Goal: Task Accomplishment & Management: Use online tool/utility

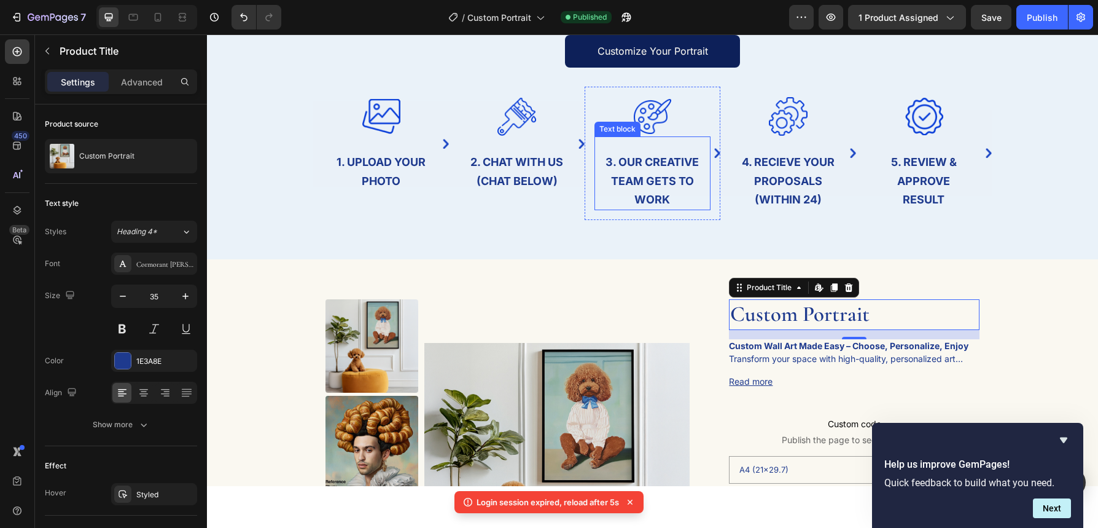
scroll to position [110, 0]
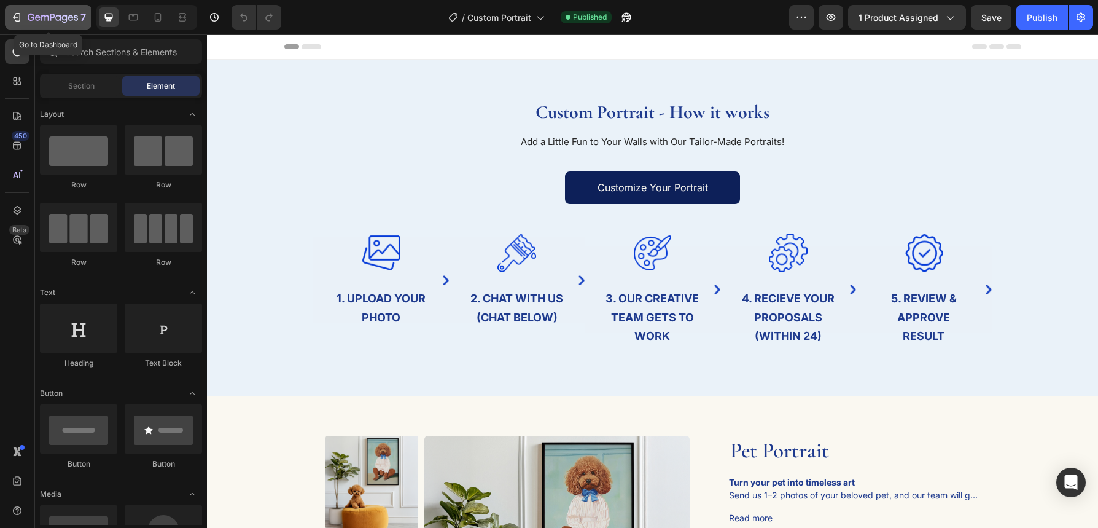
click at [18, 20] on icon "button" at bounding box center [16, 17] width 12 height 12
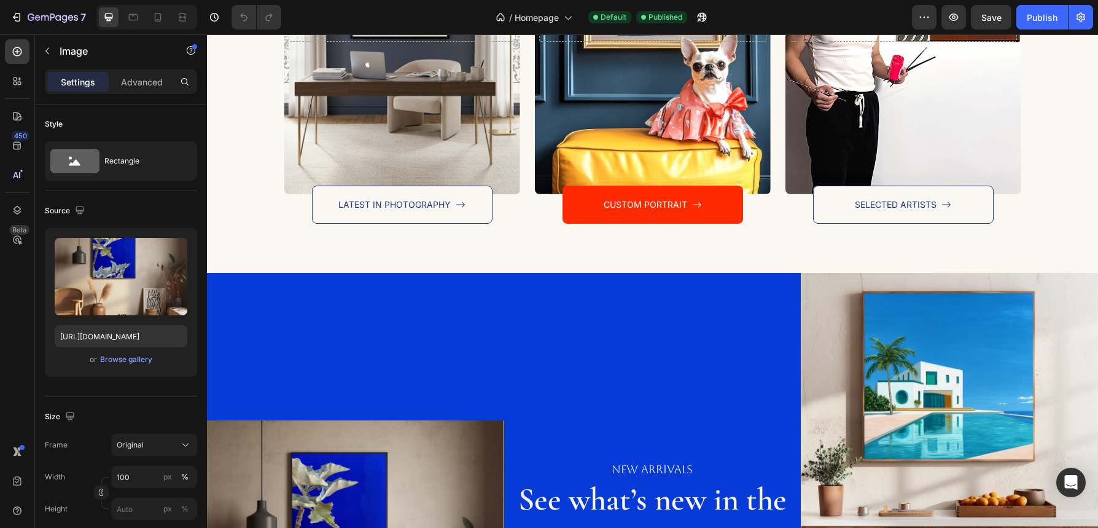
scroll to position [1726, 0]
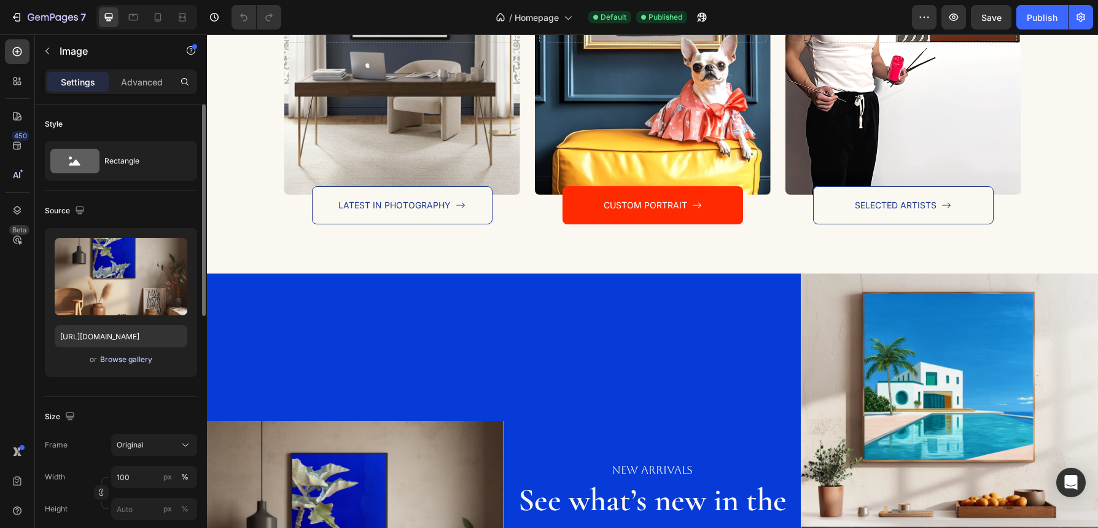
click at [127, 362] on div "Browse gallery" at bounding box center [126, 359] width 52 height 11
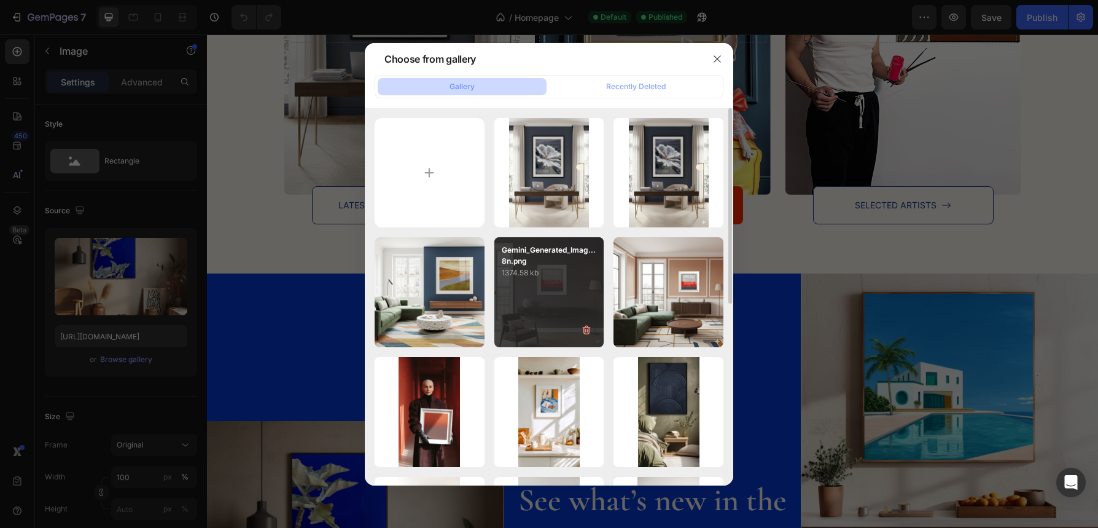
click at [561, 291] on div "Gemini_Generated_Imag...8n.png 1374.58 kb" at bounding box center [549, 292] width 110 height 110
type input "https://cdn.shopify.com/s/files/1/0881/3956/3349/files/gempages_573422325135836…"
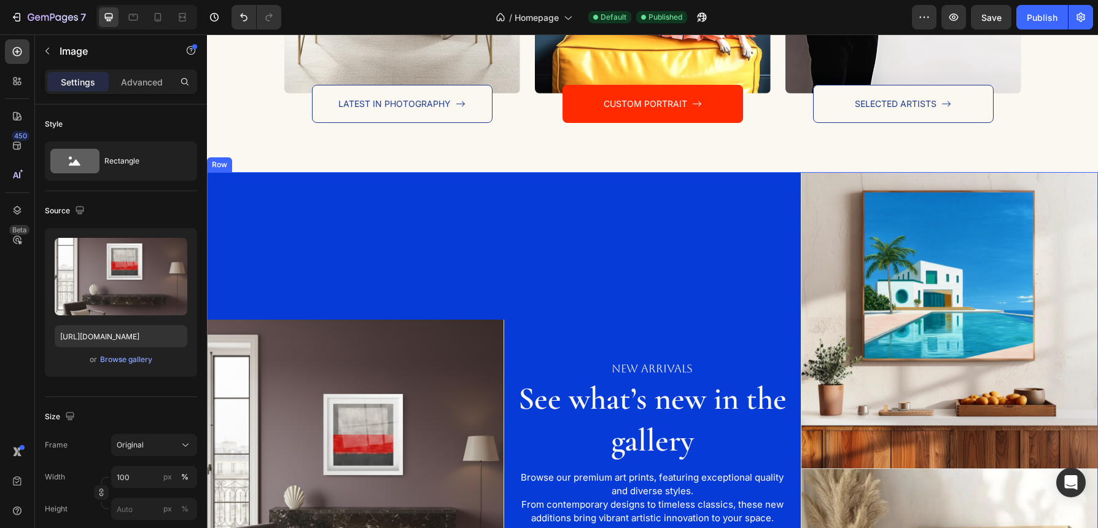
scroll to position [1882, 0]
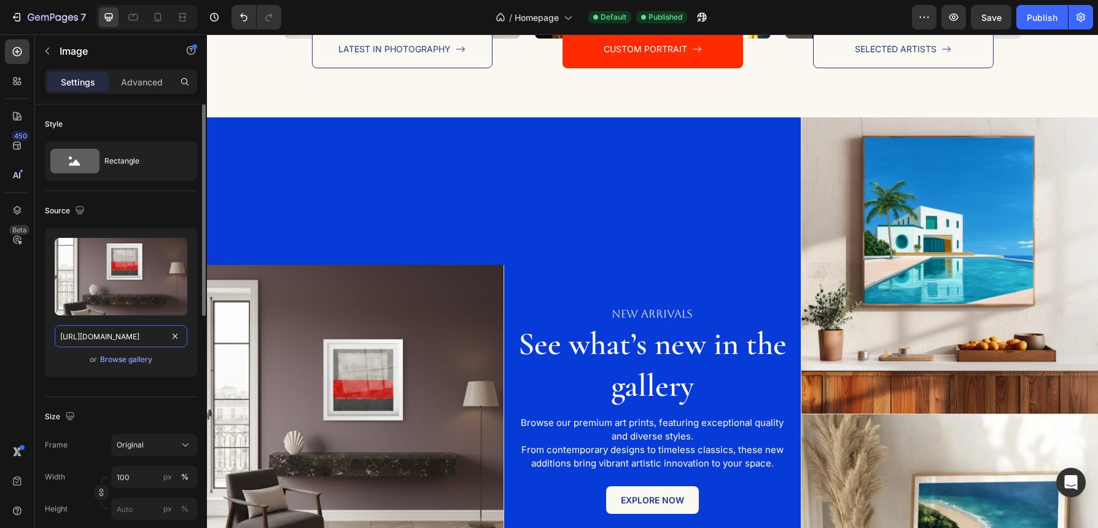
click at [134, 339] on input "https://cdn.shopify.com/s/files/1/0881/3956/3349/files/gempages_573422325135836…" at bounding box center [121, 336] width 133 height 22
click at [396, 301] on img at bounding box center [355, 413] width 297 height 297
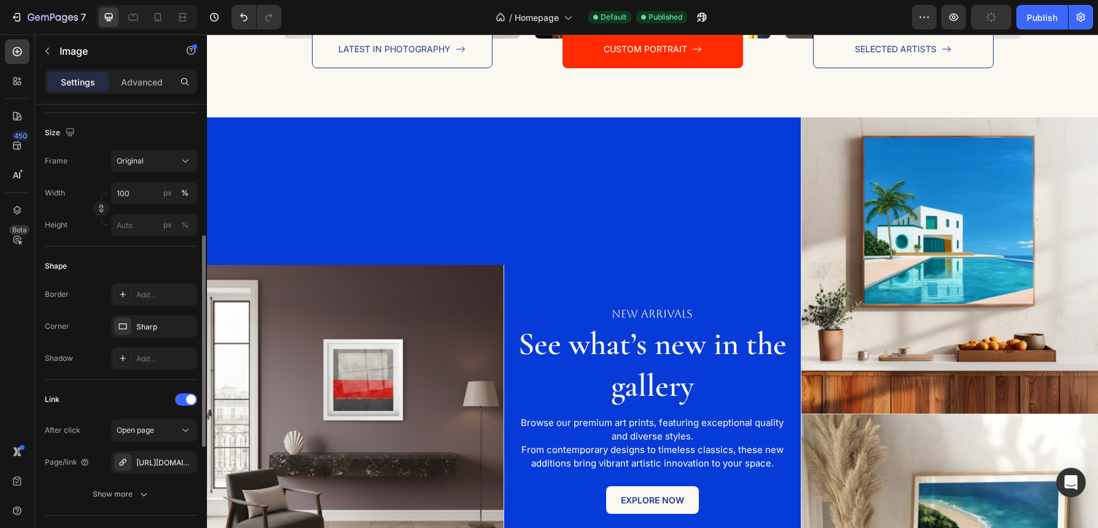
scroll to position [395, 0]
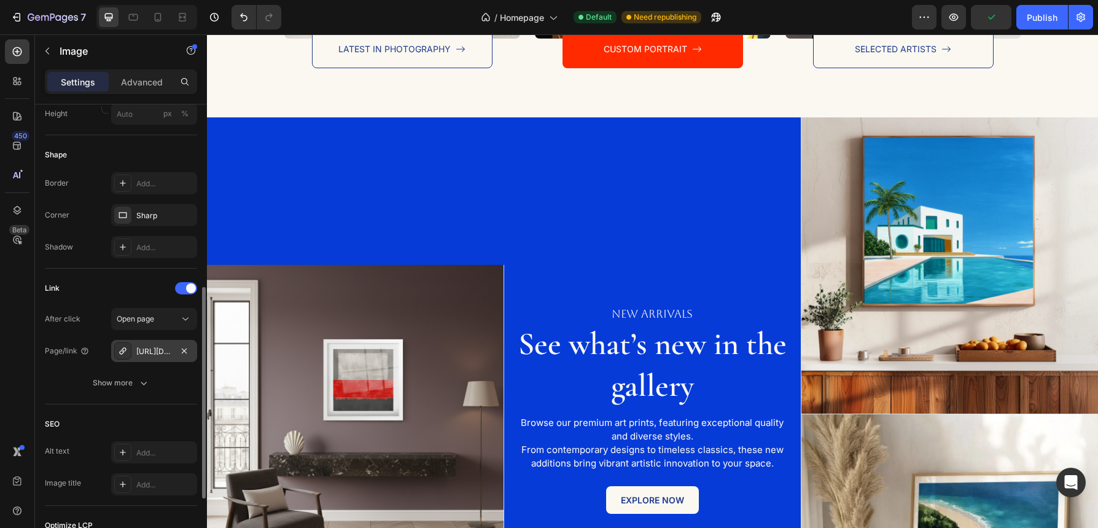
click at [157, 356] on div "https://cornersmilano.com/theivaneide-morocco-blue-kalanchoe" at bounding box center [154, 351] width 36 height 11
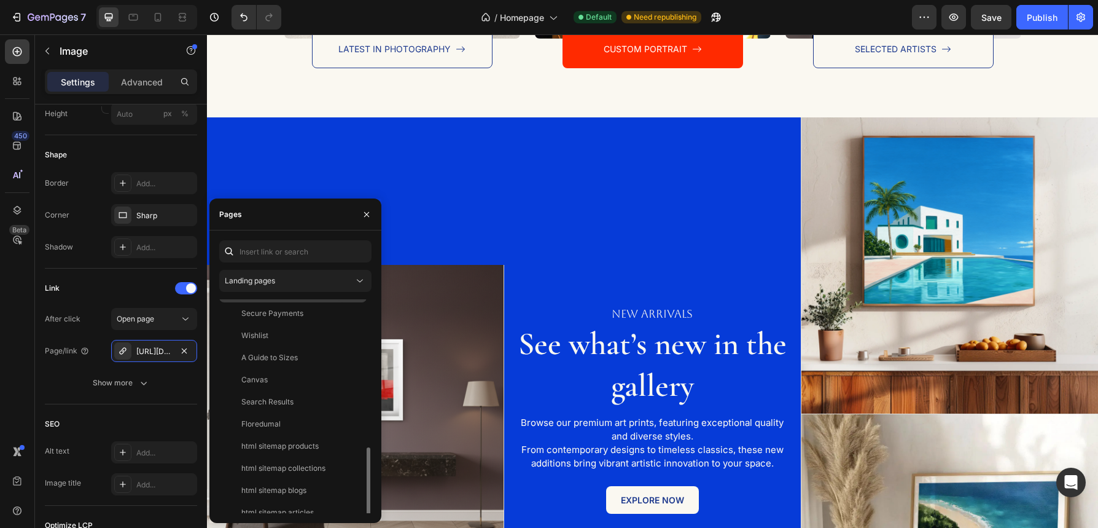
scroll to position [0, 0]
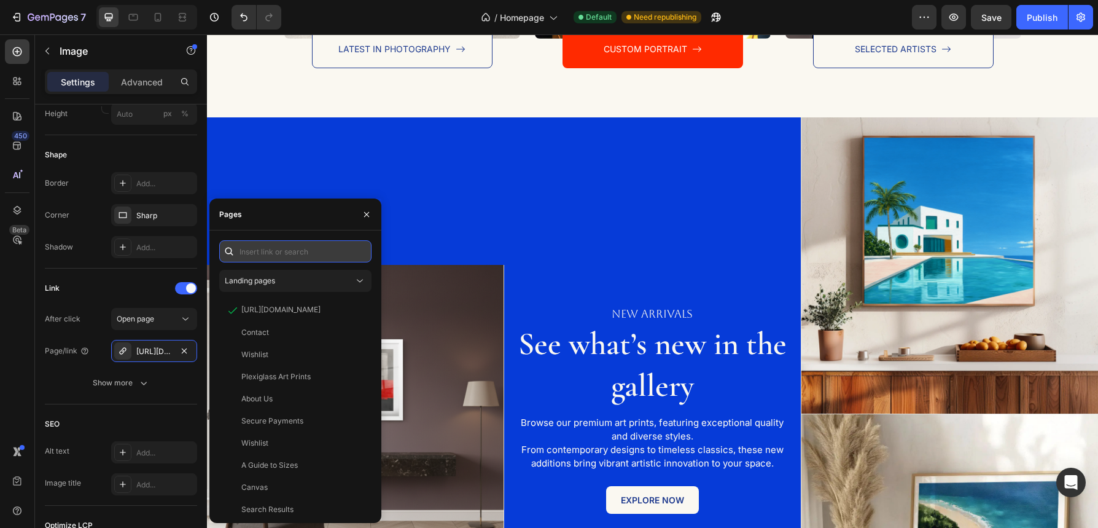
click at [290, 257] on input "text" at bounding box center [295, 251] width 152 height 22
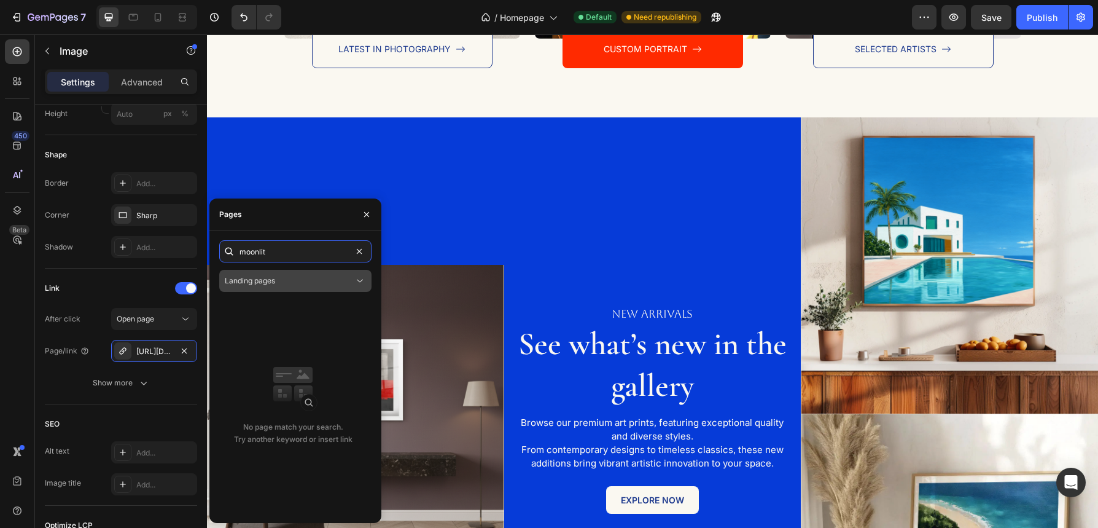
type input "moonlit"
click at [321, 281] on div "Landing pages" at bounding box center [289, 280] width 129 height 11
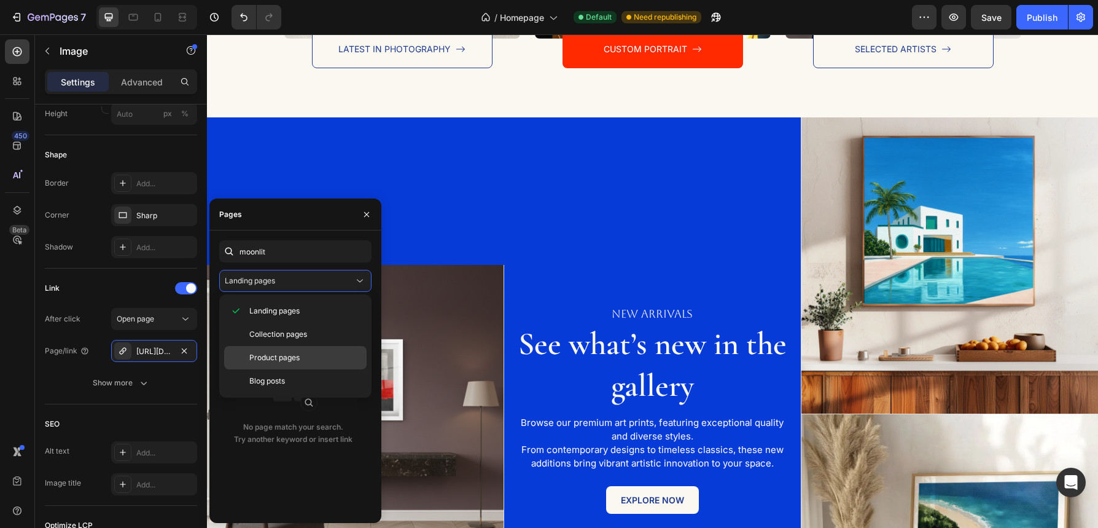
click at [291, 354] on span "Product pages" at bounding box center [274, 357] width 50 height 11
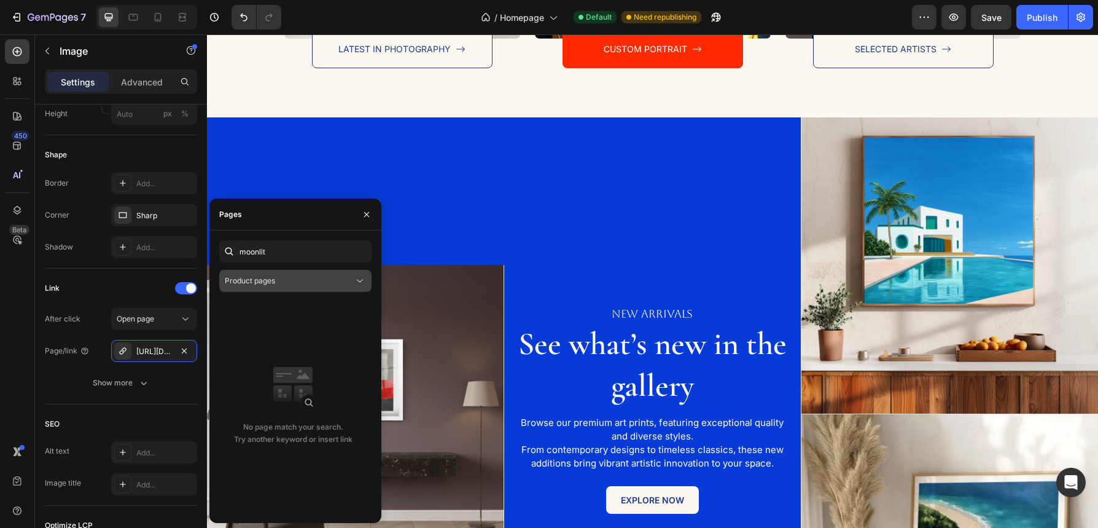
click at [293, 282] on div "Product pages" at bounding box center [289, 280] width 129 height 11
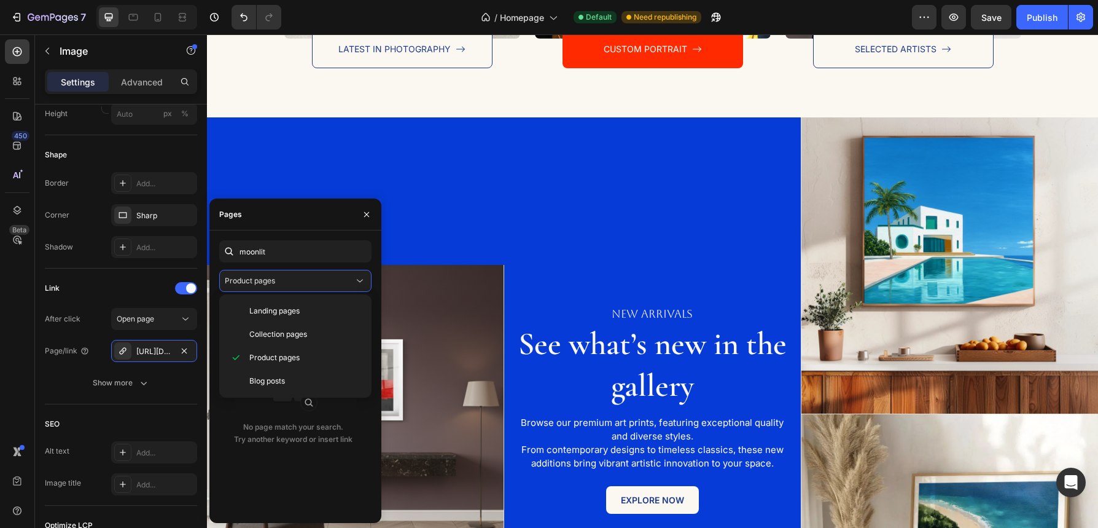
click at [321, 439] on p "No page match your search. Try another keyword or insert link" at bounding box center [293, 433] width 119 height 25
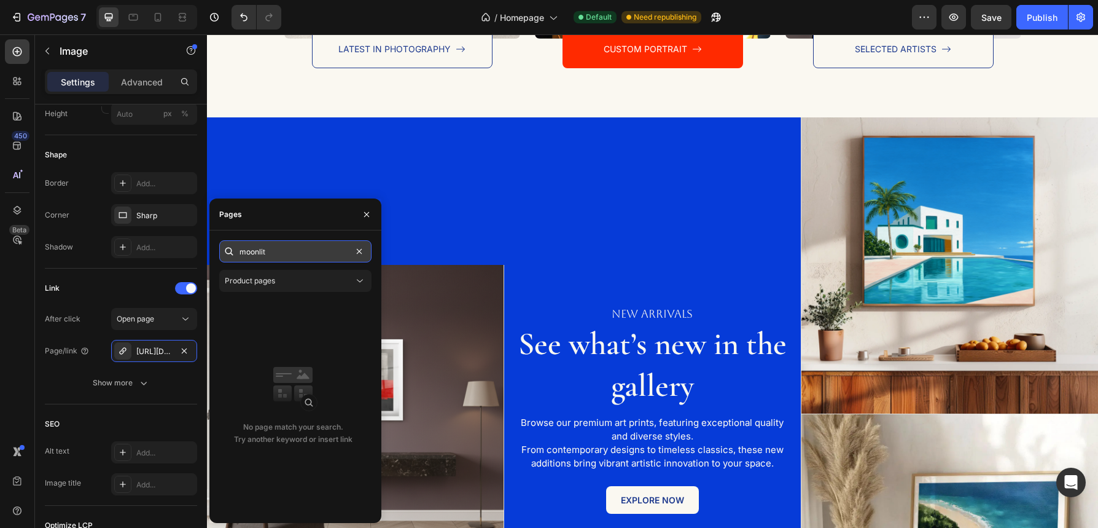
click at [319, 243] on input "moonlit" at bounding box center [295, 251] width 152 height 22
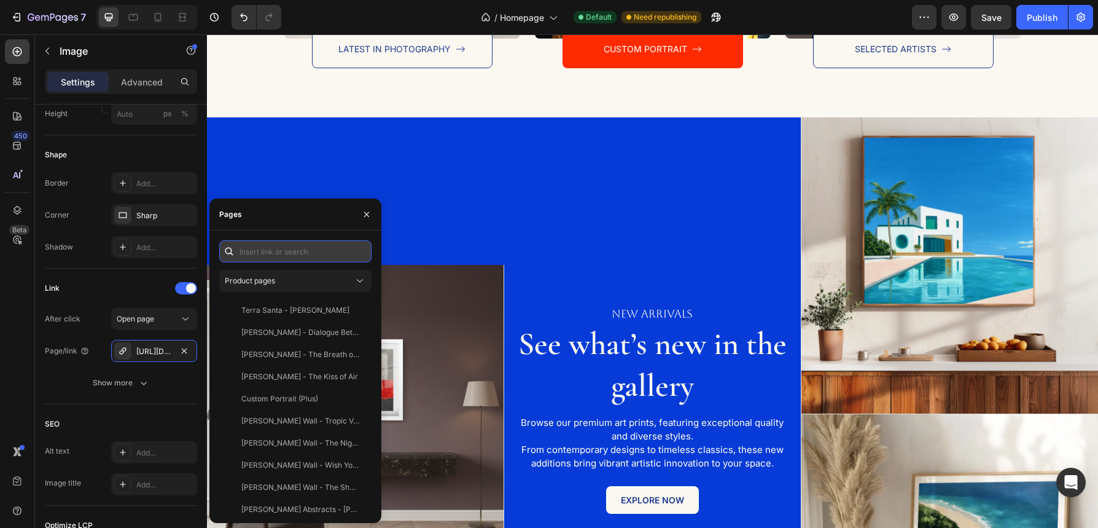
paste input "https://cornersmilano.com/products/camille-abstracts-monolith-no-3"
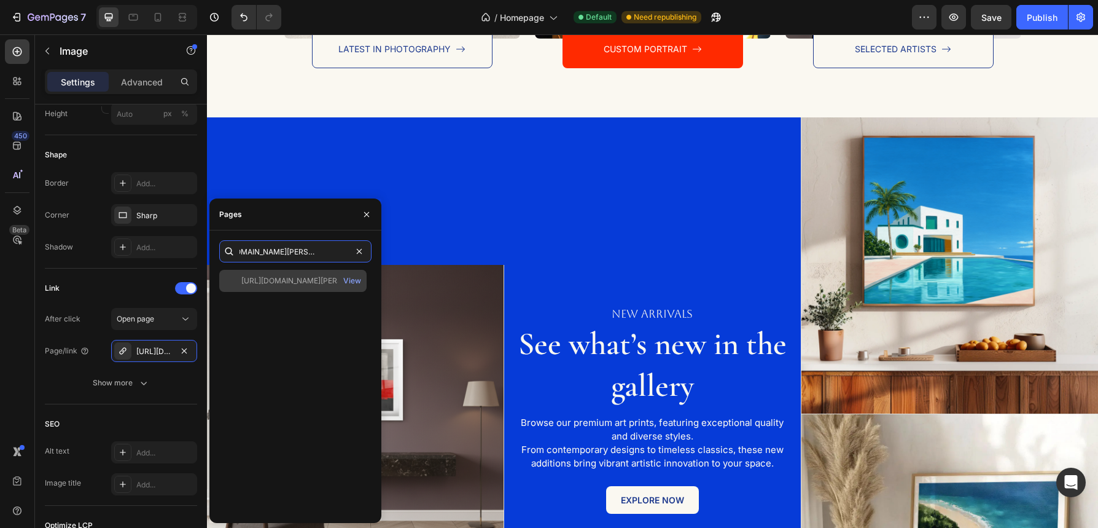
type input "https://cornersmilano.com/products/camille-abstracts-monolith-no-3"
click at [300, 281] on div "https://cornersmilano.com/products/camille-abstracts-monolith-no-3" at bounding box center [300, 280] width 118 height 11
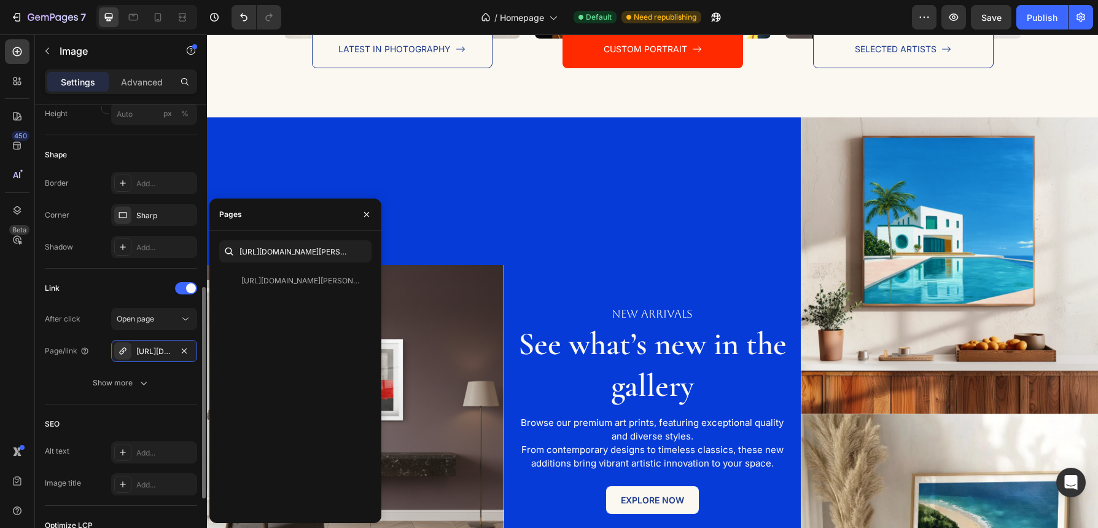
click at [160, 399] on div "Link After click Open page Page/link https://cornersmilano.com/camille-abstract…" at bounding box center [121, 336] width 152 height 136
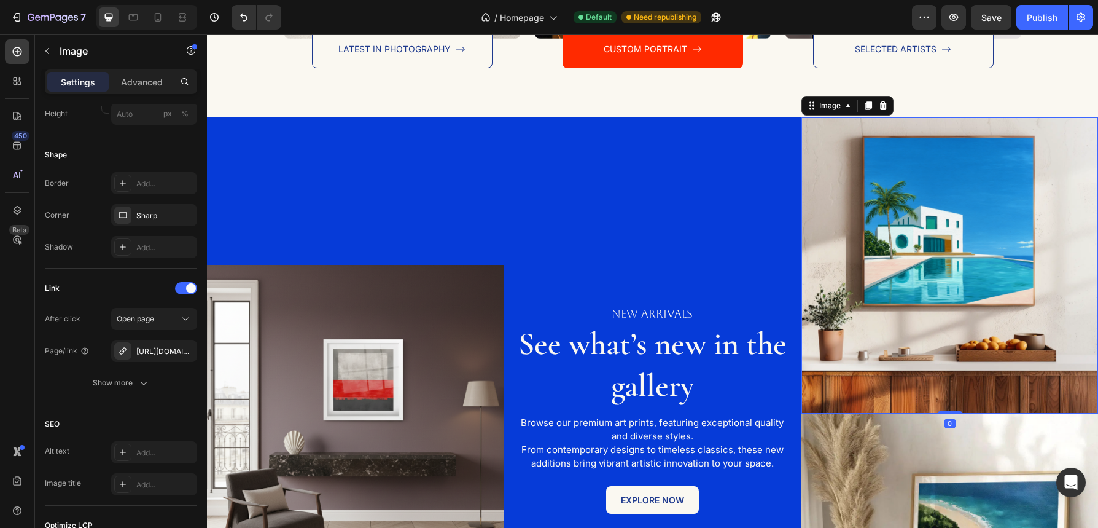
click at [933, 346] on img at bounding box center [949, 265] width 297 height 297
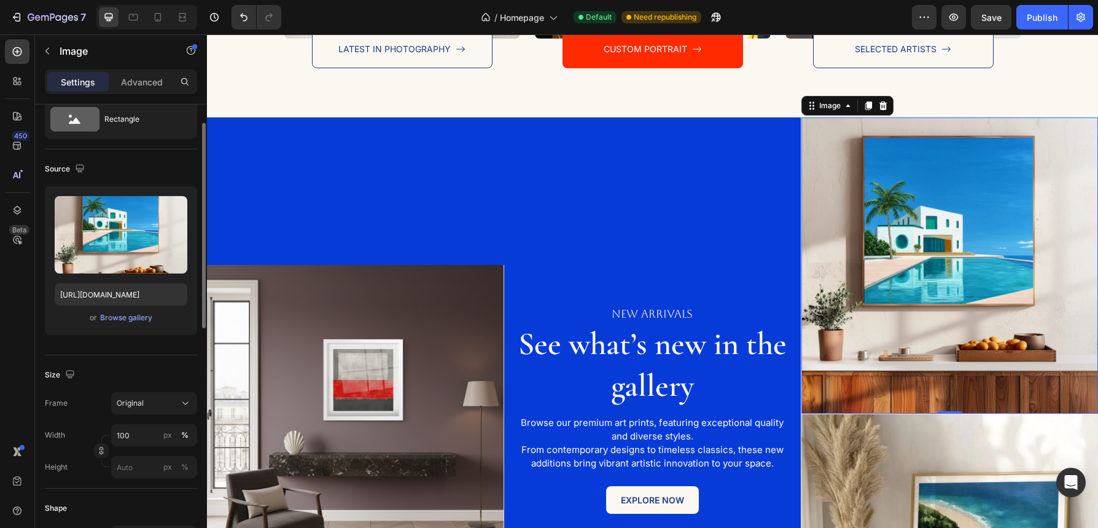
scroll to position [39, 0]
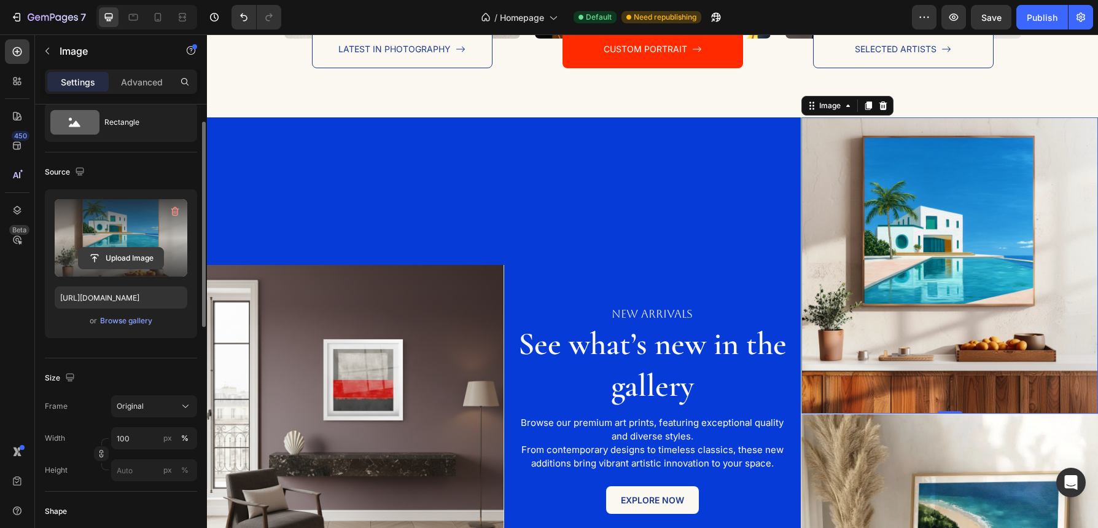
click at [141, 256] on input "file" at bounding box center [121, 257] width 85 height 21
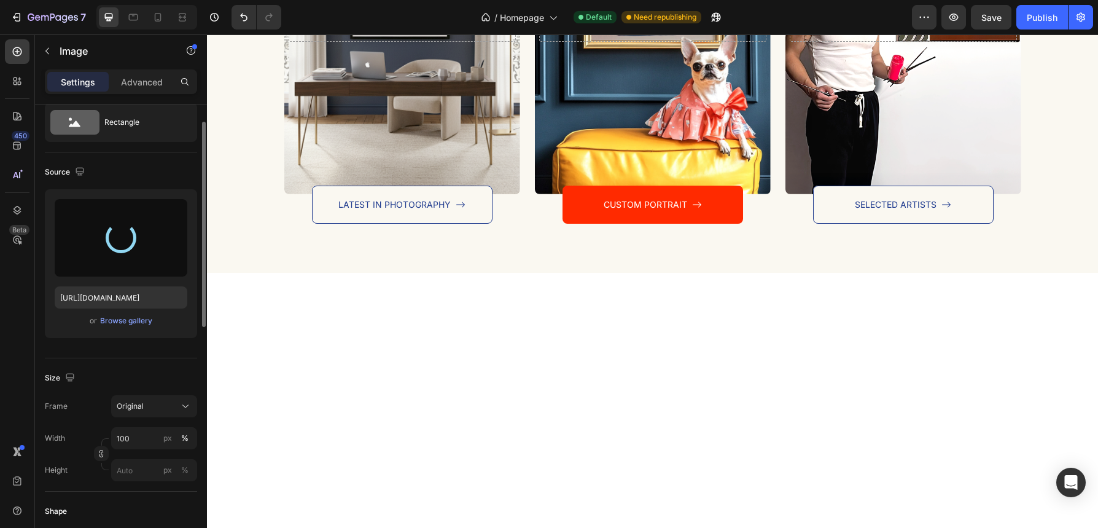
scroll to position [1879, 0]
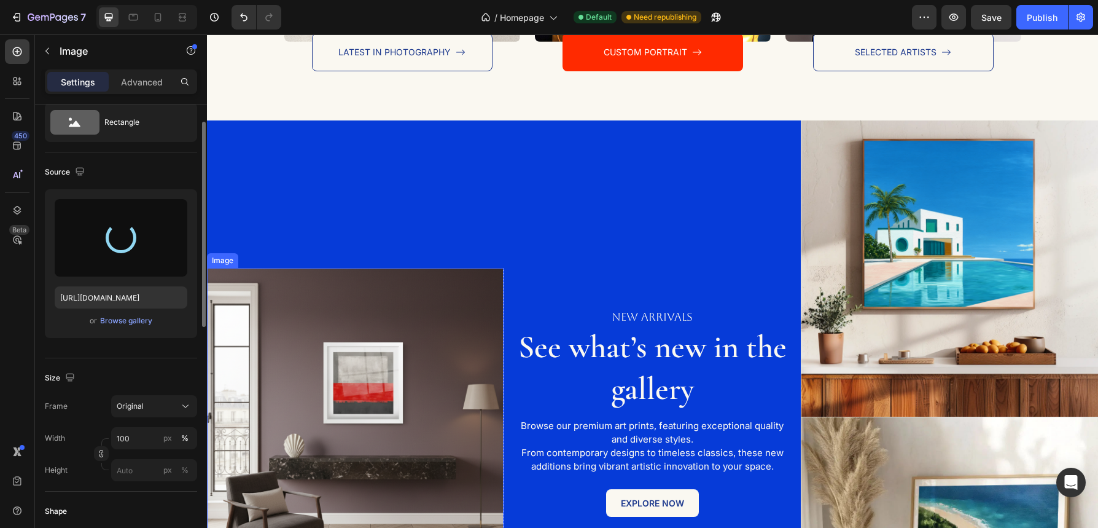
type input "https://cdn.shopify.com/s/files/1/0881/3956/3349/files/gempages_573422325135836…"
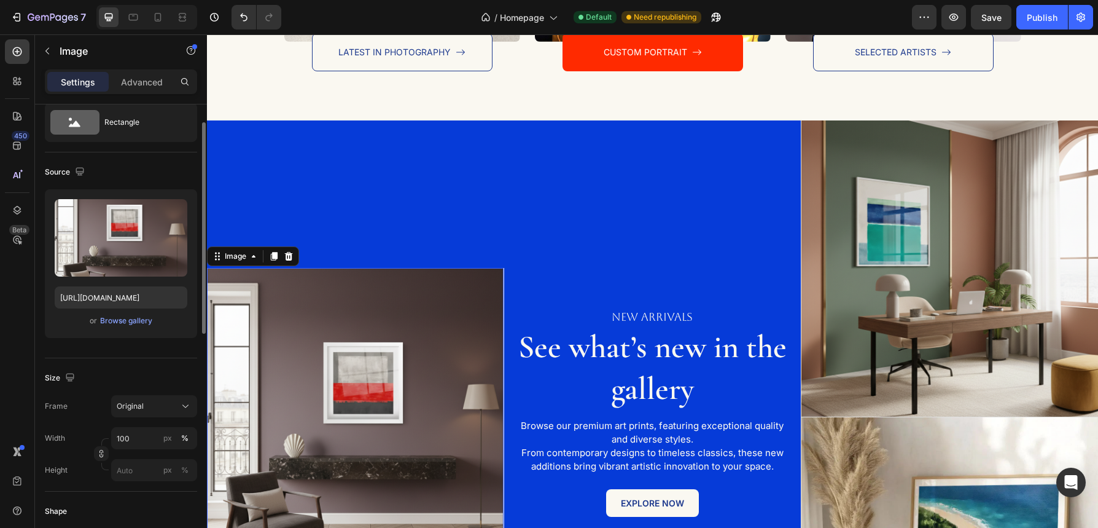
click at [433, 295] on img at bounding box center [355, 416] width 297 height 297
click at [129, 321] on div "Browse gallery" at bounding box center [126, 320] width 52 height 11
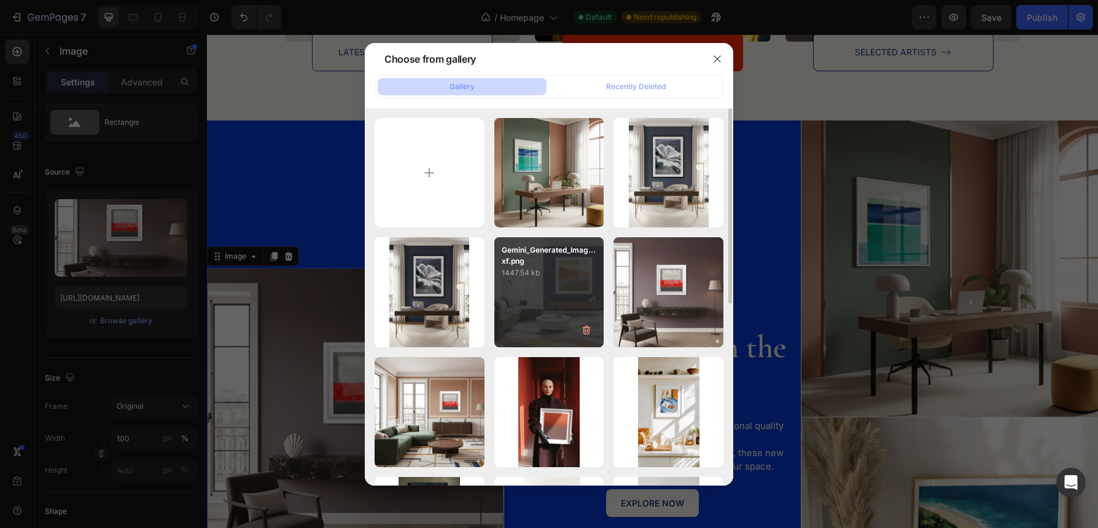
type input "C:\fakepath\Gemini_Generated_Image_j48n2yj48n2yj48n.png"
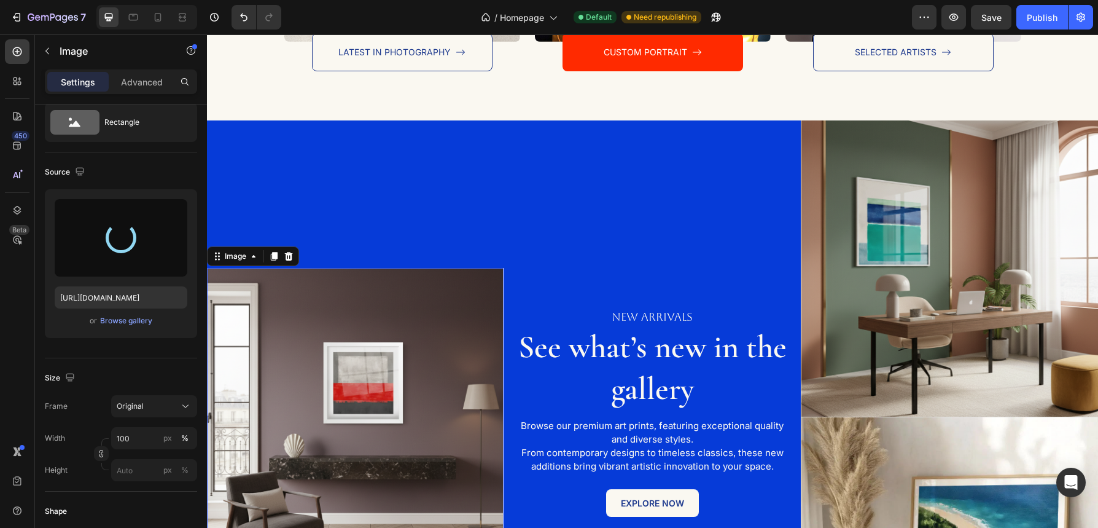
type input "https://cdn.shopify.com/s/files/1/0881/3956/3349/files/gempages_573422325135836…"
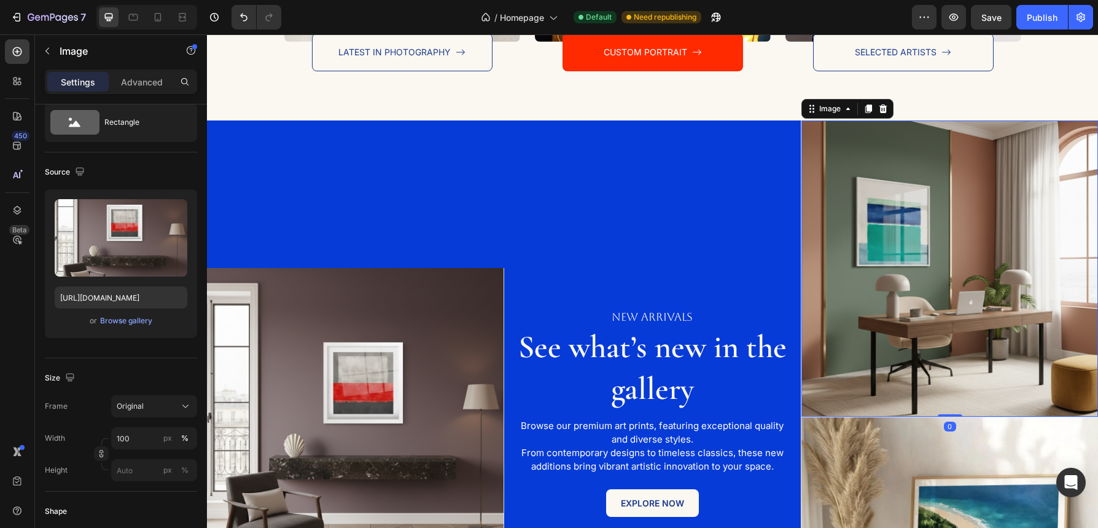
click at [980, 231] on img at bounding box center [949, 268] width 297 height 297
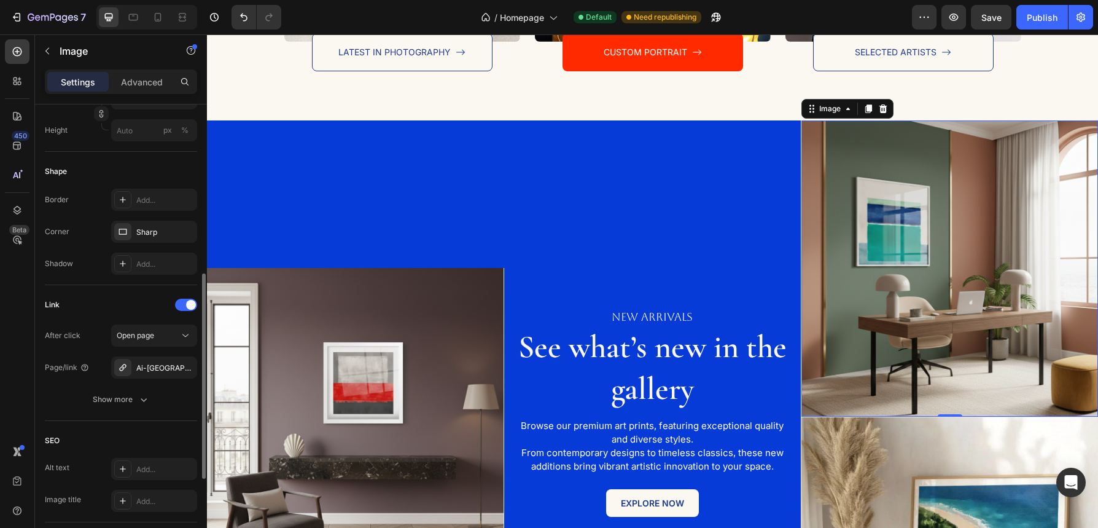
scroll to position [318, 0]
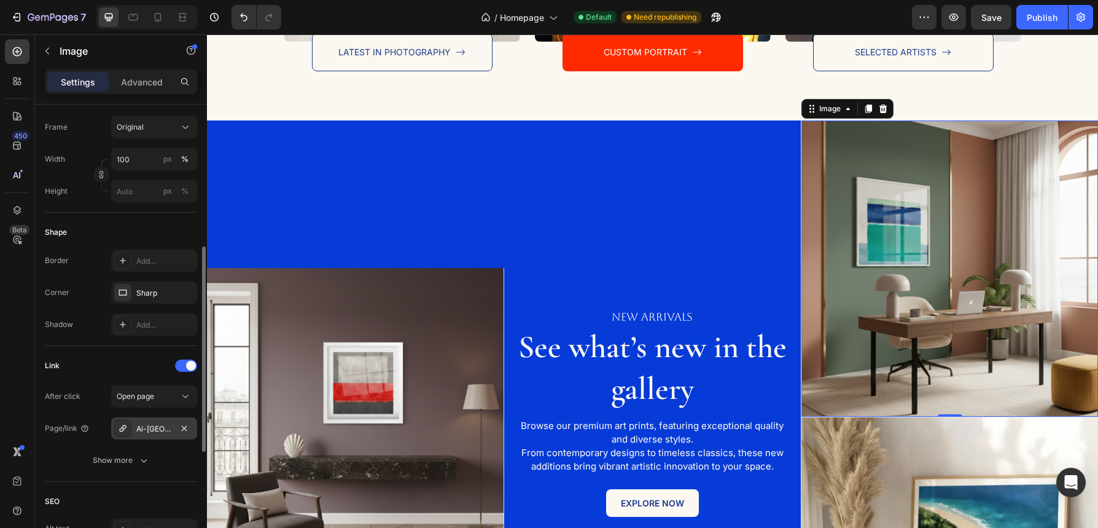
click at [158, 432] on div "Ai-york" at bounding box center [154, 428] width 36 height 11
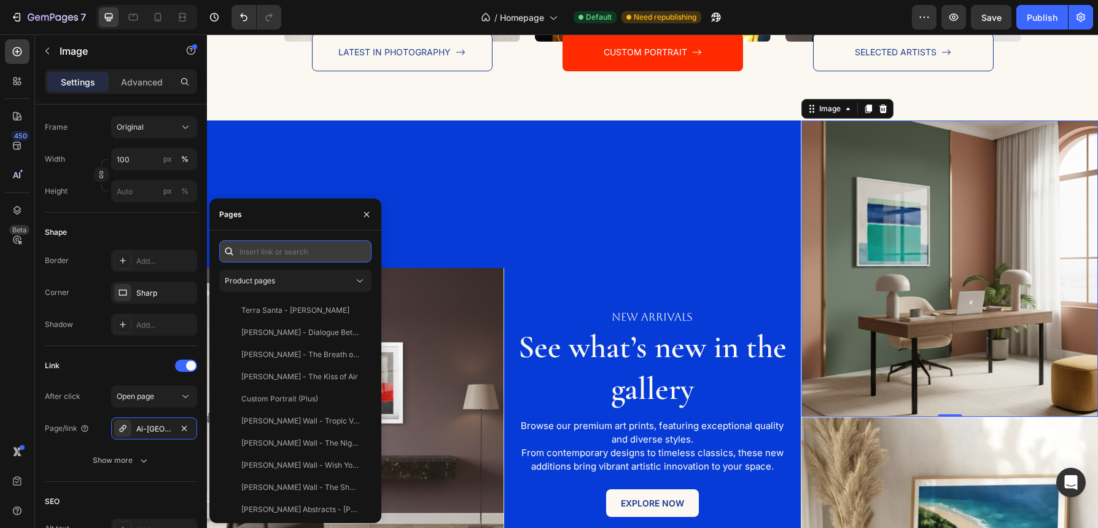
click at [315, 251] on input "text" at bounding box center [295, 251] width 152 height 22
paste input "https://cornersmilano.com/products/camille-abstracts-ocean-ridge"
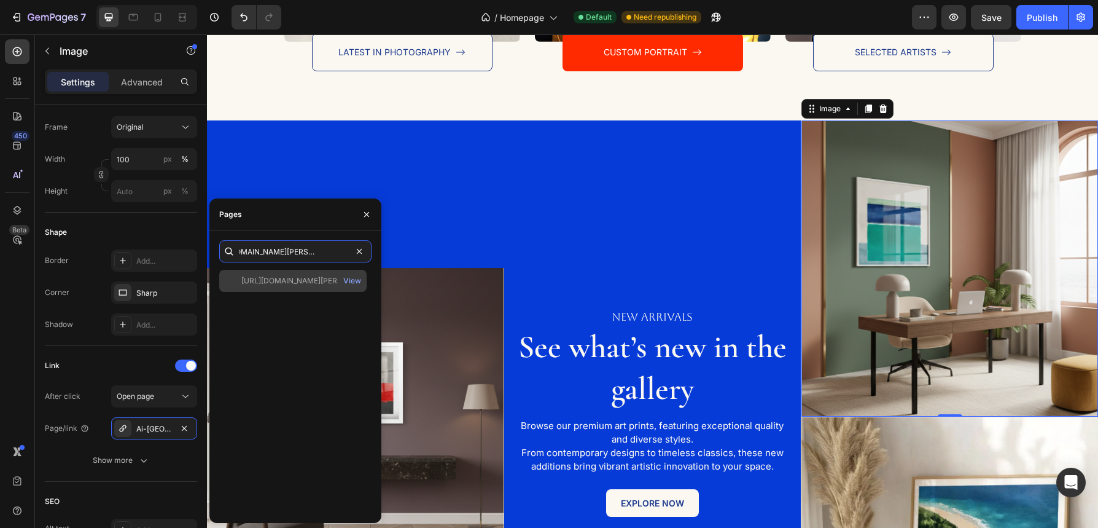
type input "https://cornersmilano.com/products/camille-abstracts-ocean-ridge"
click at [304, 276] on div "https://cornersmilano.com/products/camille-abstracts-ocean-ridge" at bounding box center [300, 280] width 118 height 11
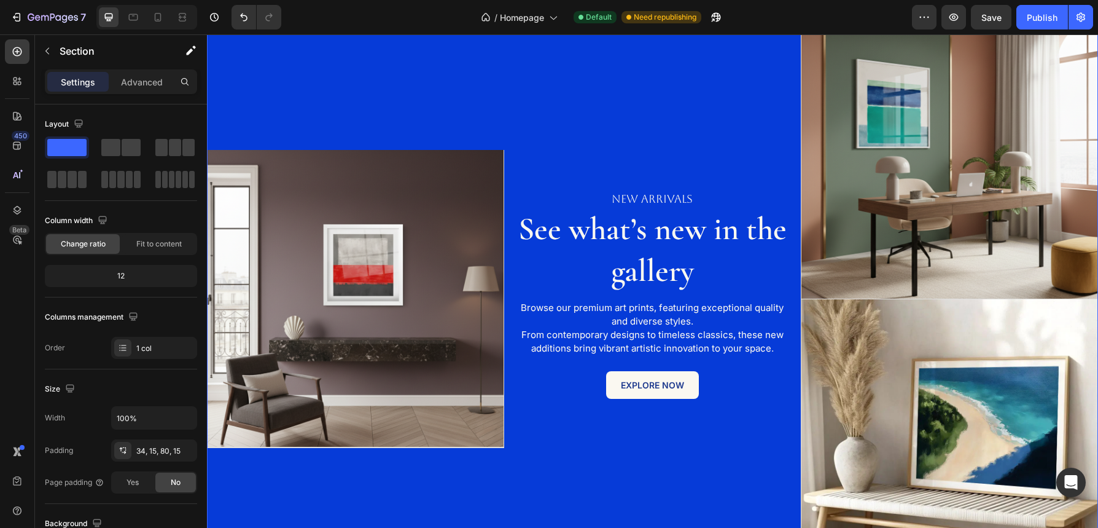
scroll to position [2065, 0]
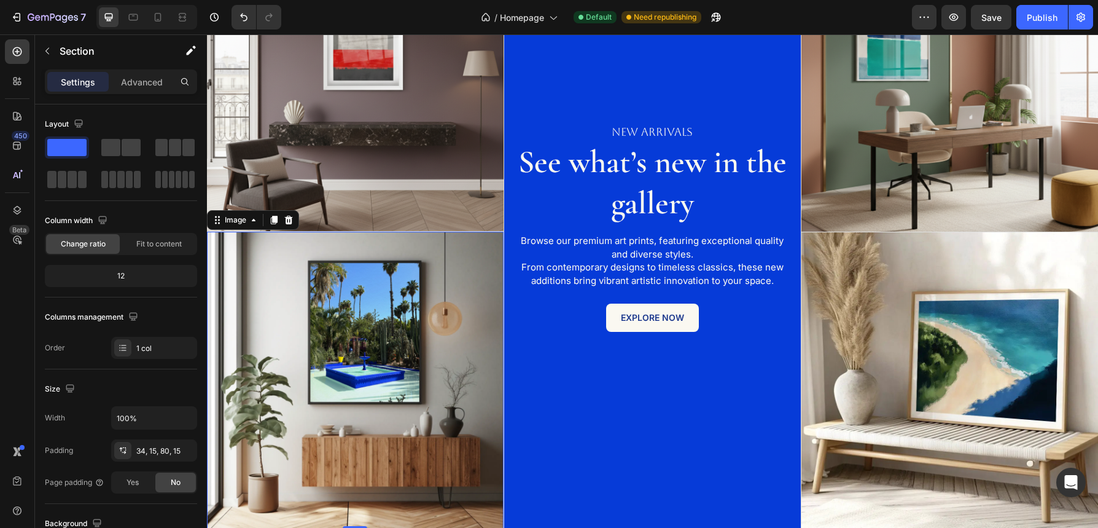
click at [450, 268] on img at bounding box center [355, 380] width 297 height 297
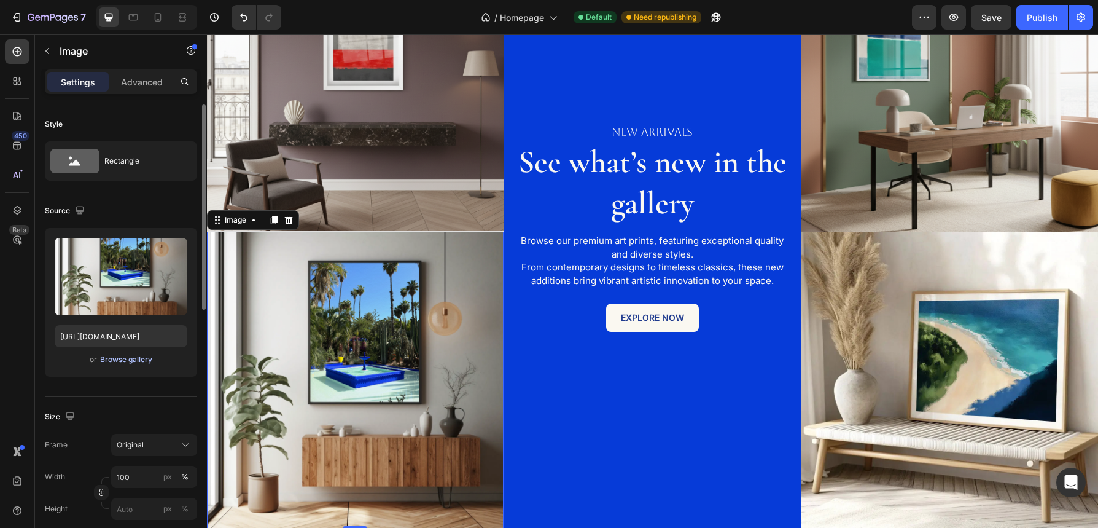
click at [142, 359] on div "Browse gallery" at bounding box center [126, 359] width 52 height 11
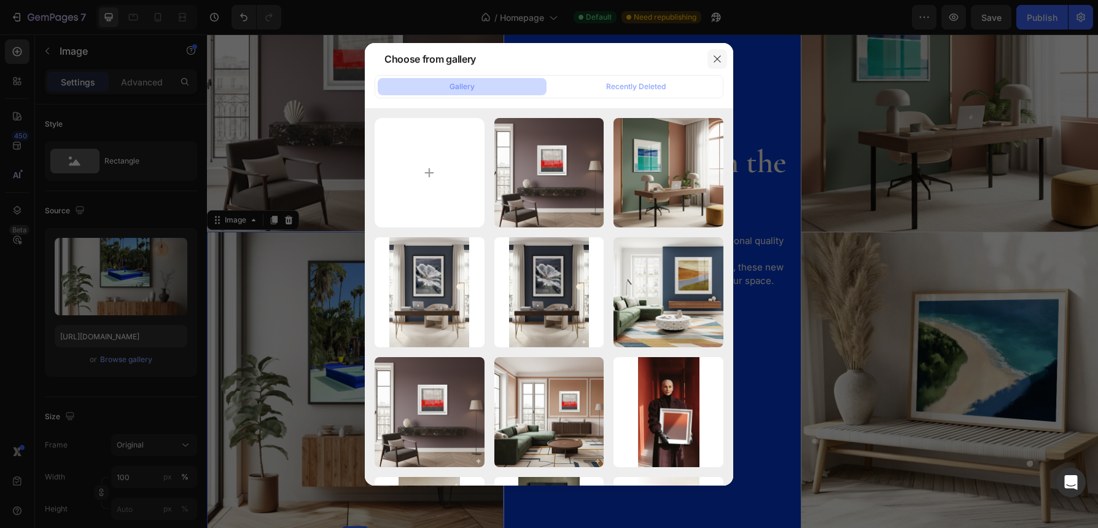
click at [714, 57] on icon "button" at bounding box center [717, 59] width 10 height 10
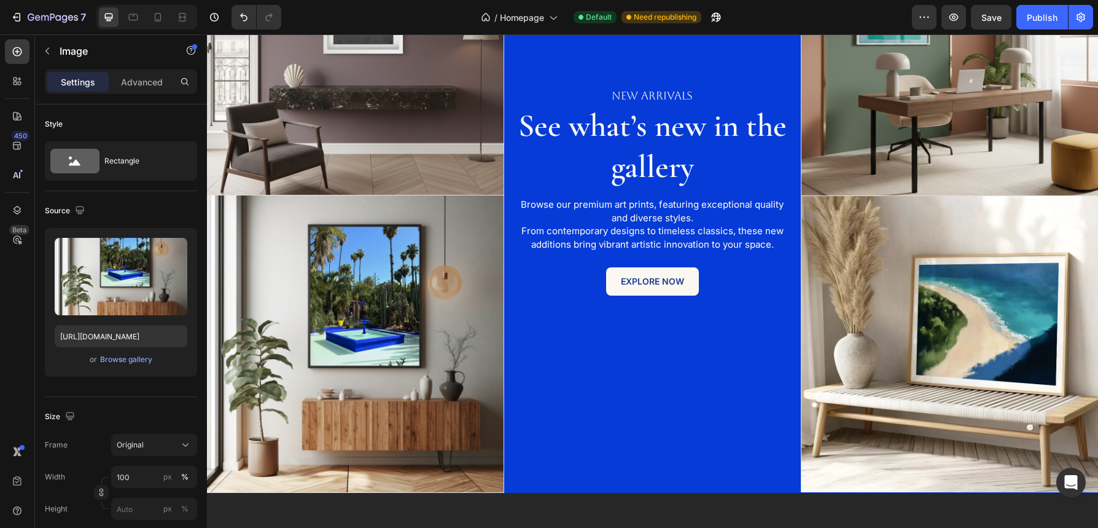
scroll to position [2124, 0]
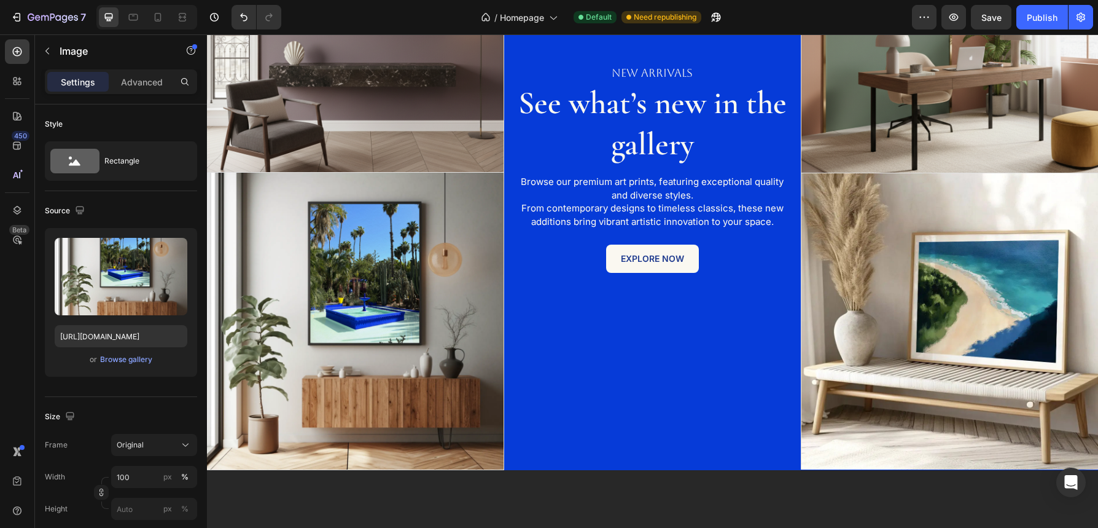
click at [405, 219] on img at bounding box center [355, 321] width 297 height 297
click at [126, 362] on div "Browse gallery" at bounding box center [126, 359] width 52 height 11
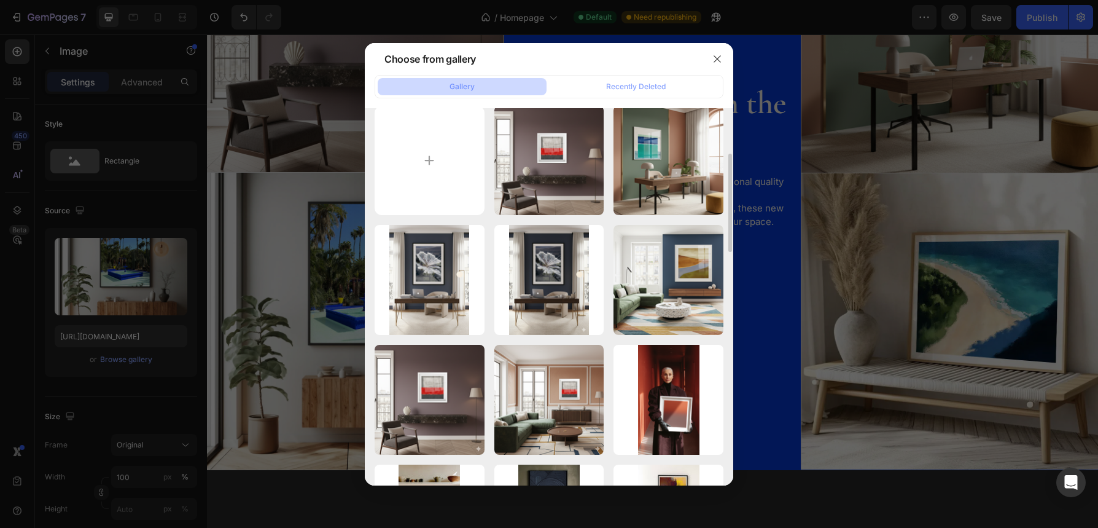
scroll to position [0, 0]
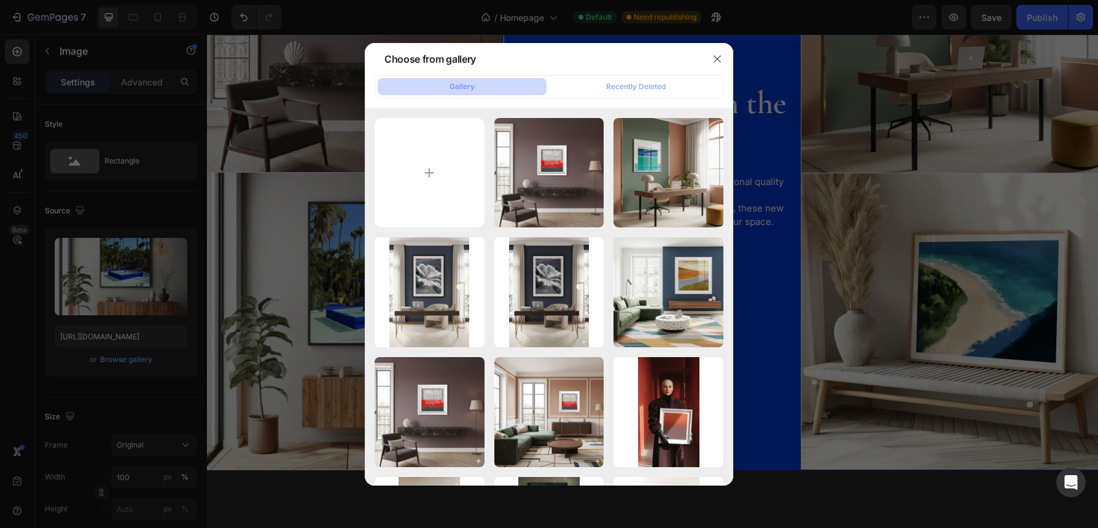
type input "C:\fakepath\Gemini_Generated_Image_ek6jzek6jzek6jze.png"
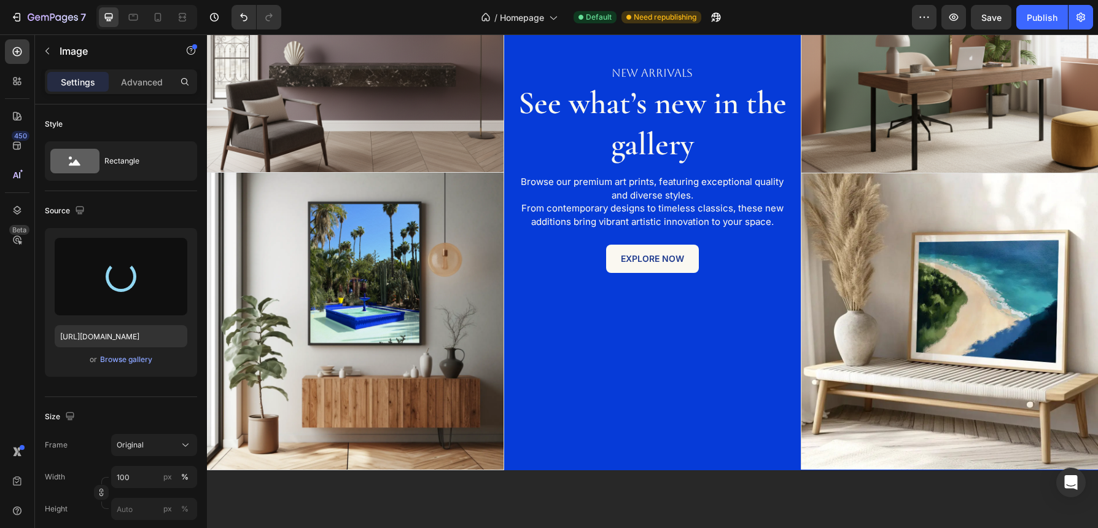
type input "https://cdn.shopify.com/s/files/1/0881/3956/3349/files/gempages_573422325135836…"
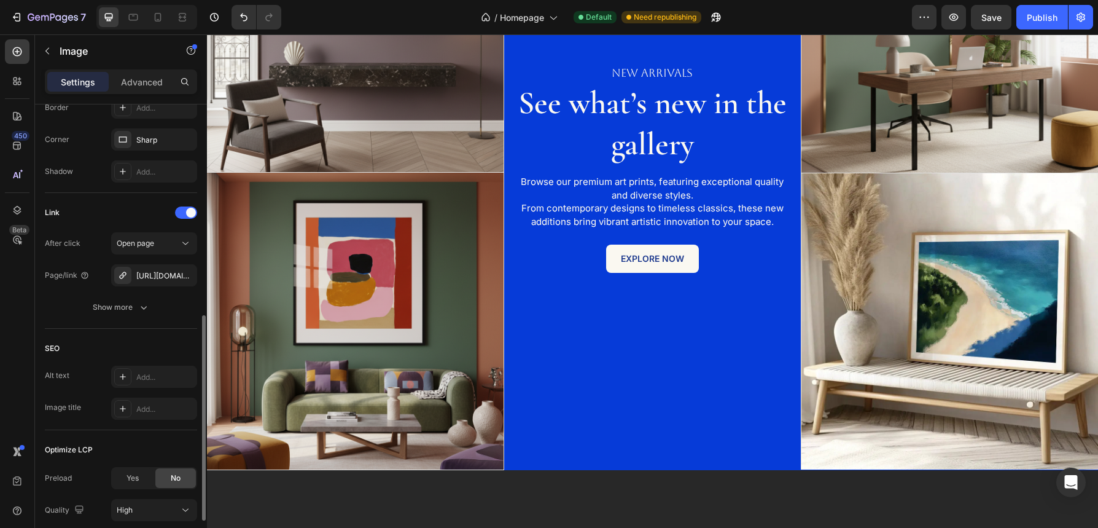
scroll to position [547, 0]
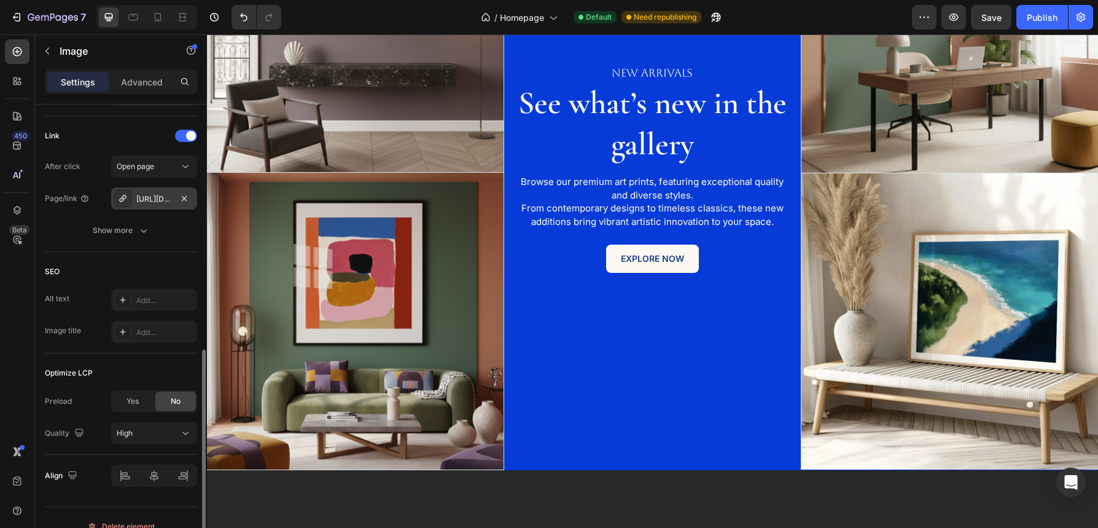
click at [158, 197] on div "https://cornersmilano.com/theivaneide-morocco-my-favorite-place" at bounding box center [154, 198] width 36 height 11
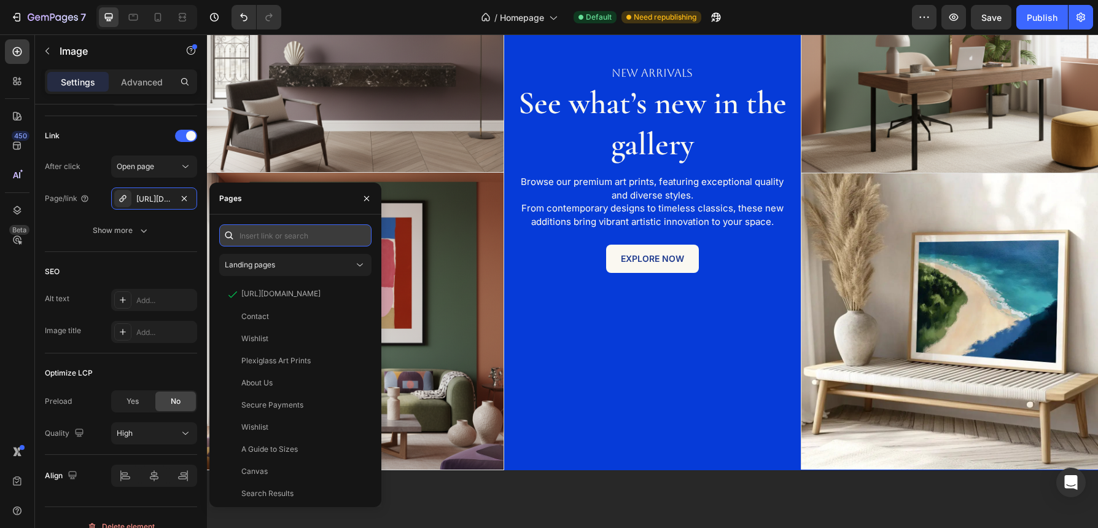
click at [338, 236] on input "text" at bounding box center [295, 235] width 152 height 22
paste input "https://cornersmilano.com/products/camille-abstracts-color-block"
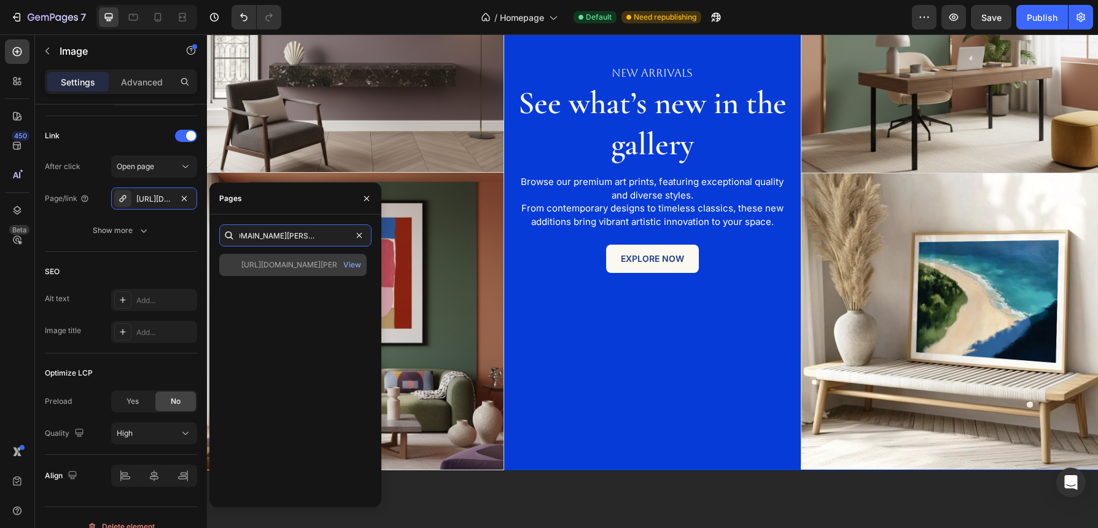
type input "https://cornersmilano.com/products/camille-abstracts-color-block"
click at [313, 263] on div "https://cornersmilano.com/products/camille-abstracts-color-block" at bounding box center [300, 264] width 118 height 11
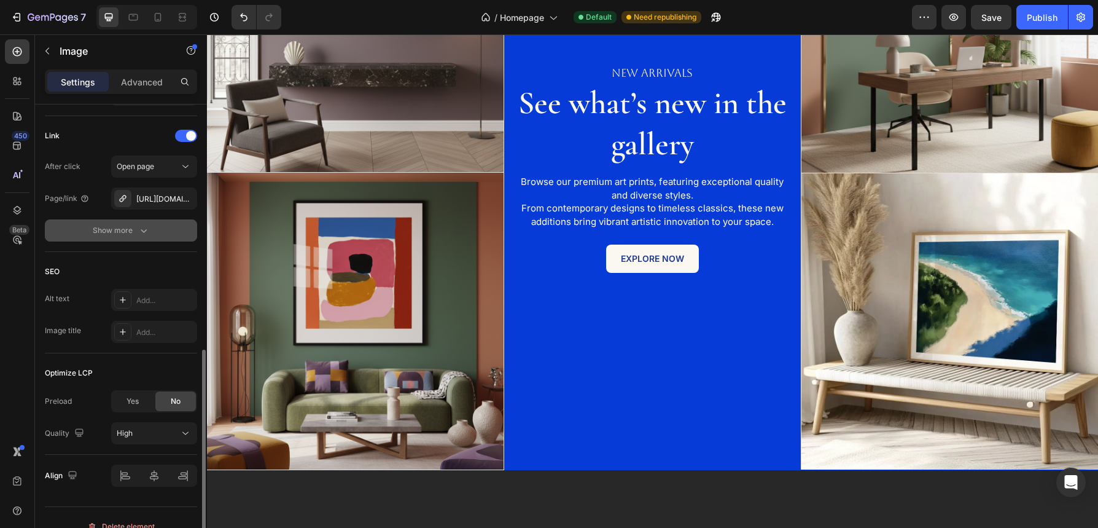
click at [179, 236] on button "Show more" at bounding box center [121, 230] width 152 height 22
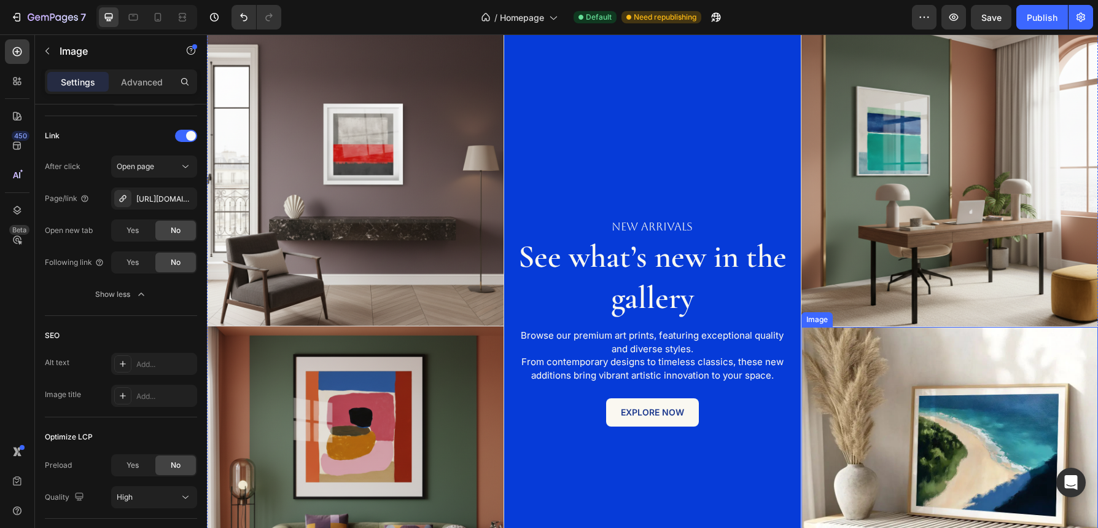
scroll to position [2051, 0]
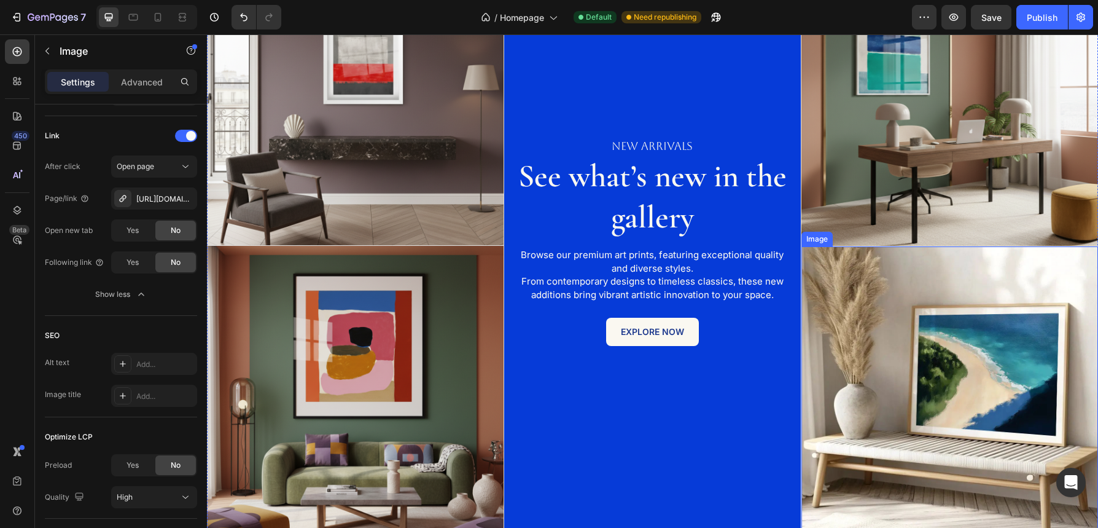
click at [1002, 321] on img at bounding box center [949, 394] width 297 height 297
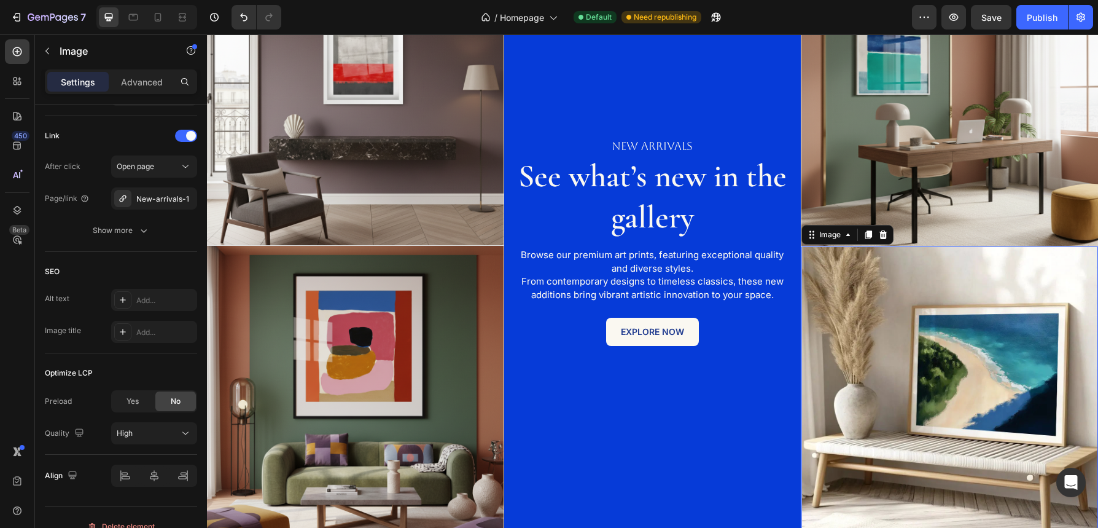
click at [1014, 361] on img at bounding box center [949, 394] width 297 height 297
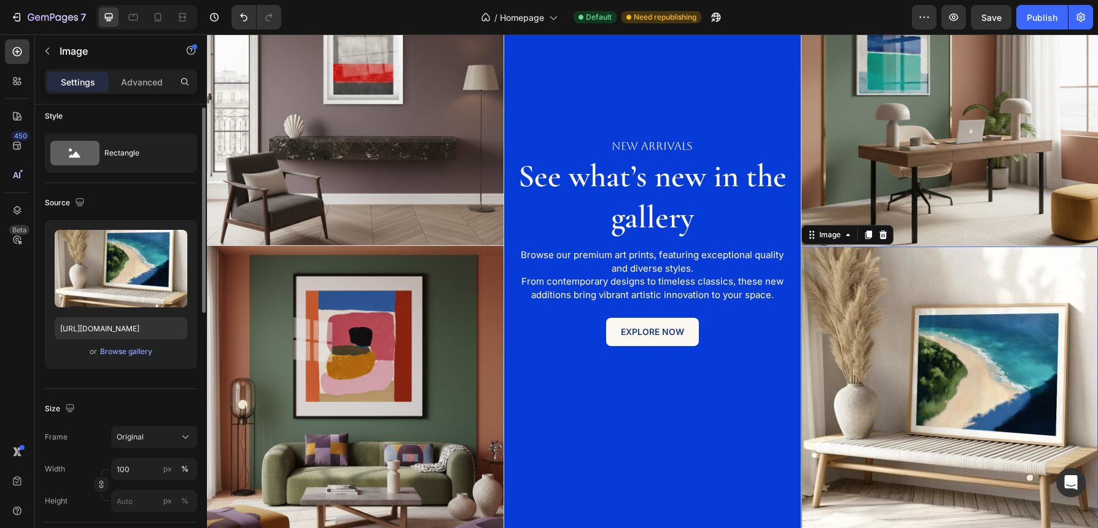
scroll to position [0, 0]
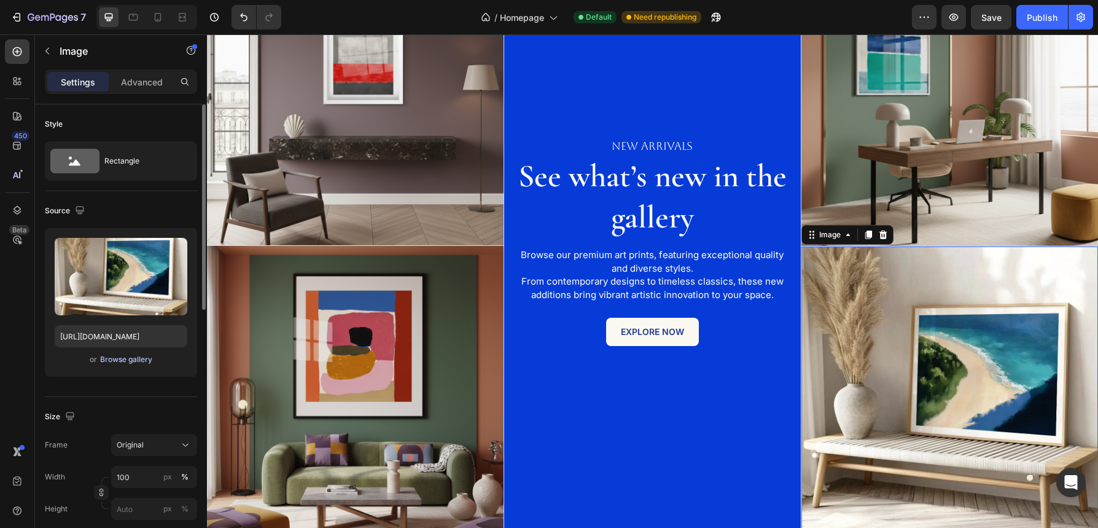
click at [144, 362] on div "Browse gallery" at bounding box center [126, 359] width 52 height 11
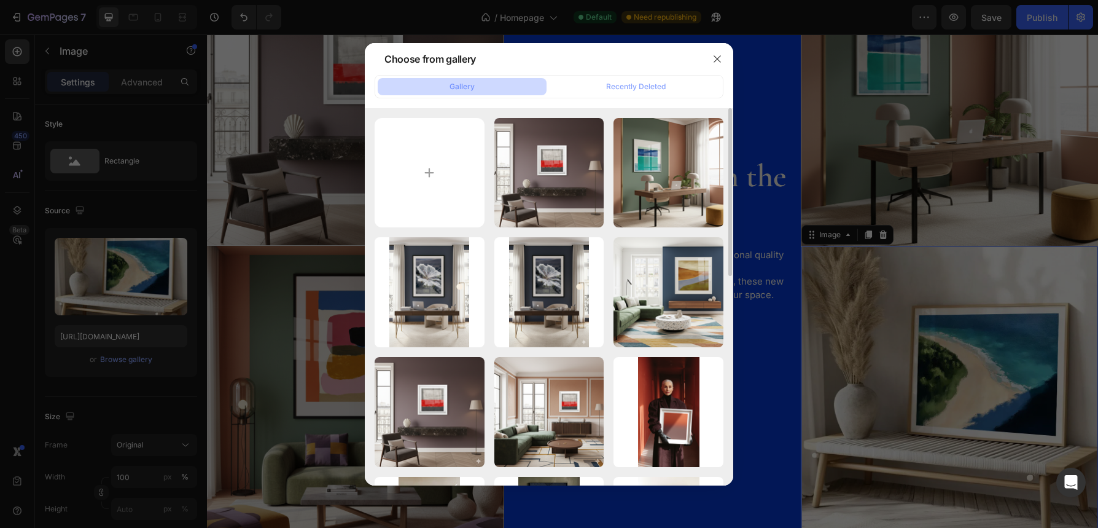
type input "C:\fakepath\Gemini_Generated_Image_q6aw2lq6aw2lq6aw.png"
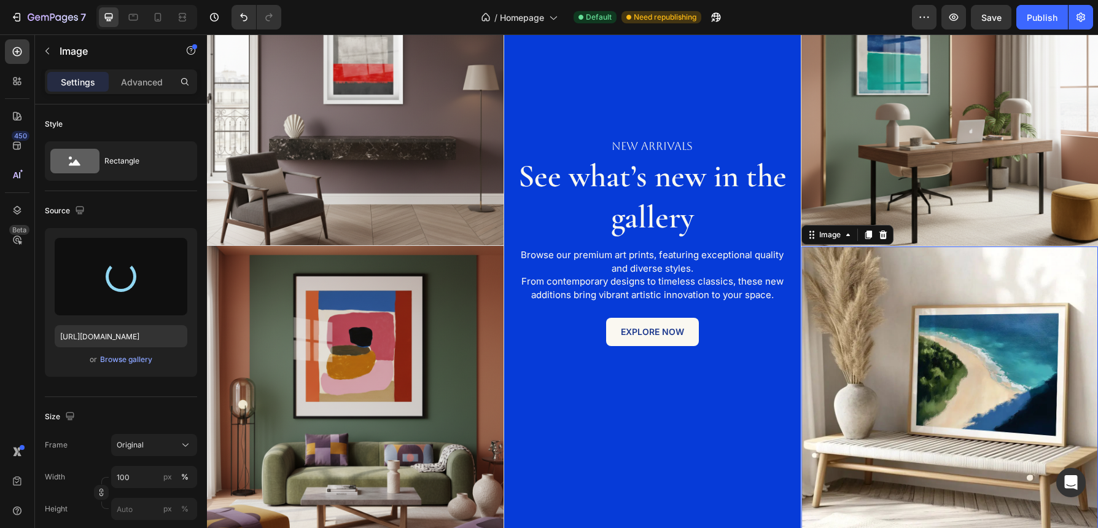
type input "https://cdn.shopify.com/s/files/1/0881/3956/3349/files/gempages_573422325135836…"
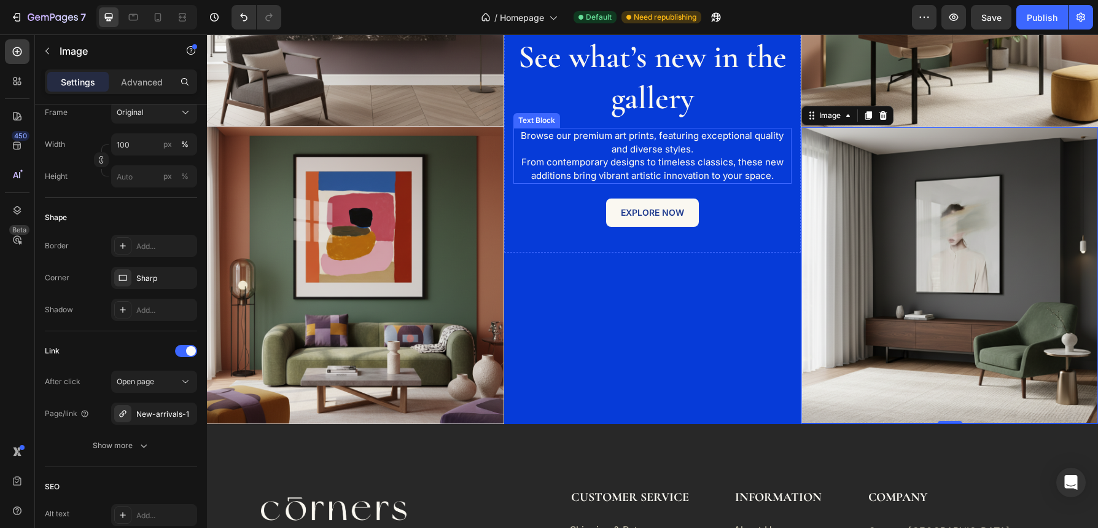
scroll to position [2207, 0]
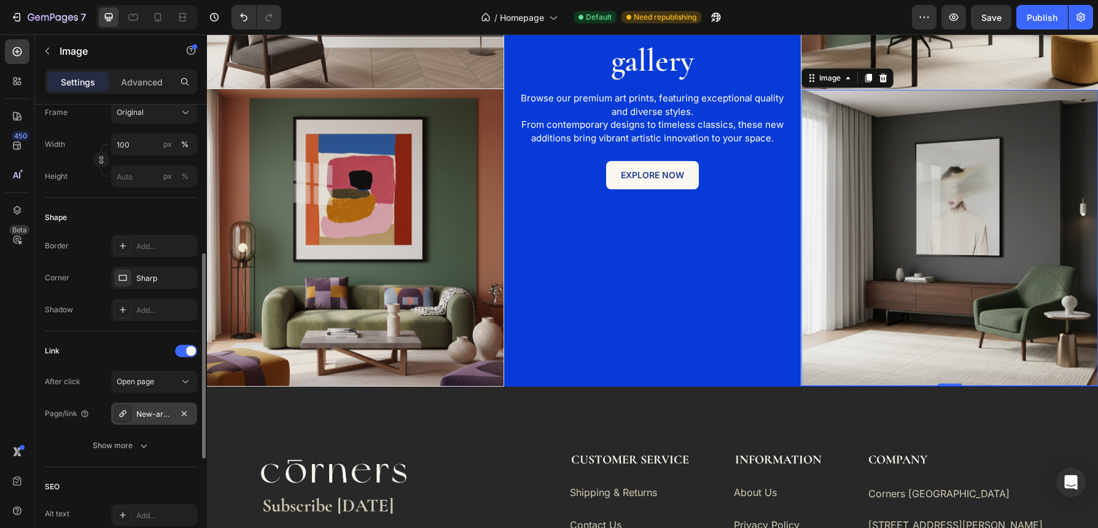
click at [160, 415] on div "New-arrivals-1" at bounding box center [154, 413] width 36 height 11
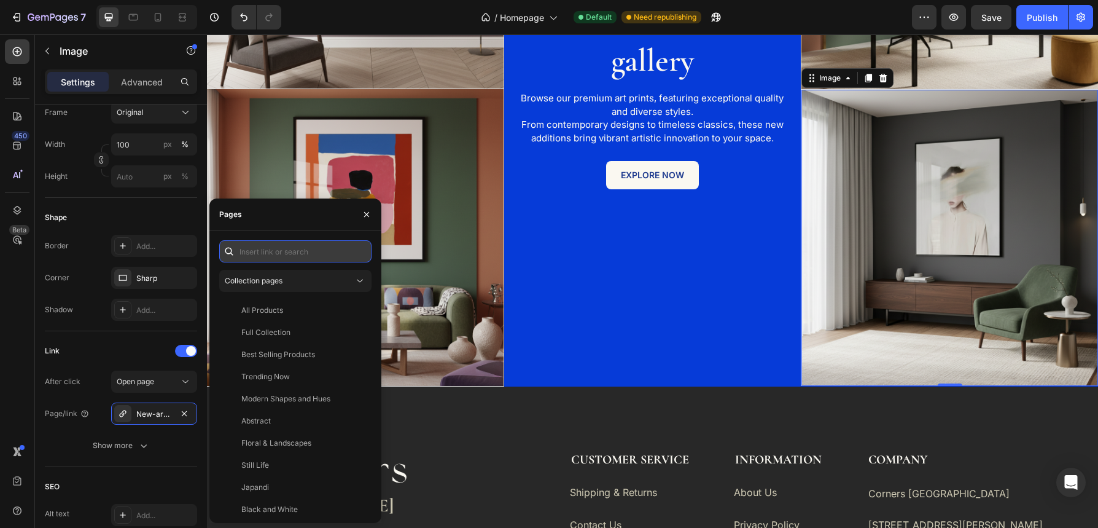
click at [305, 249] on input "text" at bounding box center [295, 251] width 152 height 22
paste input "https://cornersmilano.com/products/juno-tpc-portrait-of-the-unseen?_pos=1&_psq=…"
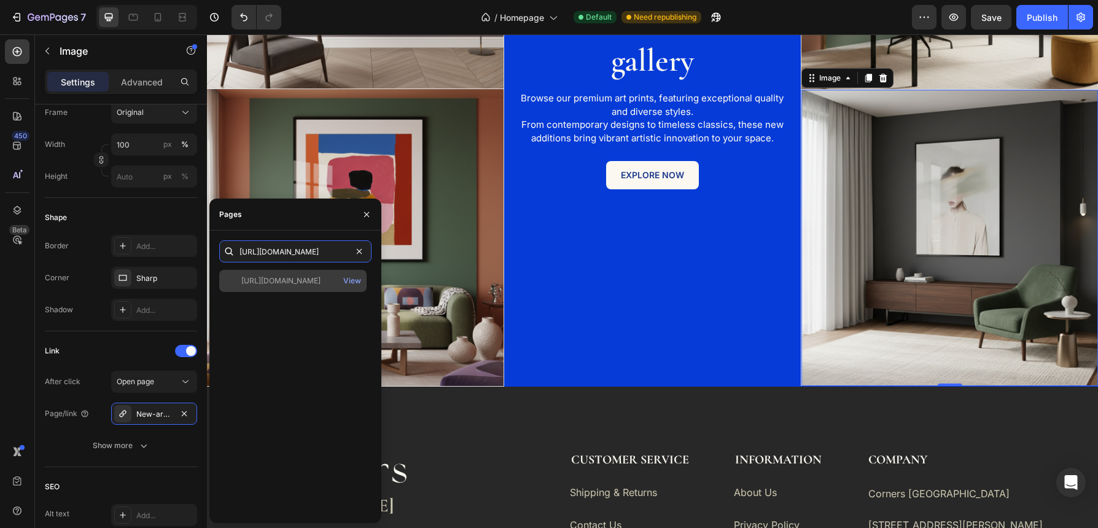
type input "https://cornersmilano.com/products/juno-tpc-portrait-of-the-unseen?_pos=1&_psq=…"
click at [291, 281] on div "https://cornersmilano.com/products/juno-tpc-portrait-of-the-unseen?_pos=1&_psq=…" at bounding box center [280, 280] width 79 height 11
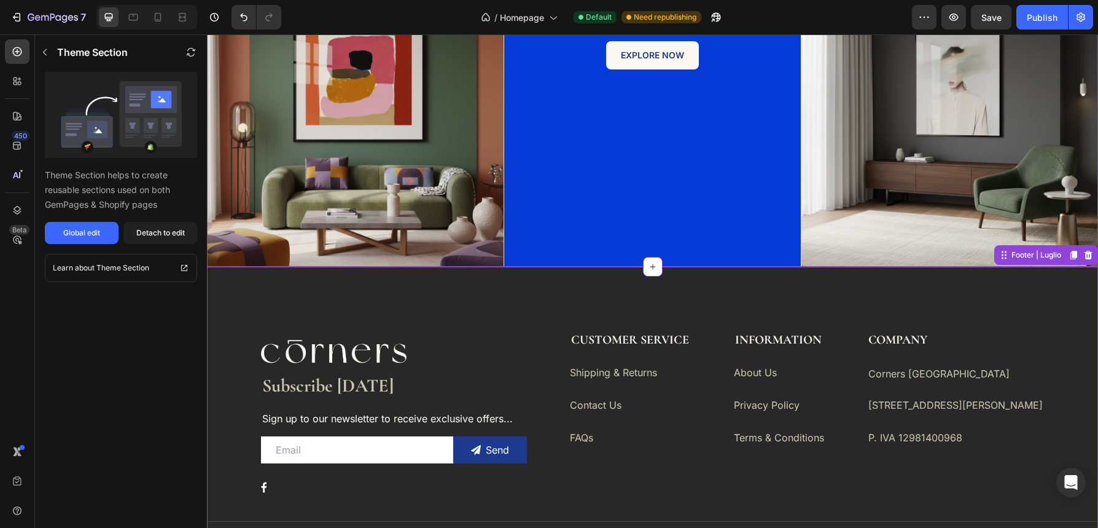
scroll to position [2366, 0]
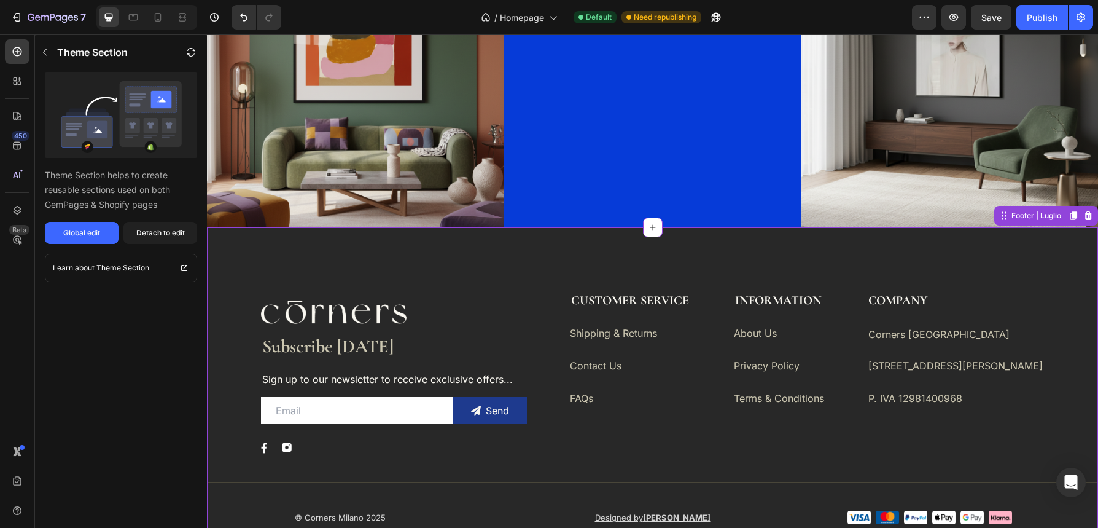
click at [410, 314] on div at bounding box center [394, 312] width 266 height 42
click at [391, 317] on img at bounding box center [334, 312] width 146 height 42
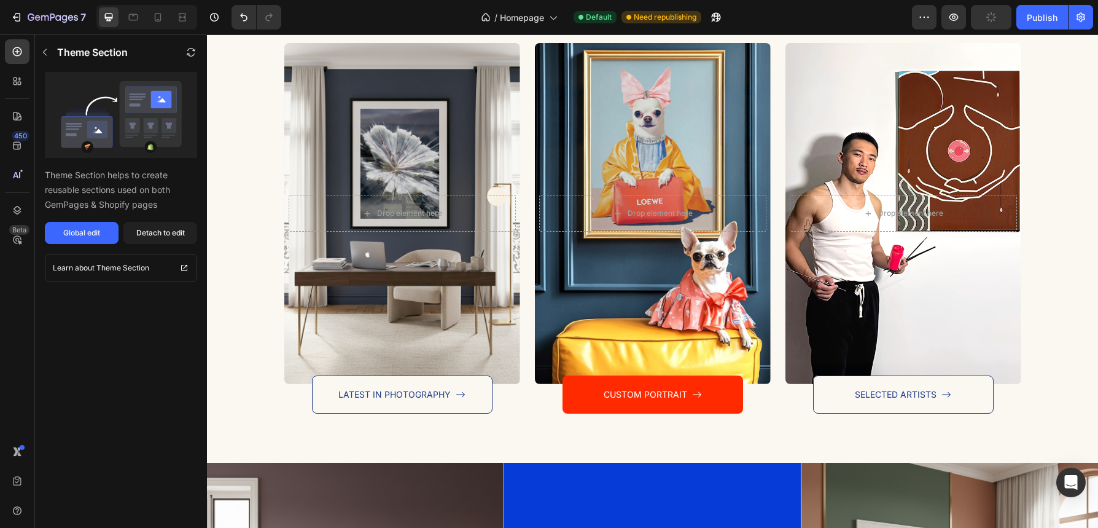
scroll to position [1537, 0]
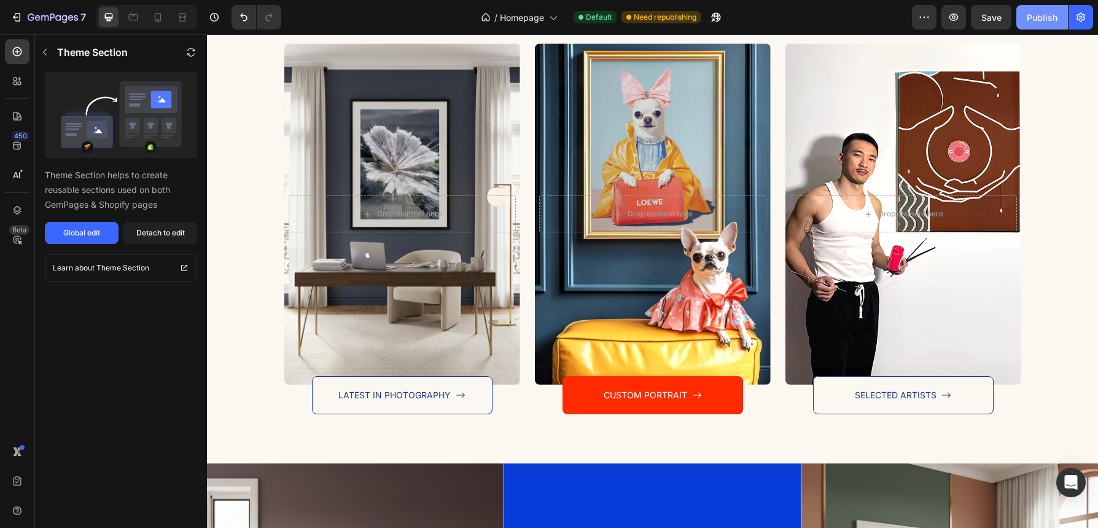
click at [1034, 19] on div "Publish" at bounding box center [1042, 17] width 31 height 13
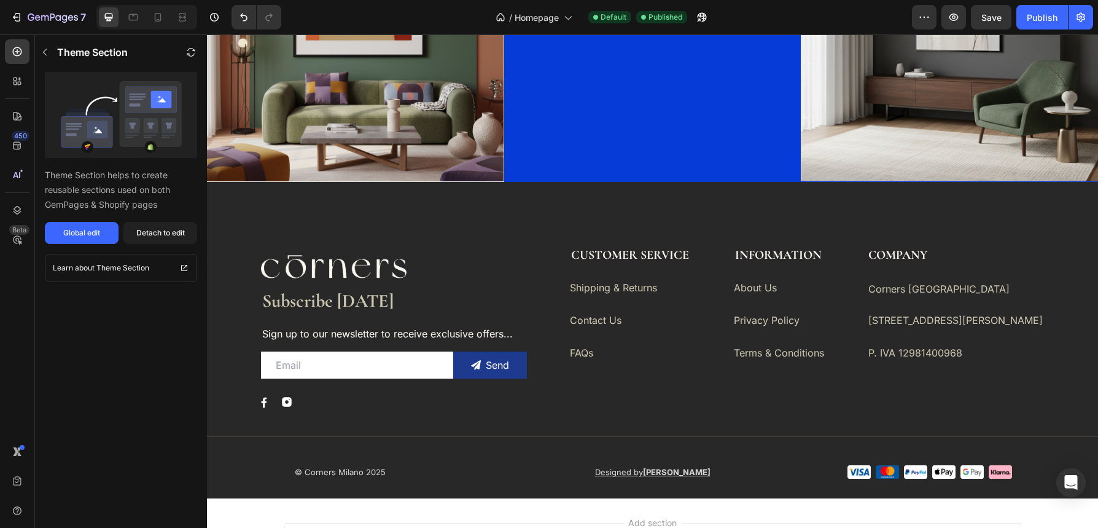
scroll to position [2530, 0]
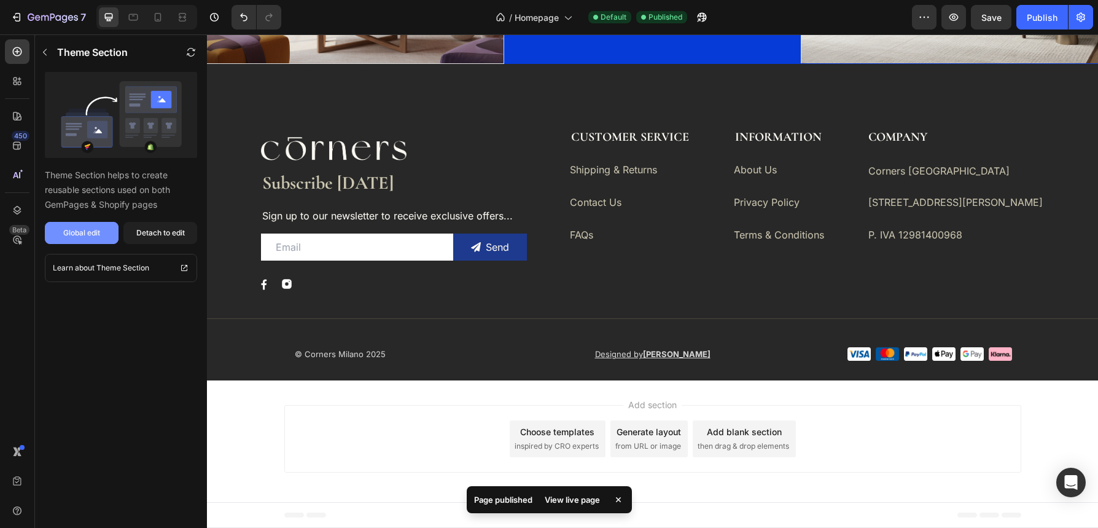
click at [85, 234] on div "Global edit" at bounding box center [81, 232] width 37 height 11
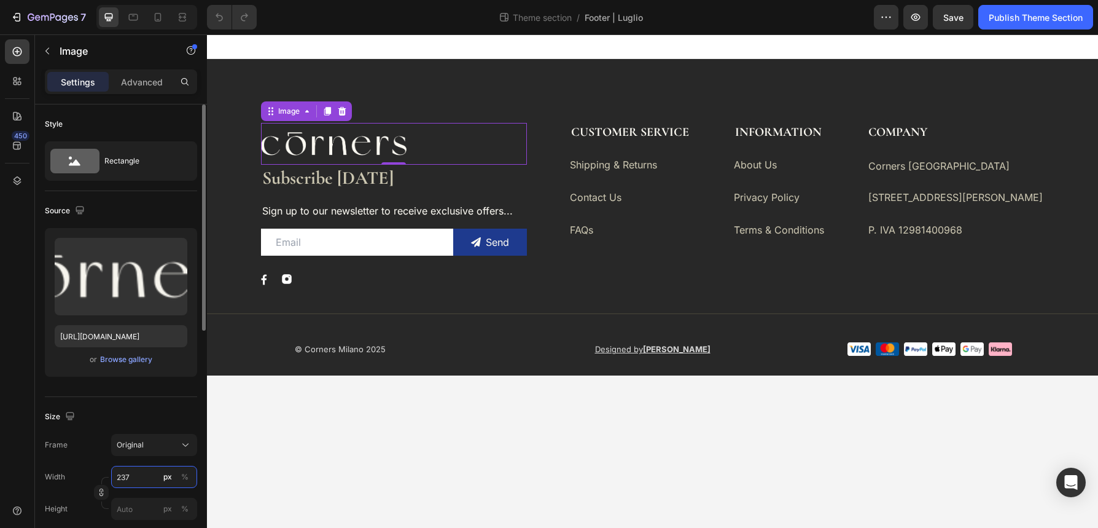
click at [156, 476] on input "237" at bounding box center [154, 477] width 86 height 22
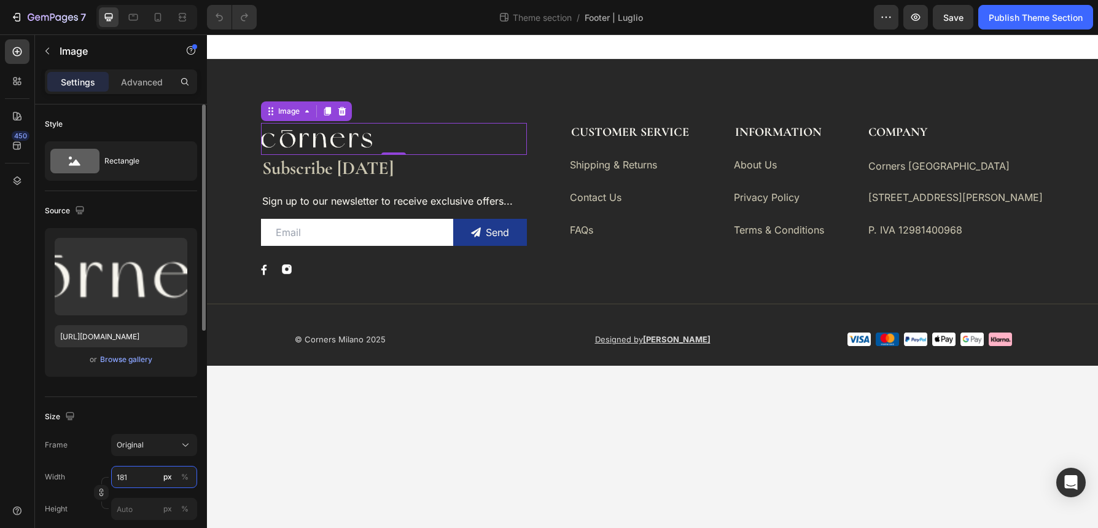
type input "182"
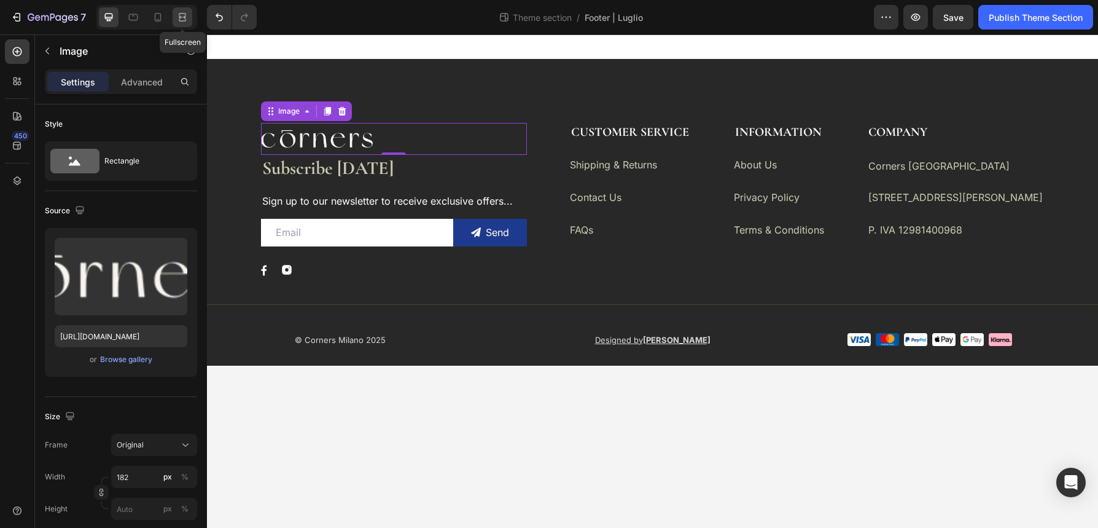
click at [184, 17] on icon at bounding box center [184, 16] width 4 height 3
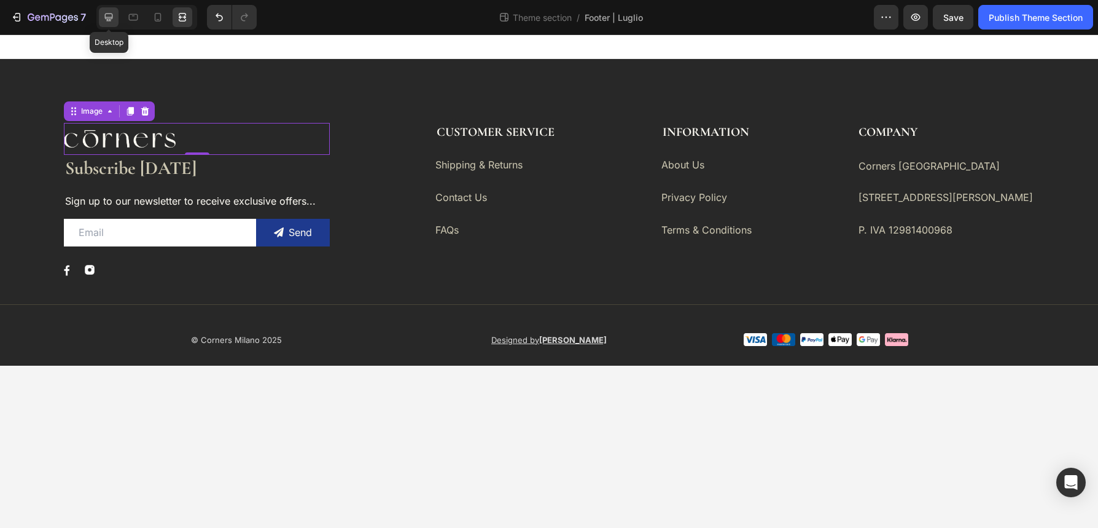
click at [114, 21] on icon at bounding box center [109, 17] width 12 height 12
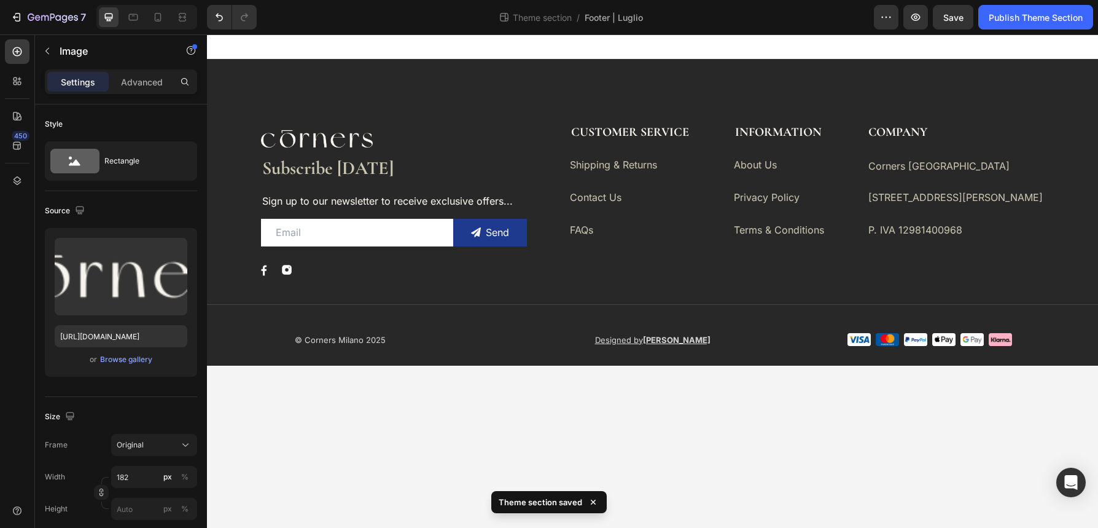
click at [491, 425] on body "Image Subscribe [DATE] Heading Sign up to our newsletter to receive exclusive o…" at bounding box center [652, 280] width 891 height 493
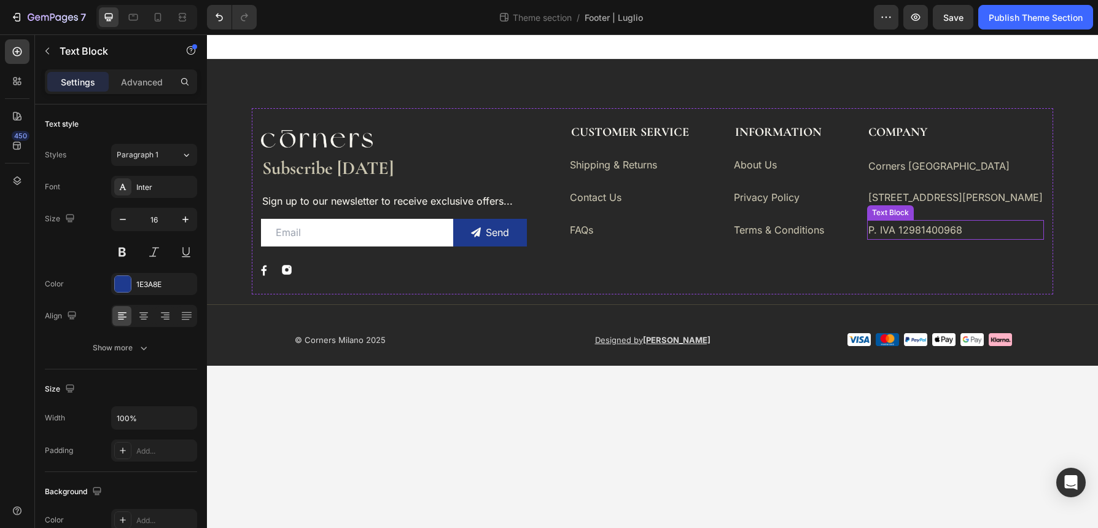
click at [962, 227] on span "P. IVA 12981400968" at bounding box center [915, 230] width 94 height 12
click at [1031, 194] on span "[STREET_ADDRESS][PERSON_NAME]" at bounding box center [955, 197] width 174 height 12
click at [1008, 251] on div "COMPANY Text block Corners Milano Text Block [STREET_ADDRESS][PERSON_NAME] Text…" at bounding box center [955, 199] width 177 height 153
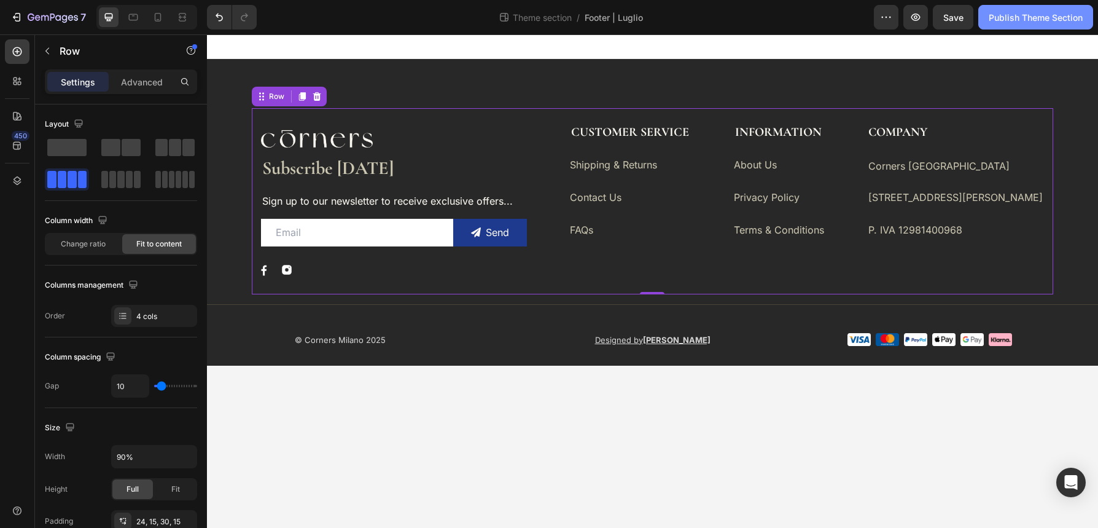
click at [1034, 26] on button "Publish Theme Section" at bounding box center [1035, 17] width 115 height 25
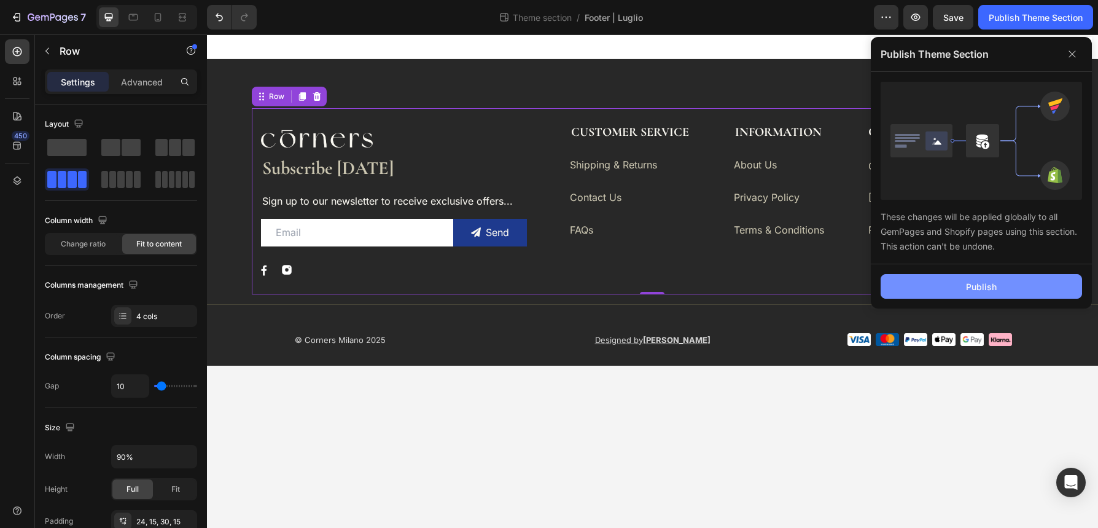
click at [993, 282] on div "Publish" at bounding box center [981, 286] width 31 height 13
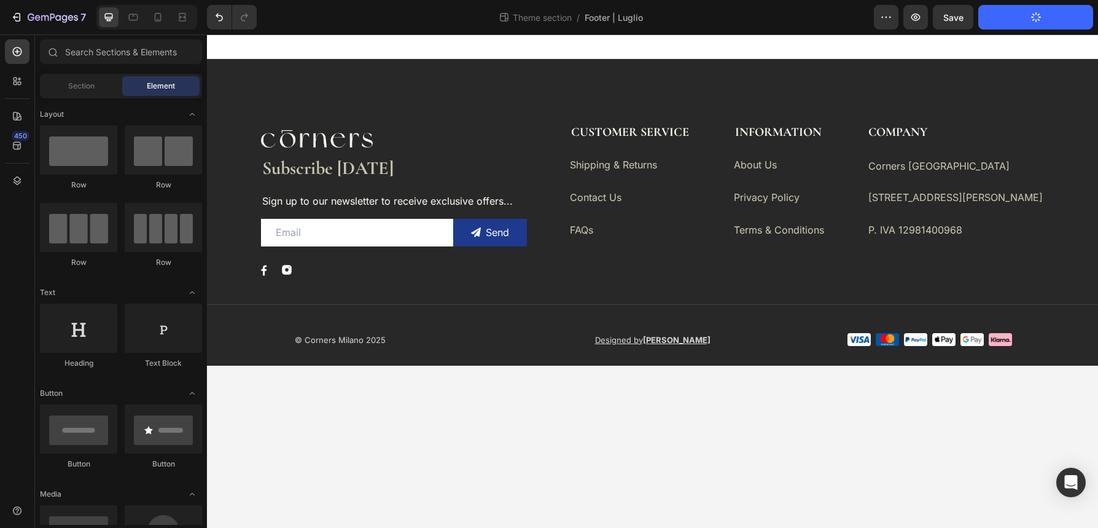
click at [528, 475] on body "Image Subscribe [DATE] Heading Sign up to our newsletter to receive exclusive o…" at bounding box center [652, 280] width 891 height 493
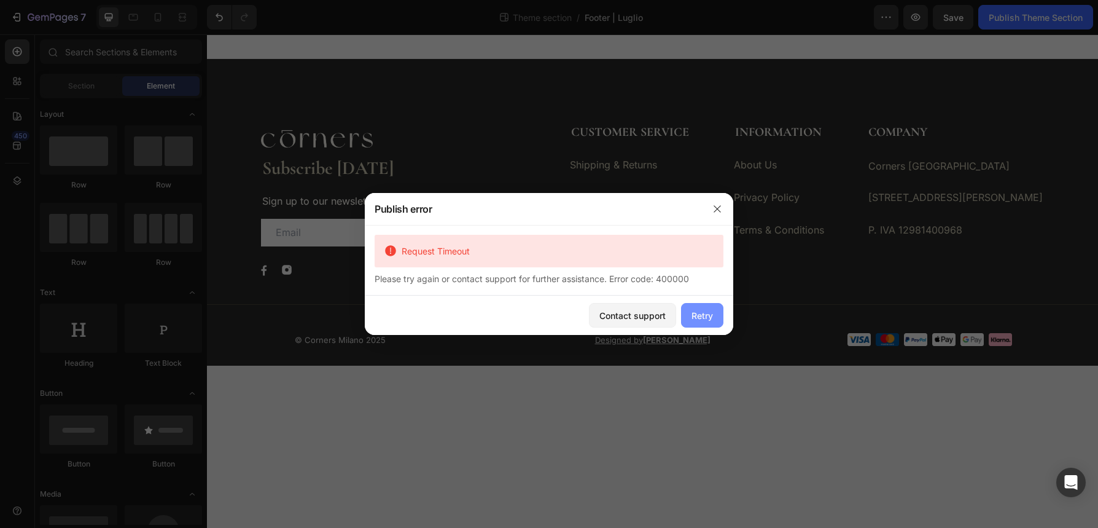
click at [706, 316] on div "Retry" at bounding box center [702, 315] width 21 height 13
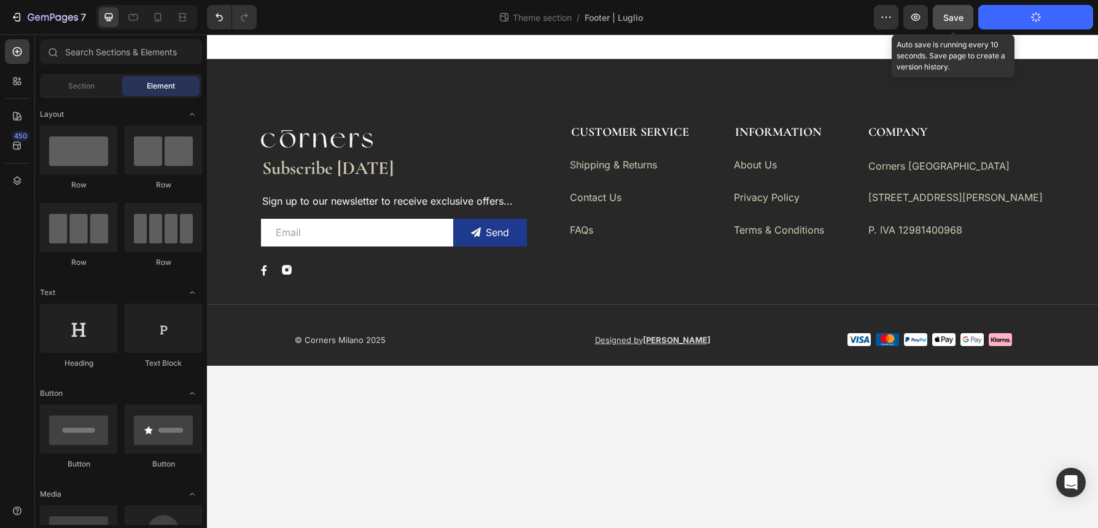
click at [962, 18] on span "Save" at bounding box center [953, 17] width 20 height 10
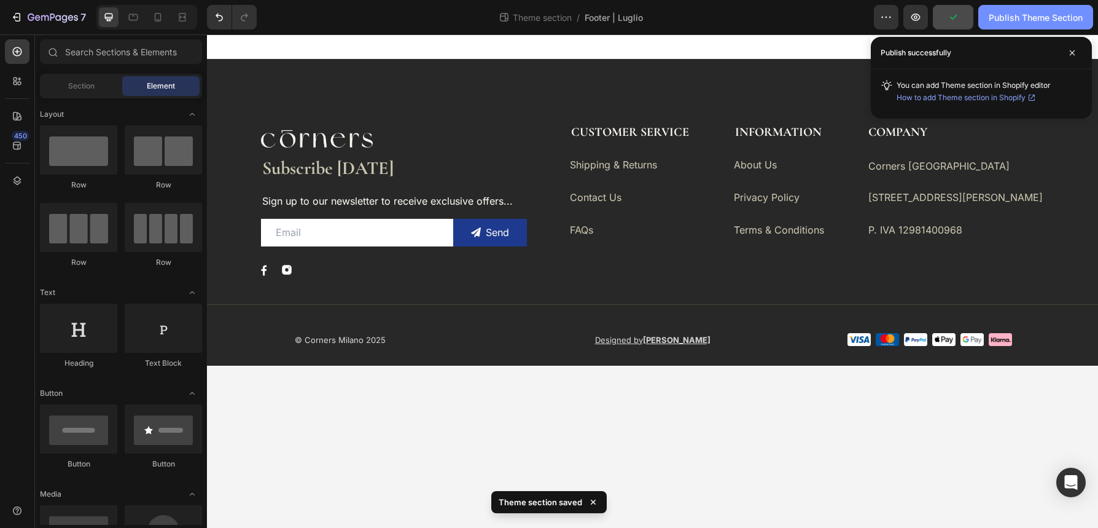
click at [1019, 23] on div "Publish Theme Section" at bounding box center [1036, 17] width 94 height 13
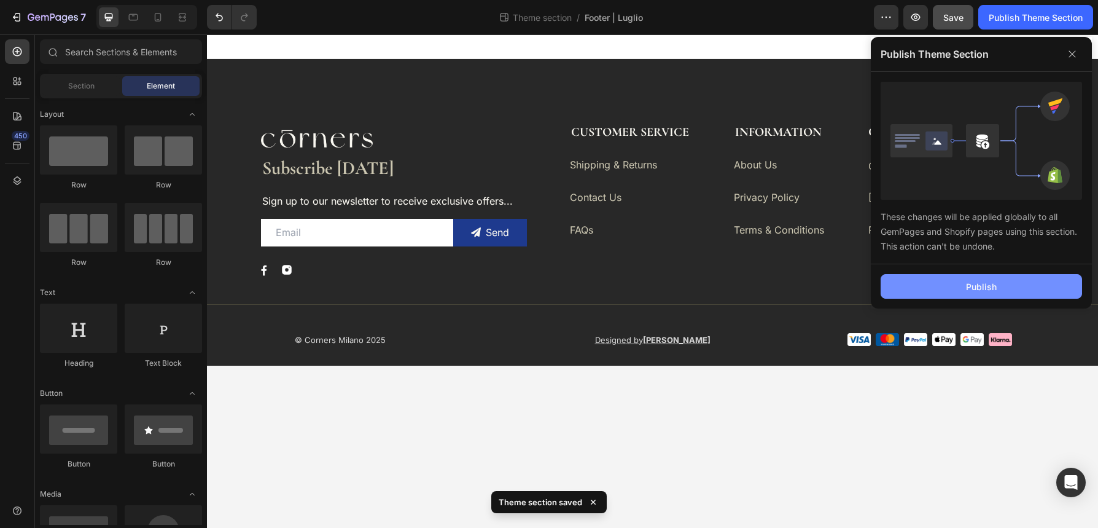
click at [1018, 284] on button "Publish" at bounding box center [981, 286] width 201 height 25
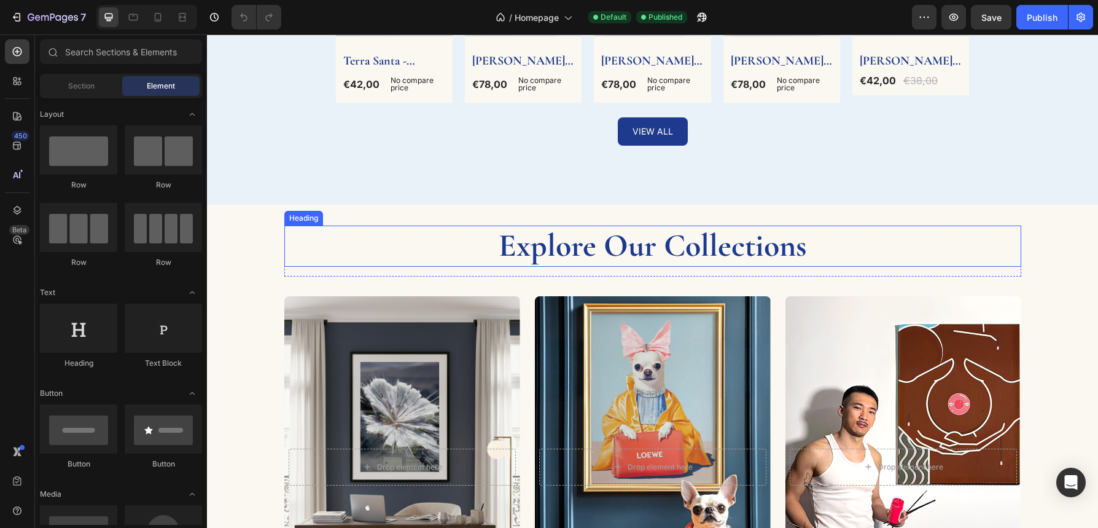
scroll to position [1500, 0]
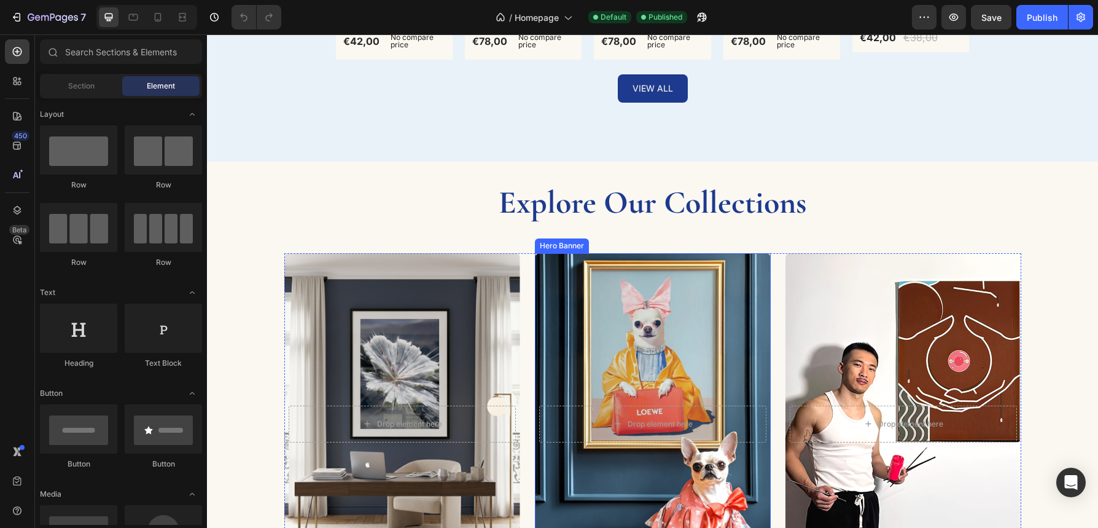
click at [753, 314] on div "Overlay" at bounding box center [653, 423] width 236 height 341
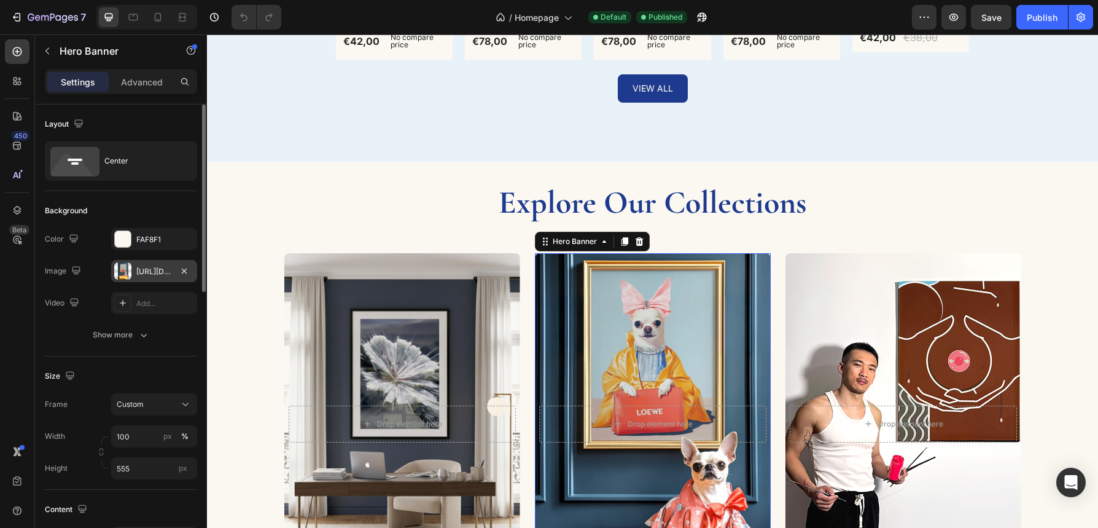
click at [155, 269] on div "https://cdn.shopify.com/s/files/1/0881/3956/3349/files/peggy_f61a1888-472d-49f3…" at bounding box center [154, 271] width 36 height 11
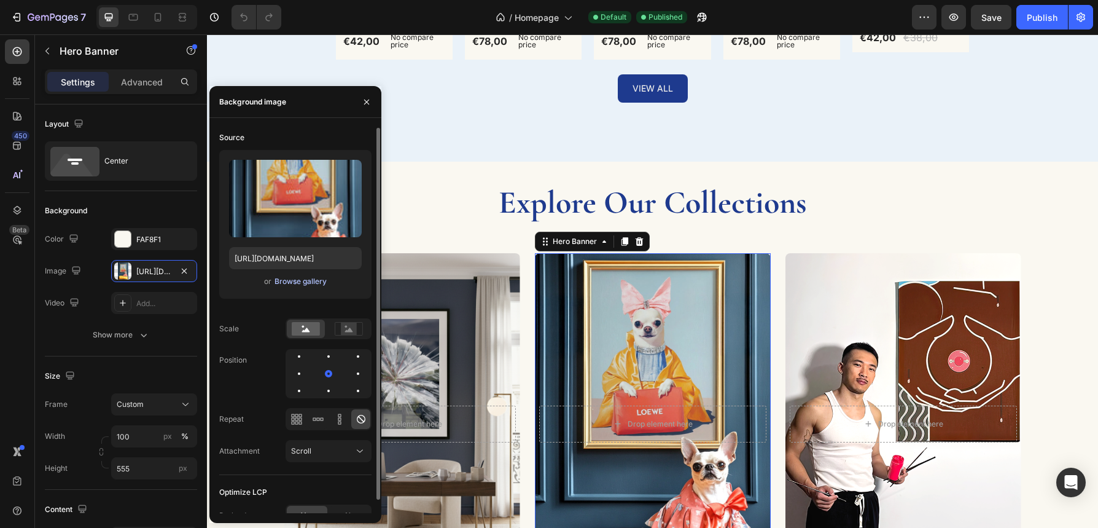
click at [292, 281] on div "Browse gallery" at bounding box center [301, 281] width 52 height 11
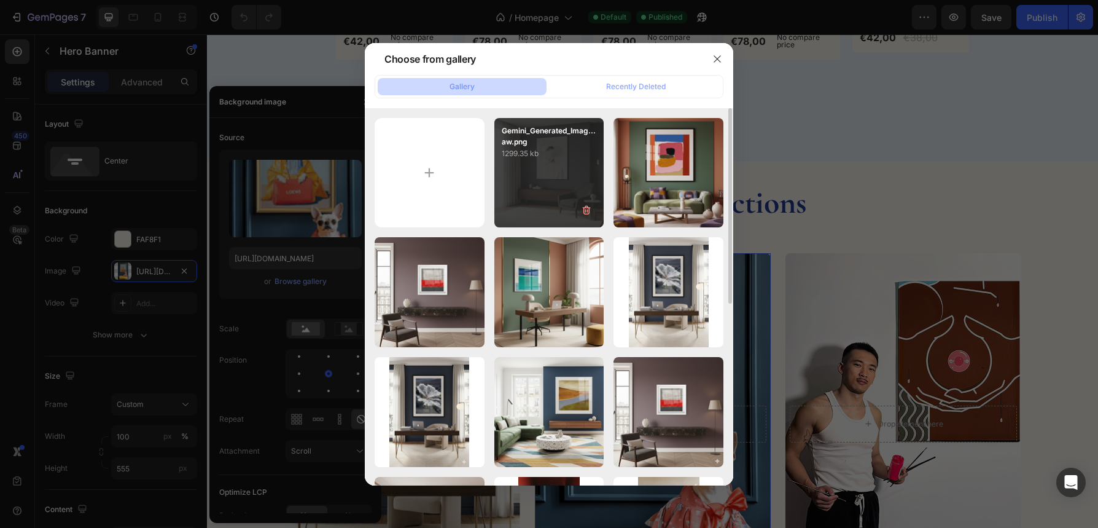
type input "C:\fakepath\abb52a76-9167-4916-b89a-9789e4ae526a.png"
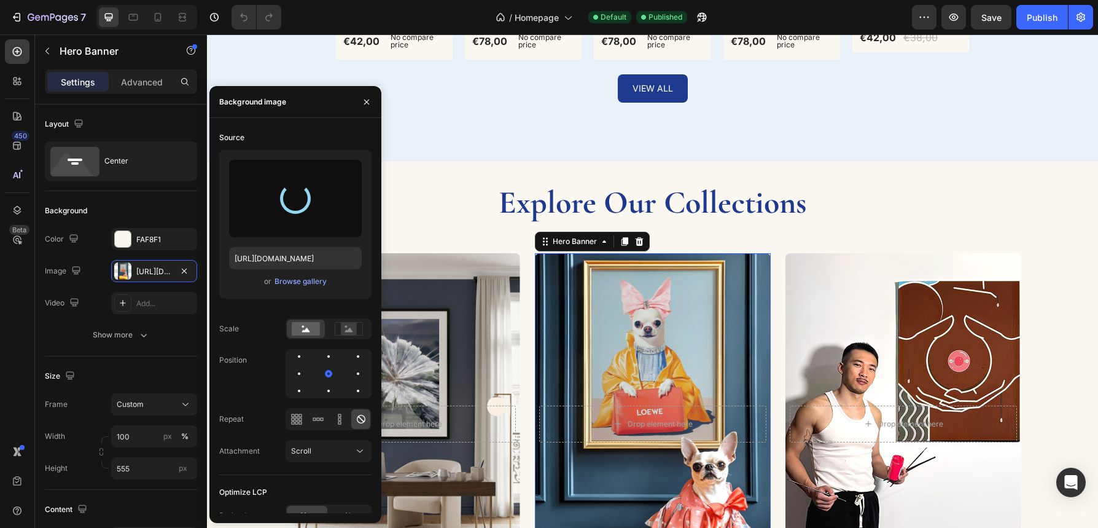
type input "https://cdn.shopify.com/s/files/1/0881/3956/3349/files/gempages_573422325135836…"
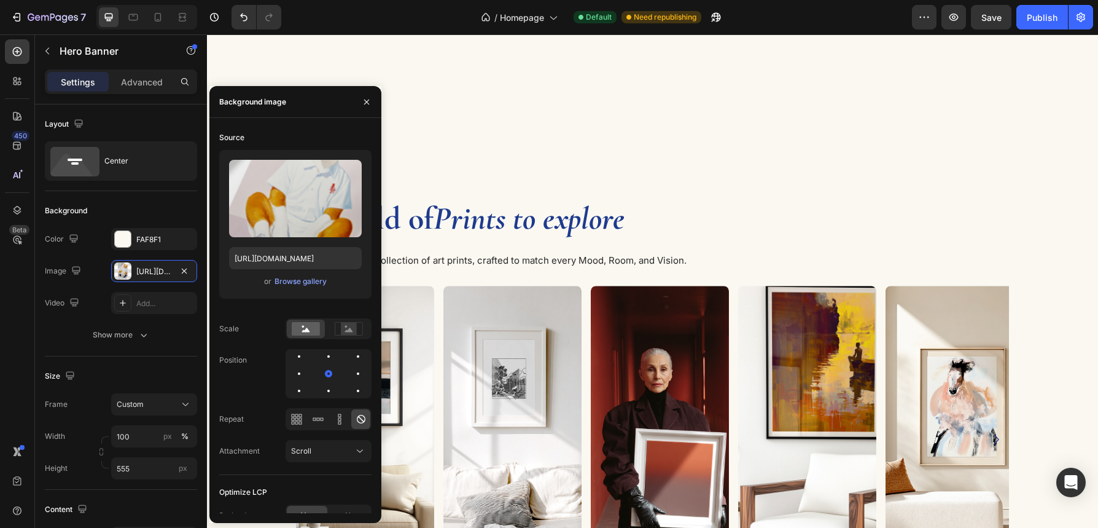
scroll to position [796, 0]
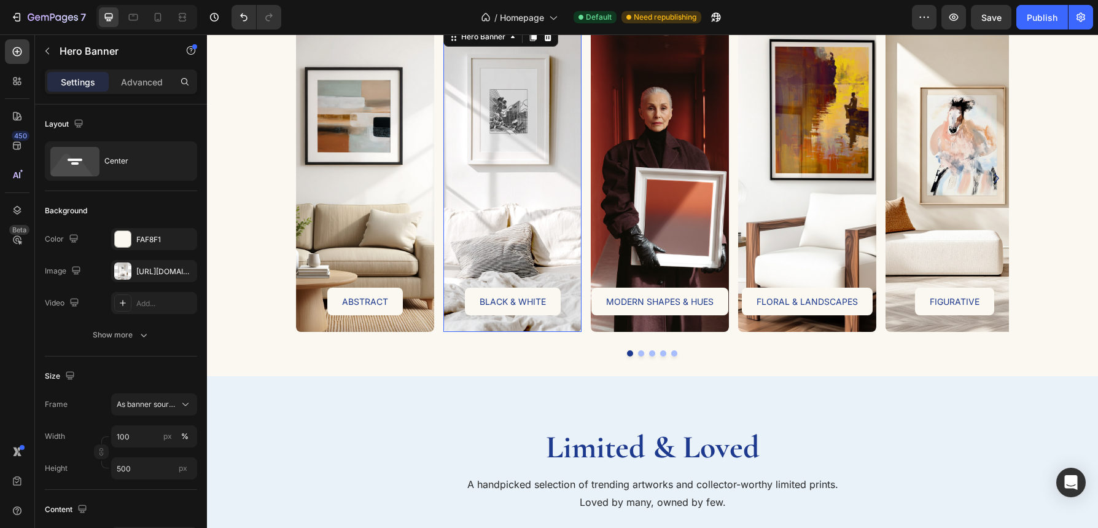
click at [568, 280] on div "BLACK & WHITE Button" at bounding box center [512, 179] width 138 height 274
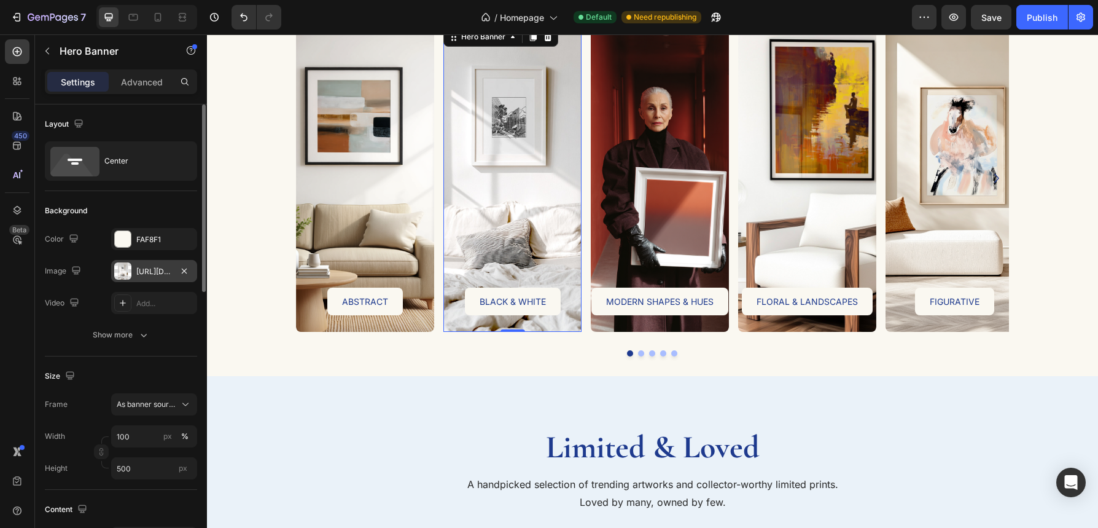
click at [162, 273] on div "https://cdn.shopify.com/s/files/1/0881/3956/3349/files/gempages_573422325135836…" at bounding box center [154, 271] width 36 height 11
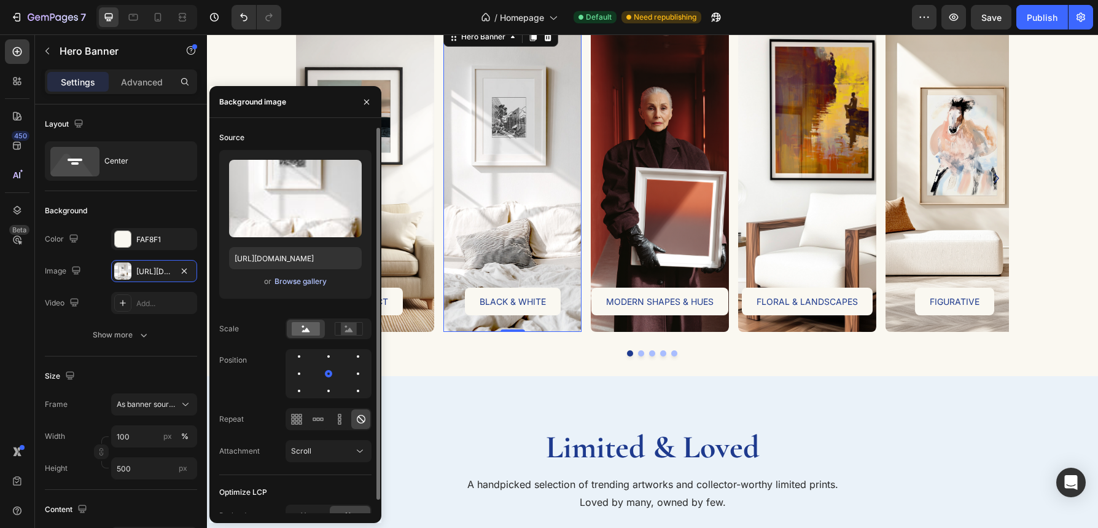
click at [305, 286] on div "Browse gallery" at bounding box center [301, 281] width 52 height 11
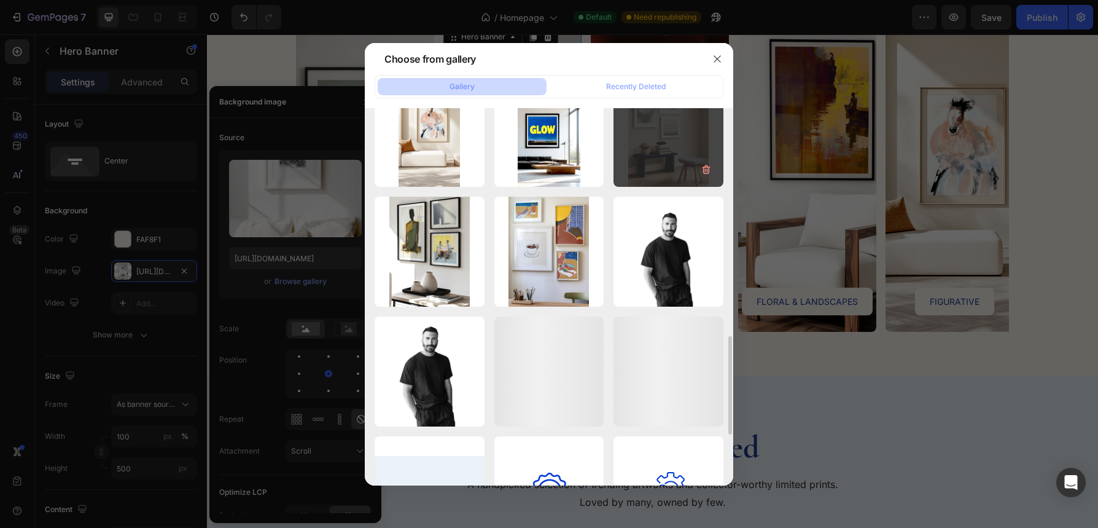
scroll to position [811, 0]
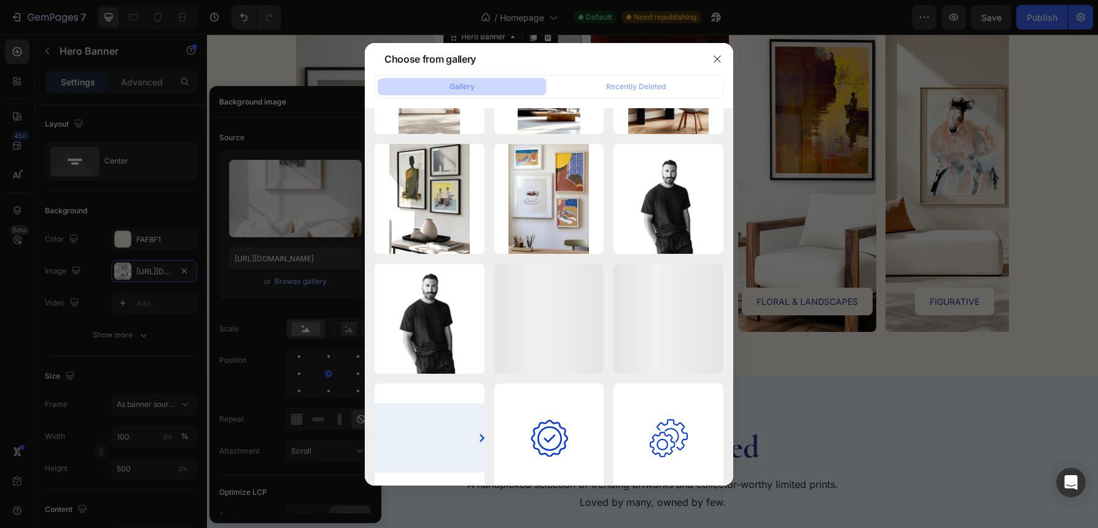
click at [981, 420] on div at bounding box center [549, 264] width 1098 height 528
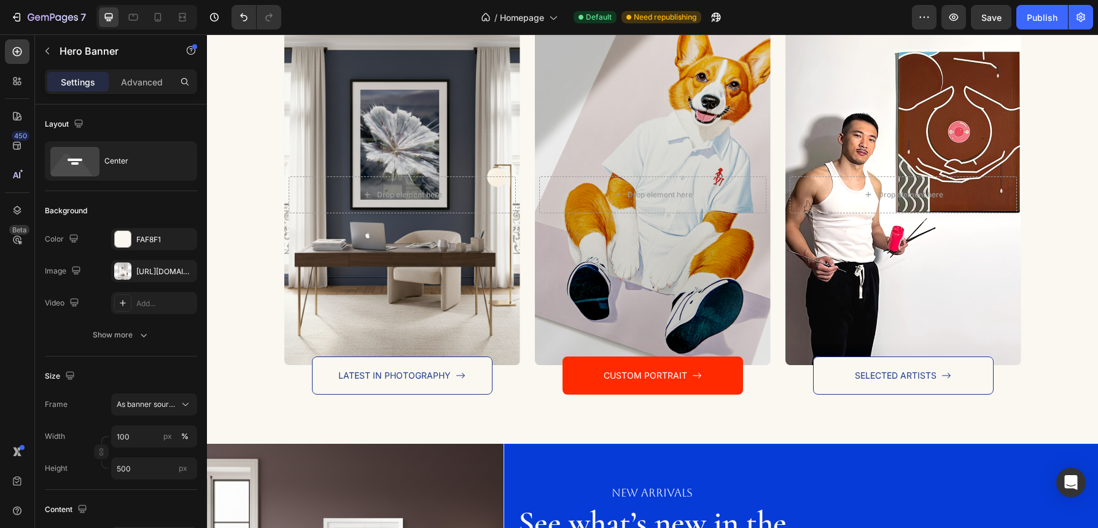
scroll to position [1731, 0]
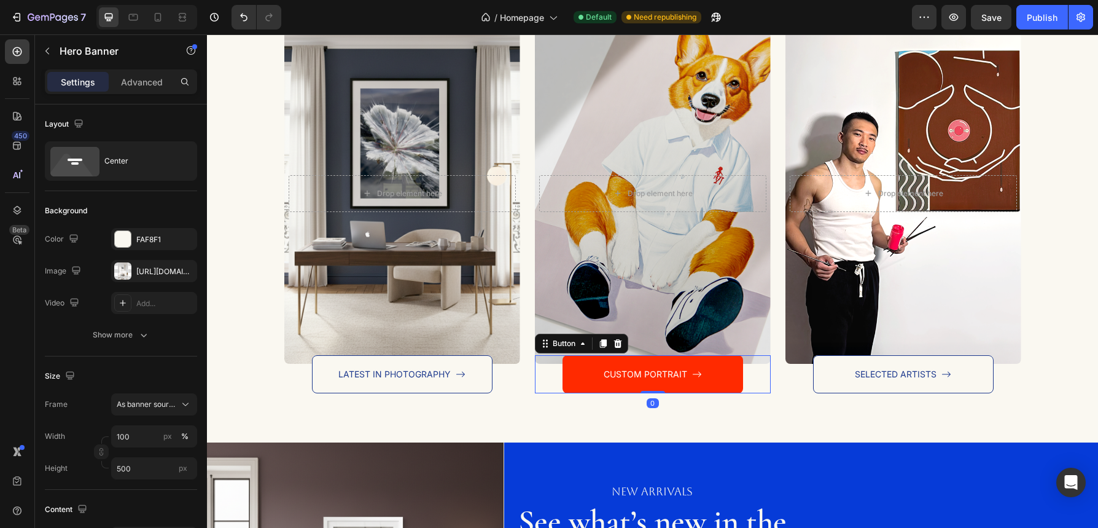
click at [762, 388] on div "CUSTOM PORTRAIT Button 0" at bounding box center [653, 374] width 236 height 38
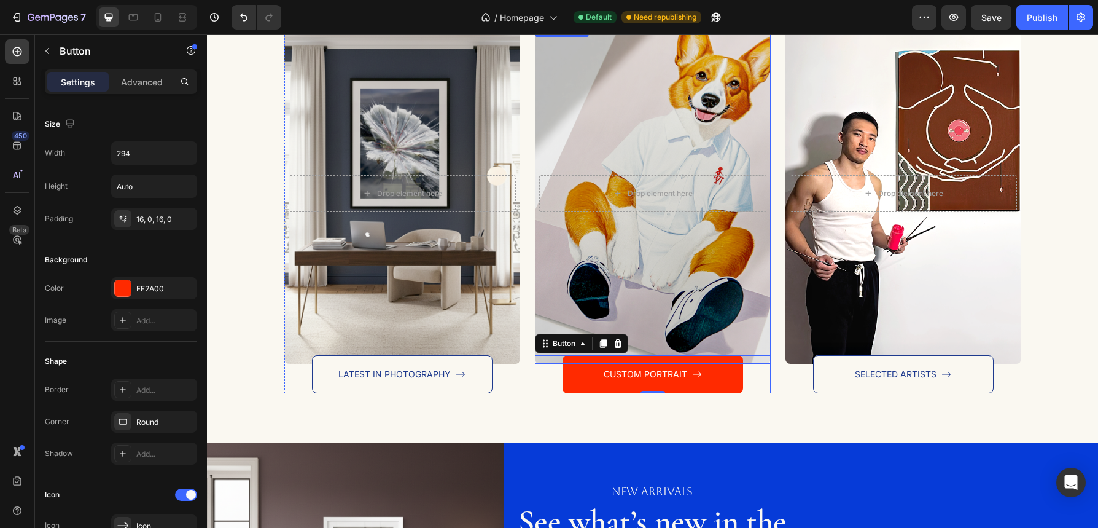
click at [655, 313] on div "Overlay" at bounding box center [653, 193] width 236 height 341
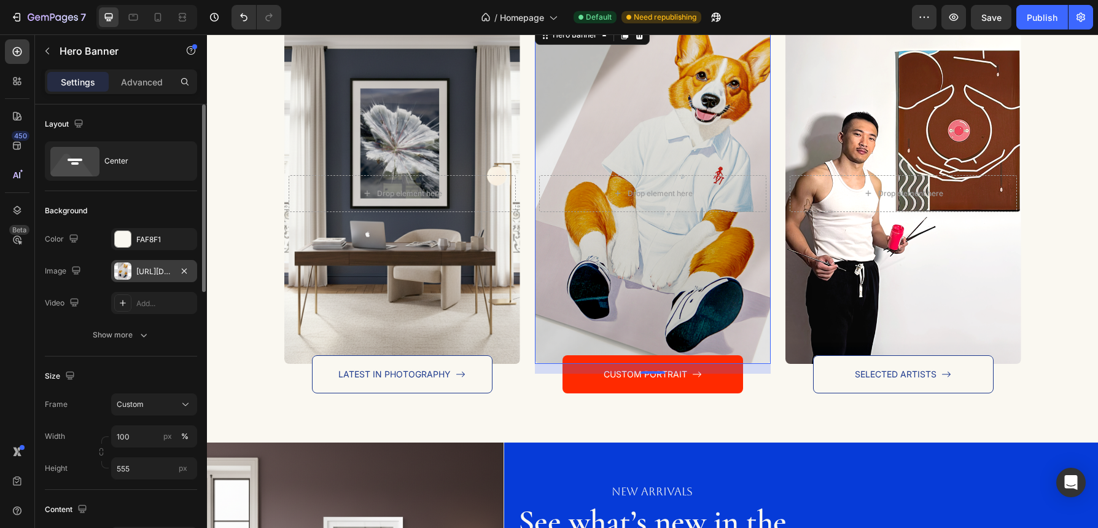
click at [147, 271] on div "https://cdn.shopify.com/s/files/1/0881/3956/3349/files/gempages_573422325135836…" at bounding box center [154, 271] width 36 height 11
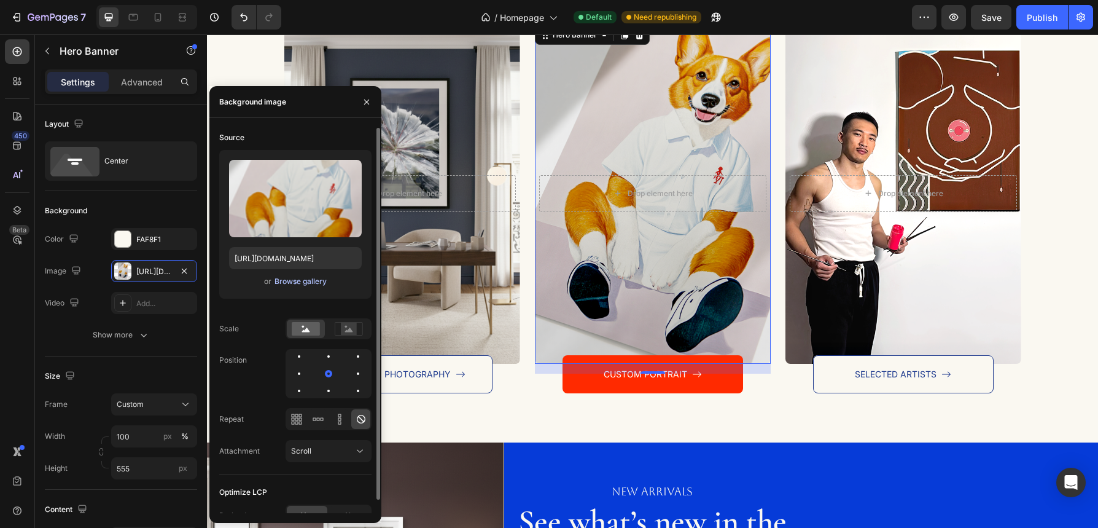
click at [307, 285] on div "Browse gallery" at bounding box center [301, 281] width 52 height 11
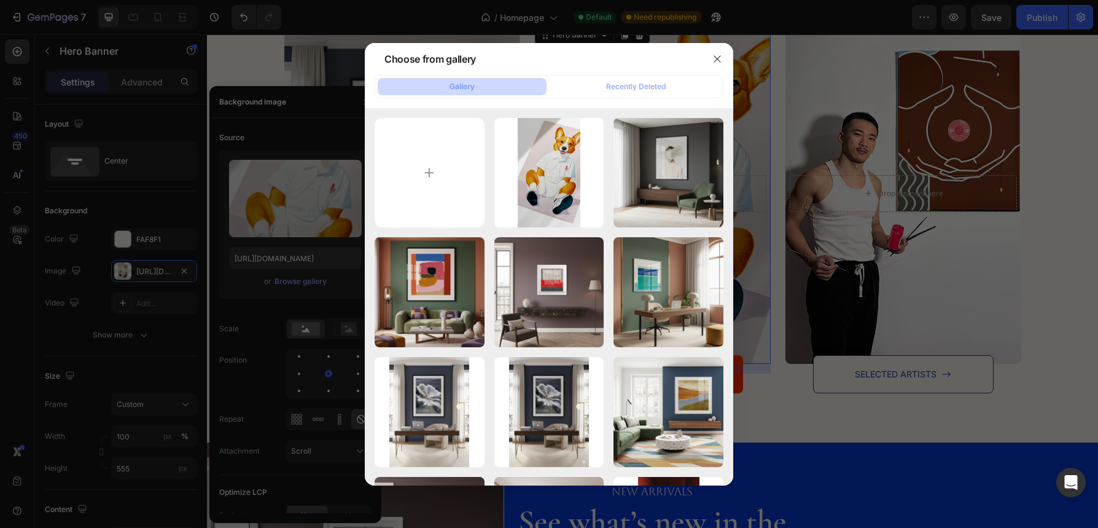
type input "C:\fakepath\zoe.png"
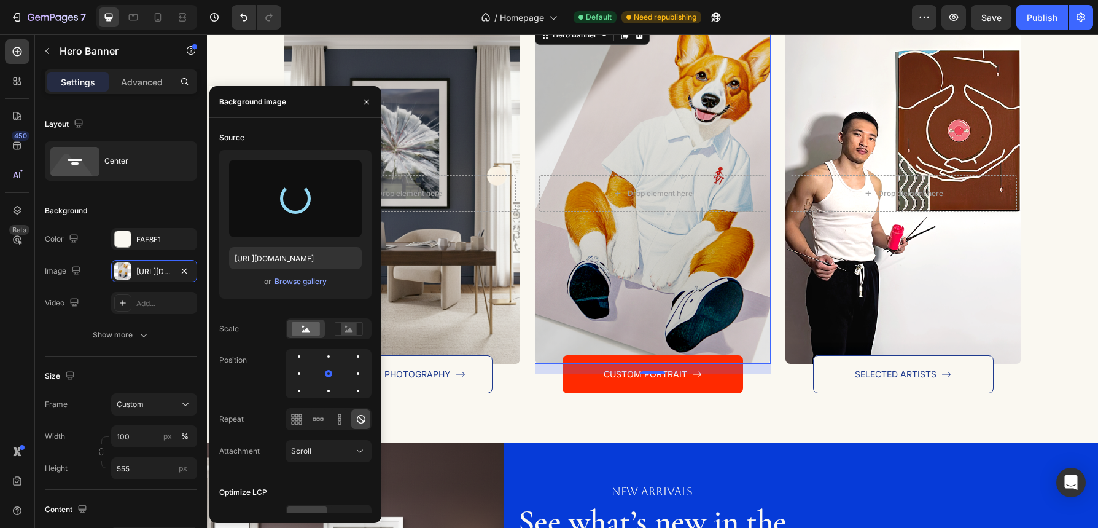
type input "https://cdn.shopify.com/s/files/1/0881/3956/3349/files/gempages_573422325135836…"
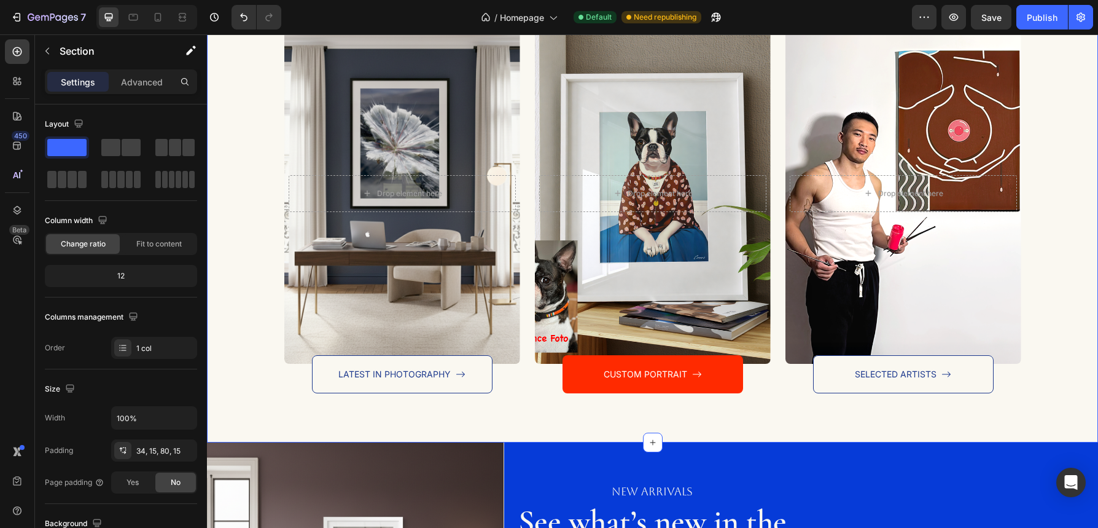
click at [763, 420] on div "Explore Our Collections Heading Explore Our Collections Heading Row After a lon…" at bounding box center [652, 186] width 891 height 511
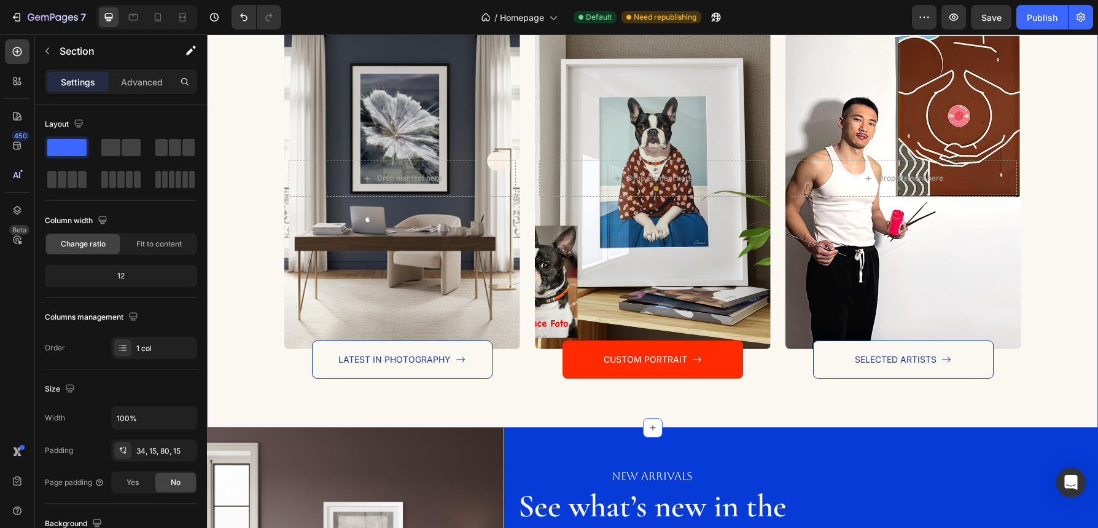
scroll to position [1570, 0]
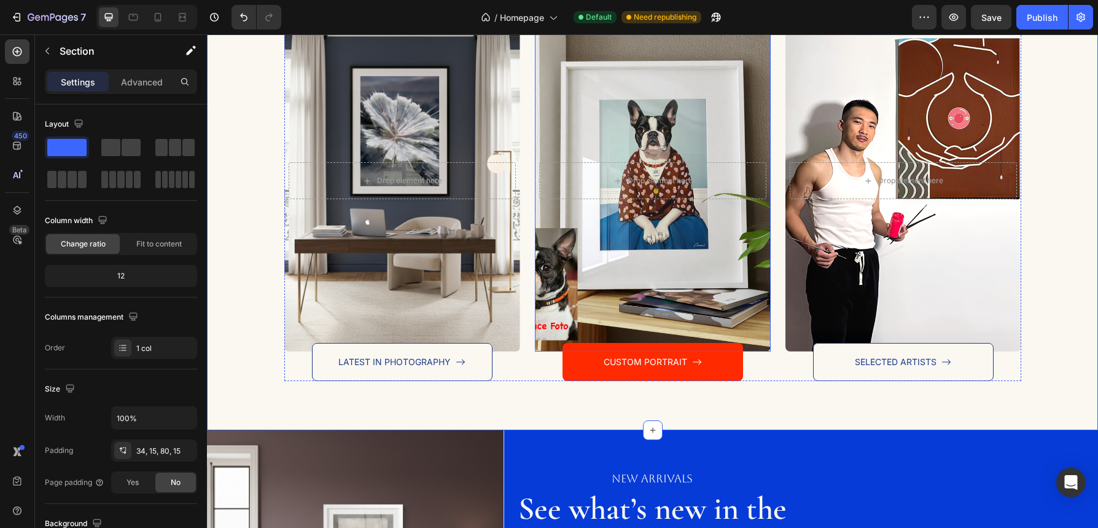
click at [750, 334] on div "Overlay" at bounding box center [653, 180] width 236 height 341
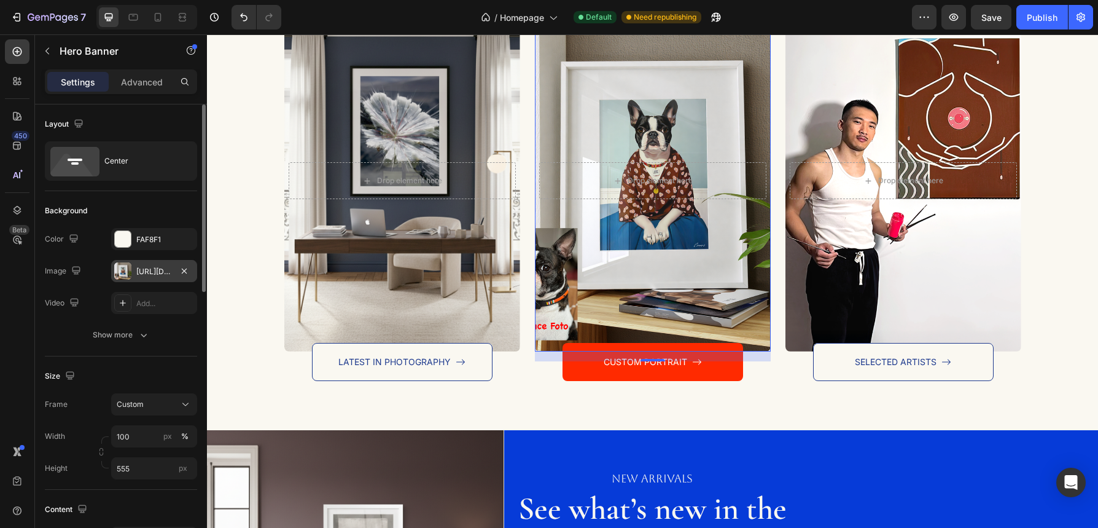
click at [145, 270] on div "https://cdn.shopify.com/s/files/1/0881/3956/3349/files/gempages_573422325135836…" at bounding box center [154, 271] width 36 height 11
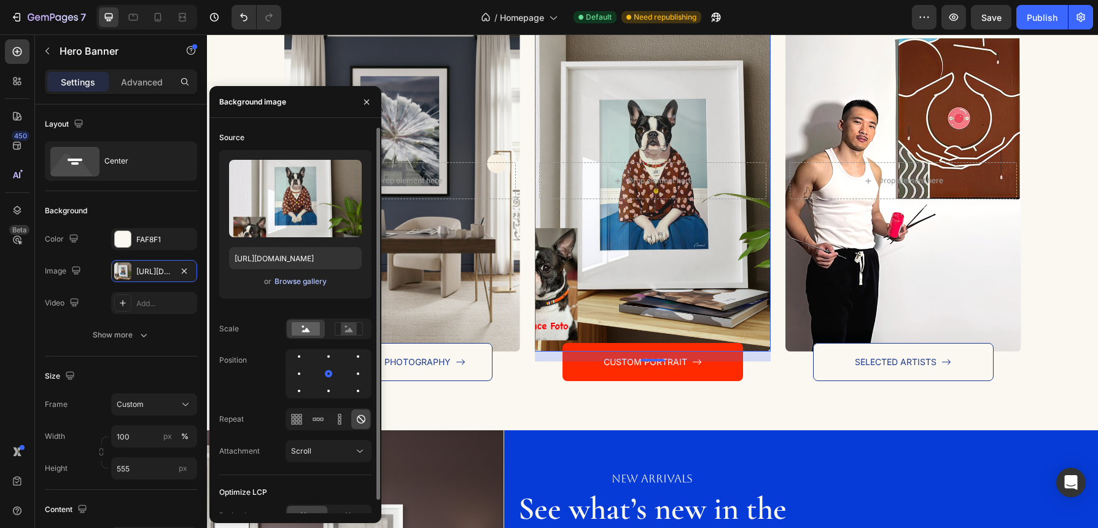
click at [304, 284] on div "Browse gallery" at bounding box center [301, 281] width 52 height 11
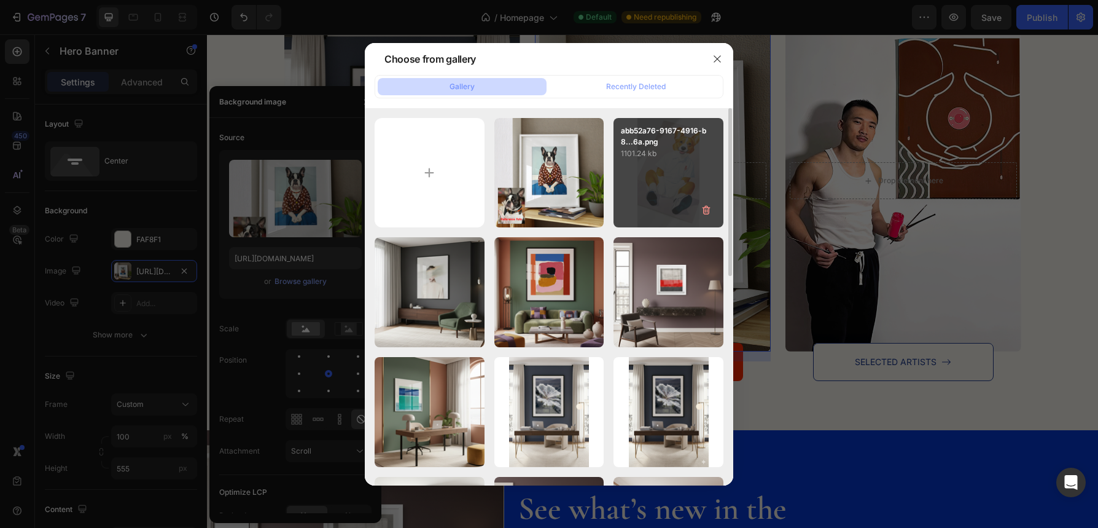
type input "C:\fakepath\c2f6e8cc-937d-4937-8b6a-30b62776d324.png"
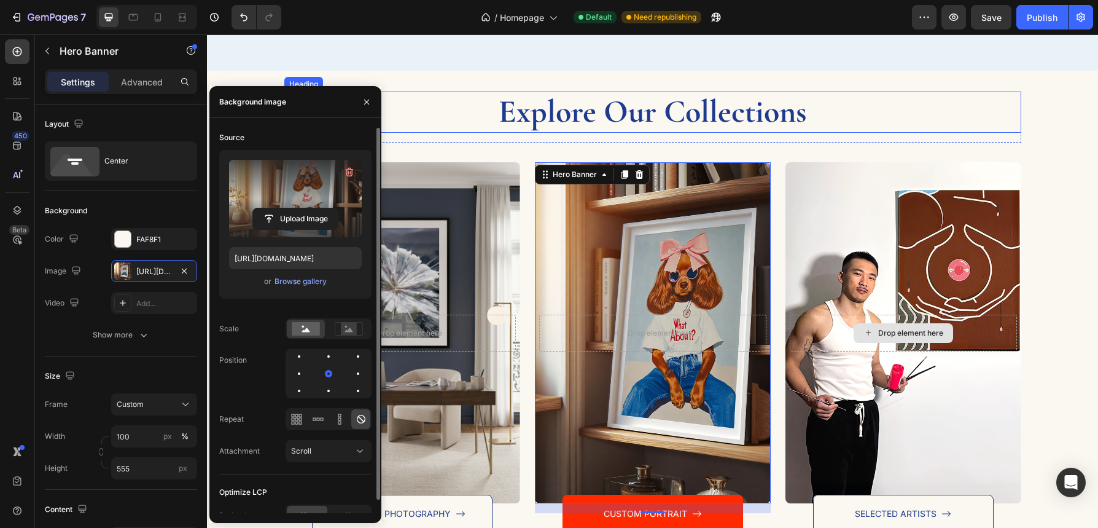
scroll to position [1640, 0]
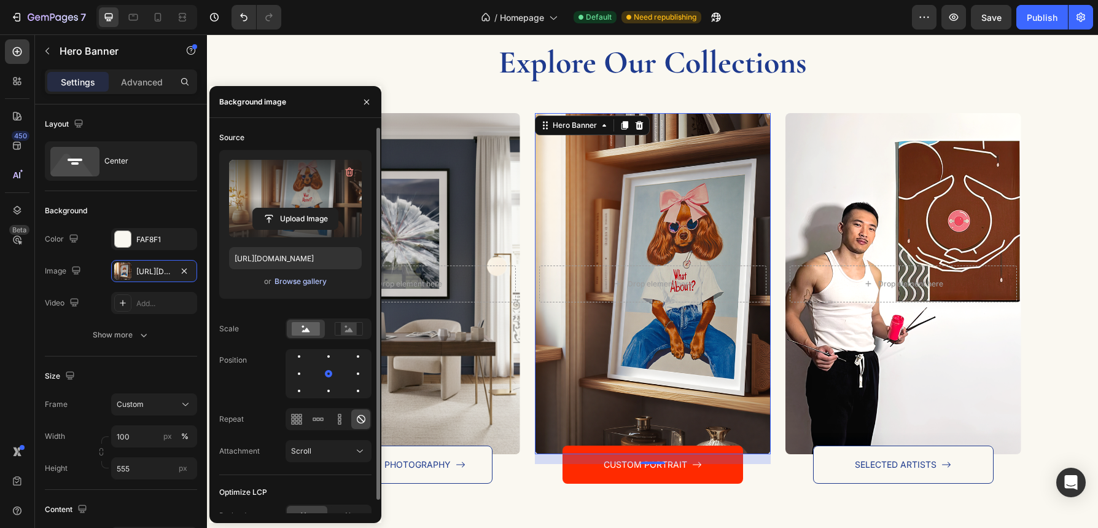
click at [315, 283] on div "Browse gallery" at bounding box center [301, 281] width 52 height 11
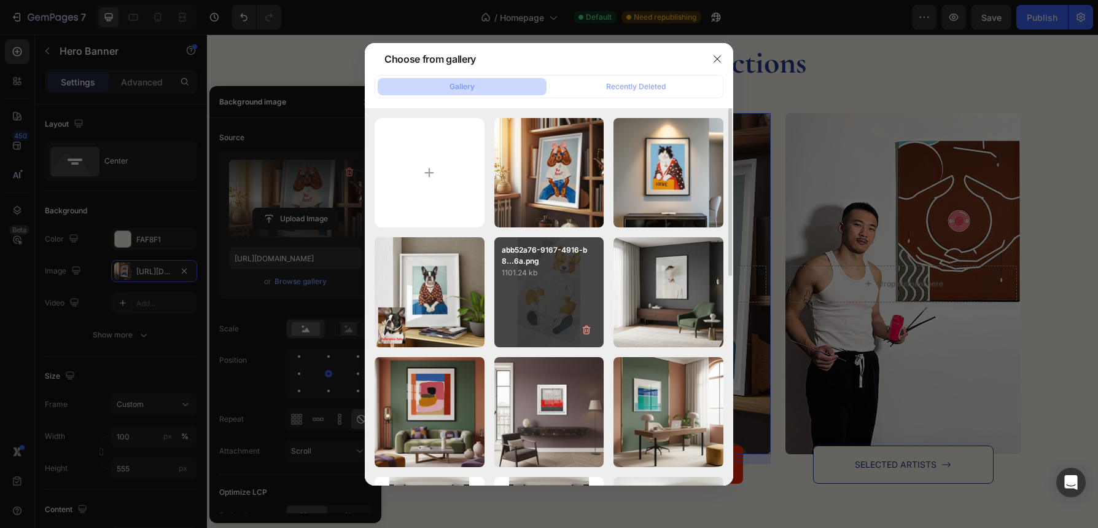
click at [555, 286] on div "abb52a76-9167-4916-b8...6a.png 1101.24 kb" at bounding box center [549, 292] width 110 height 110
type input "https://cdn.shopify.com/s/files/1/0881/3956/3349/files/gempages_573422325135836…"
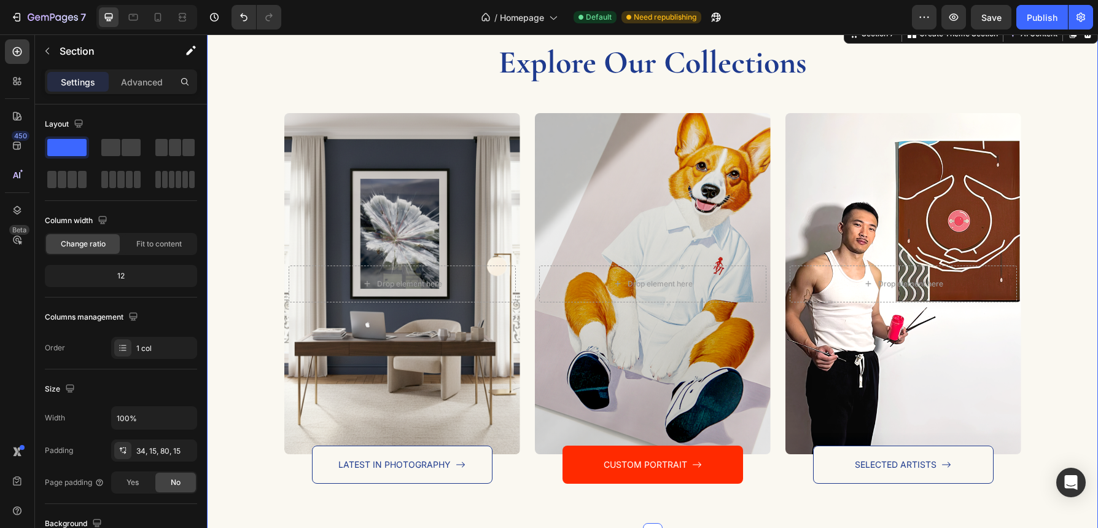
click at [776, 496] on div "Explore Our Collections Heading Explore Our Collections Heading Row After a lon…" at bounding box center [652, 276] width 891 height 511
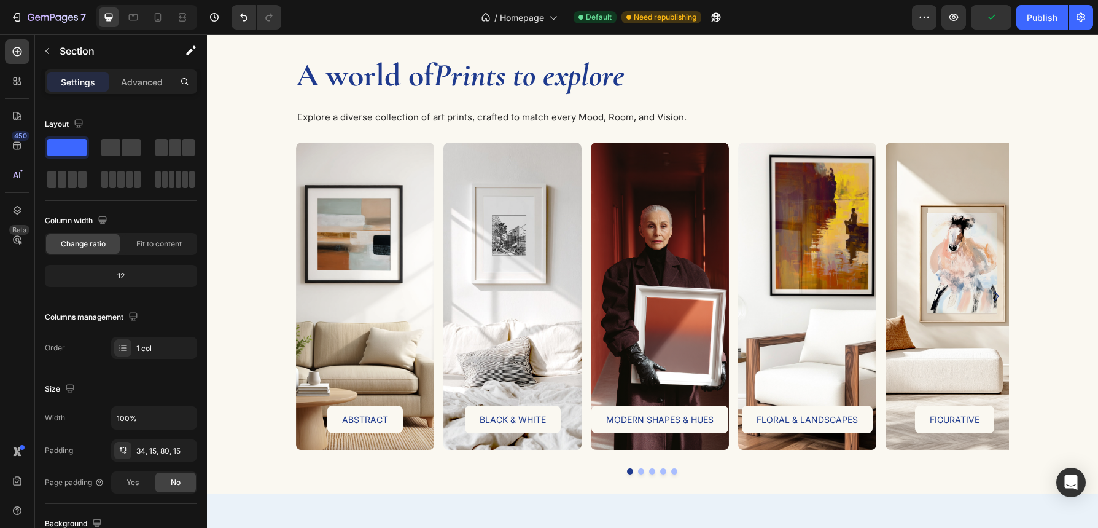
scroll to position [604, 0]
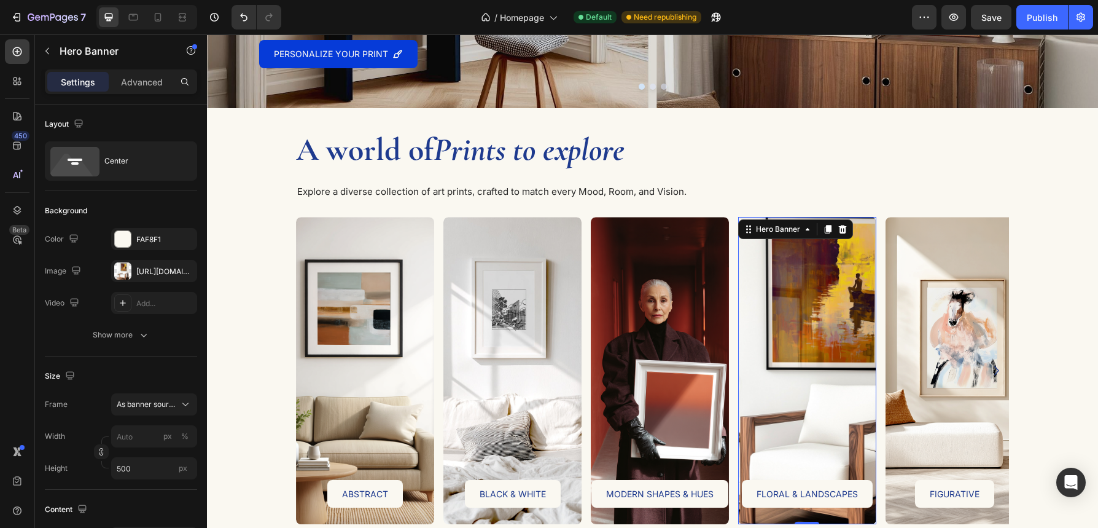
click at [843, 389] on div "FLORAL & LANDSCAPES Button" at bounding box center [807, 371] width 138 height 274
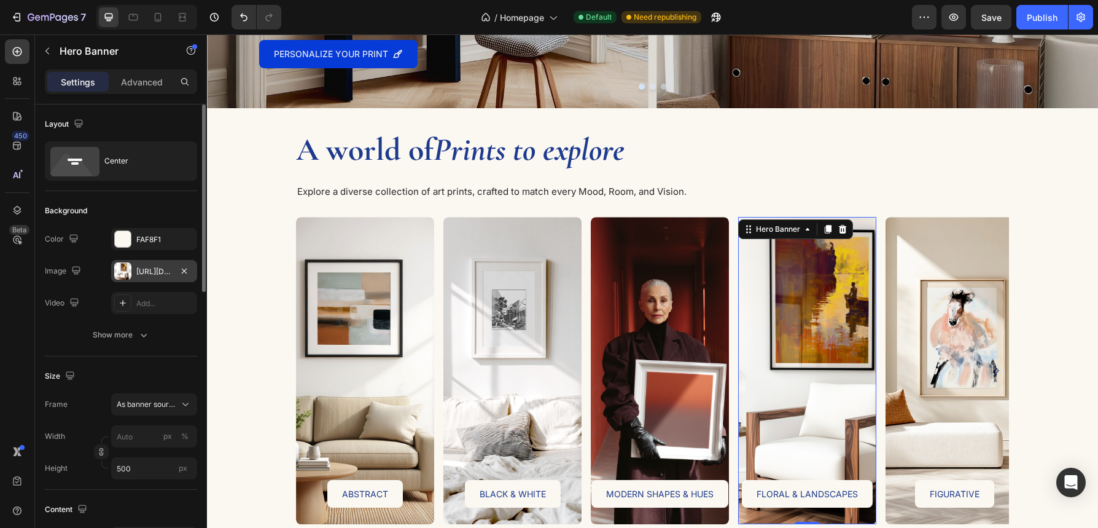
click at [154, 267] on div "https://cdn.shopify.com/s/files/1/0881/3956/3349/files/Orion_Drak_-_Sunset_Drif…" at bounding box center [154, 271] width 36 height 11
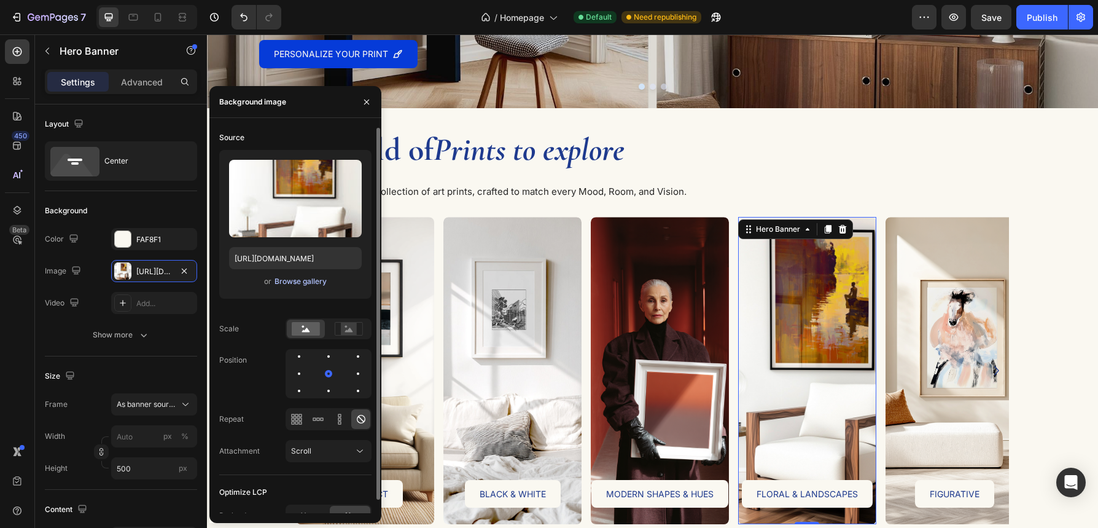
click at [296, 278] on div "Browse gallery" at bounding box center [301, 281] width 52 height 11
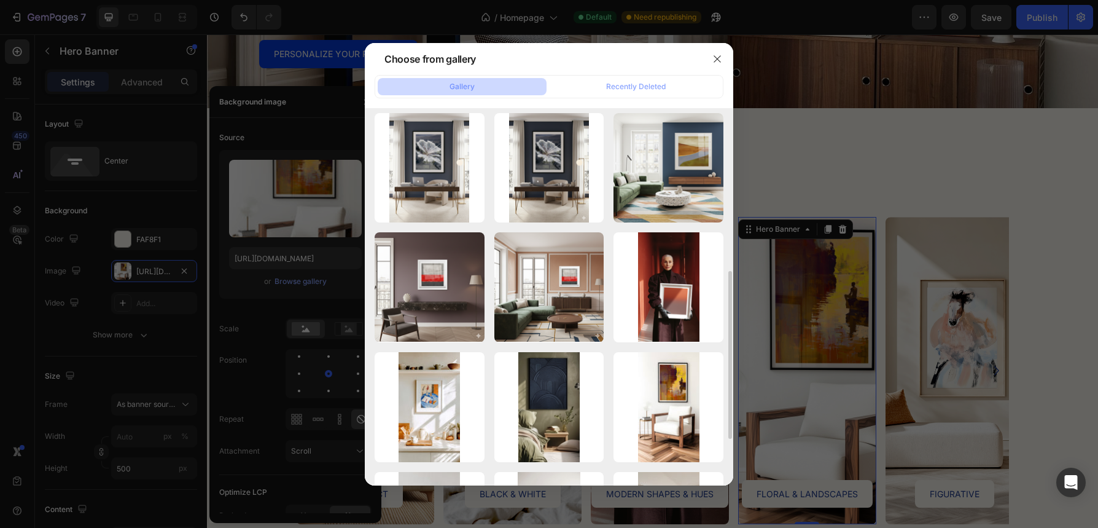
scroll to position [365, 0]
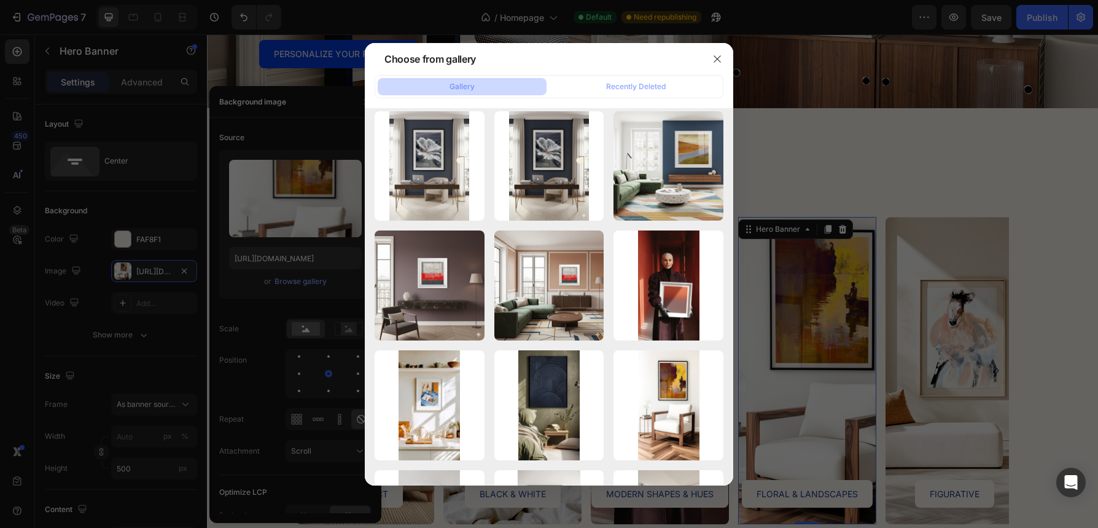
click at [870, 163] on div at bounding box center [549, 264] width 1098 height 528
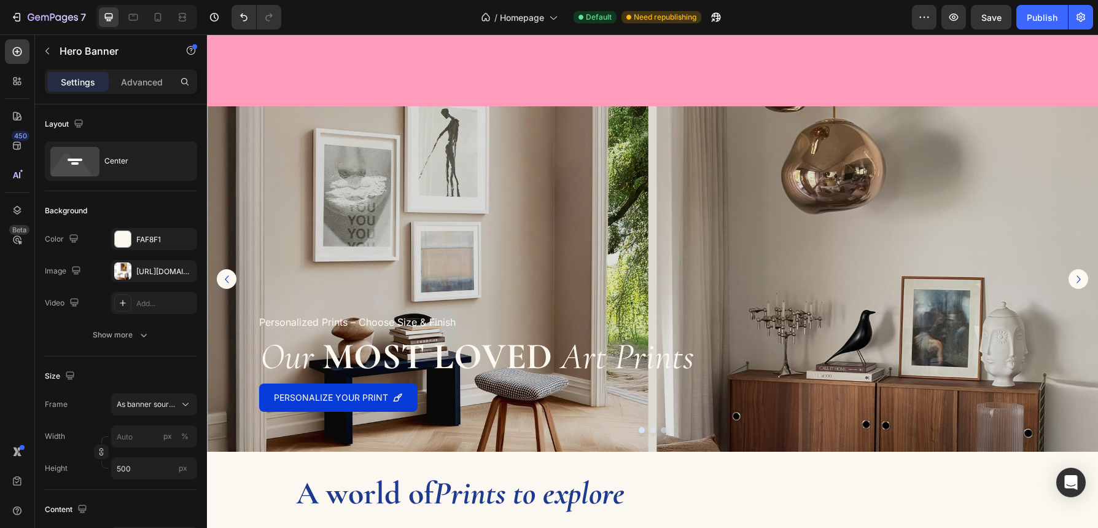
scroll to position [255, 0]
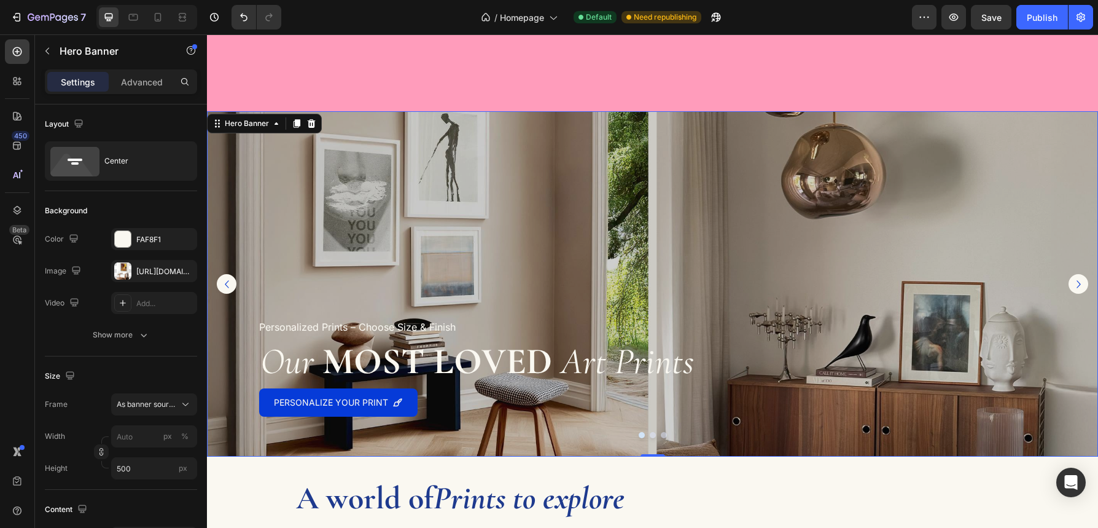
click at [849, 199] on div "Overlay" at bounding box center [652, 283] width 891 height 345
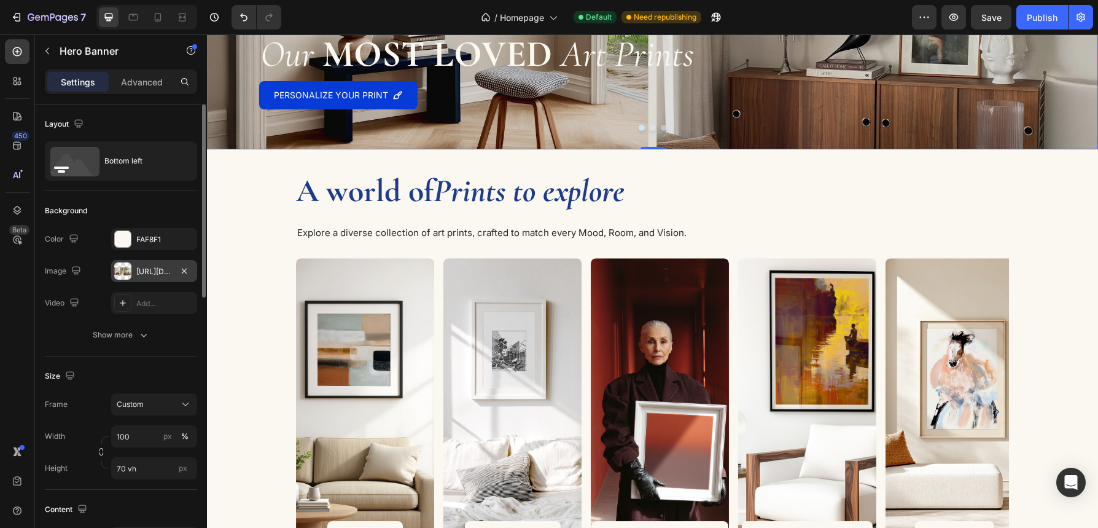
click at [160, 269] on div "https://cdn.shopify.com/s/files/1/0881/3956/3349/files/header_mix_3_1_0578ed3c-…" at bounding box center [154, 271] width 36 height 11
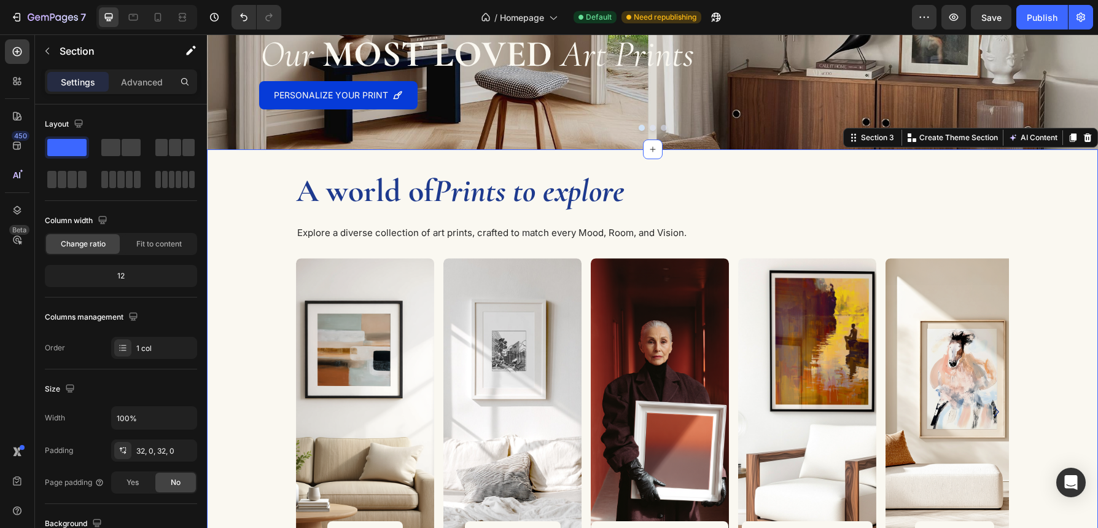
click at [1049, 254] on div "A world of Prints to explore Heading Explore a diverse collection of art prints…" at bounding box center [652, 379] width 891 height 421
click at [1033, 17] on div "Publish" at bounding box center [1042, 17] width 31 height 13
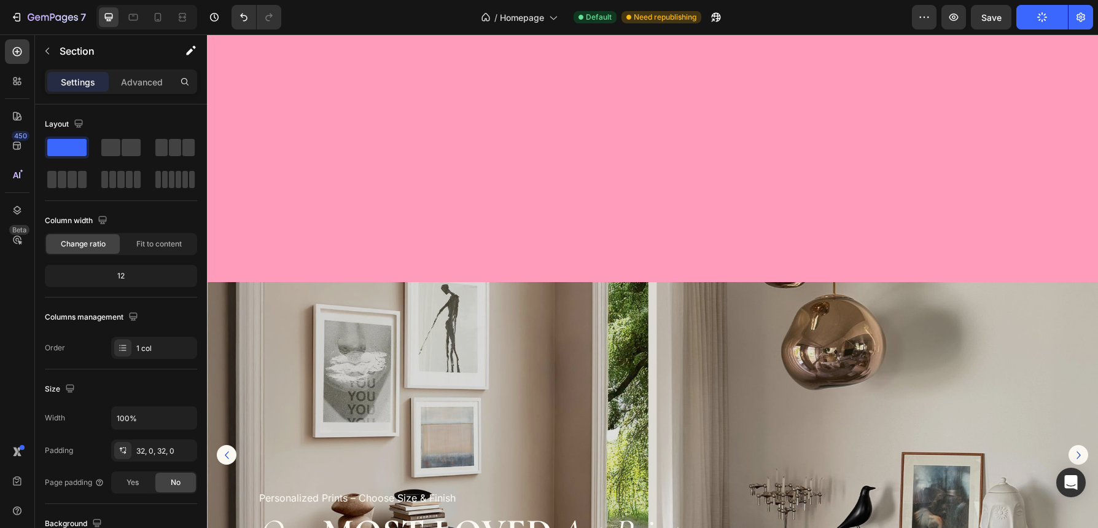
scroll to position [0, 0]
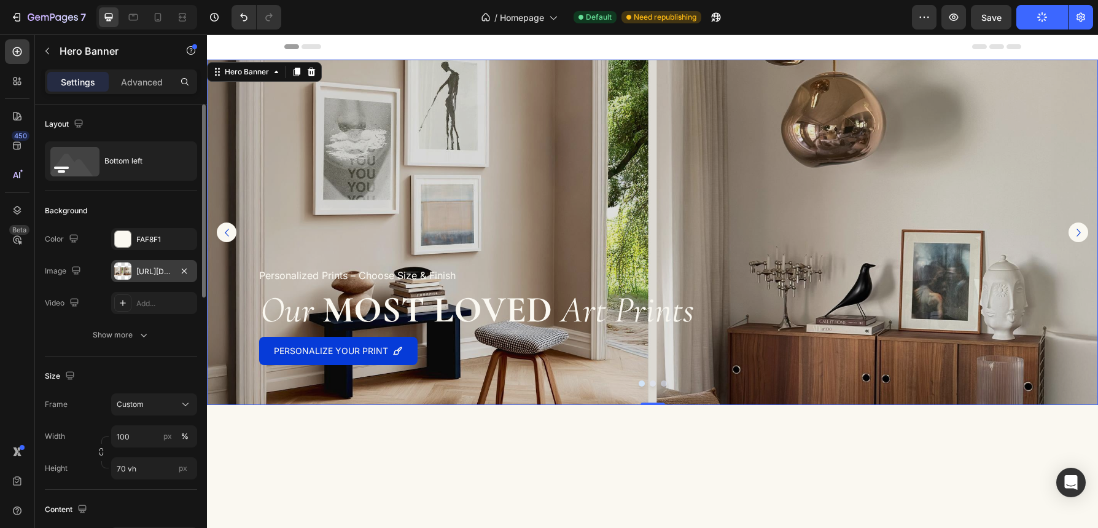
click at [155, 267] on div "https://cdn.shopify.com/s/files/1/0881/3956/3349/files/header_mix_3_1_0578ed3c-…" at bounding box center [154, 271] width 36 height 11
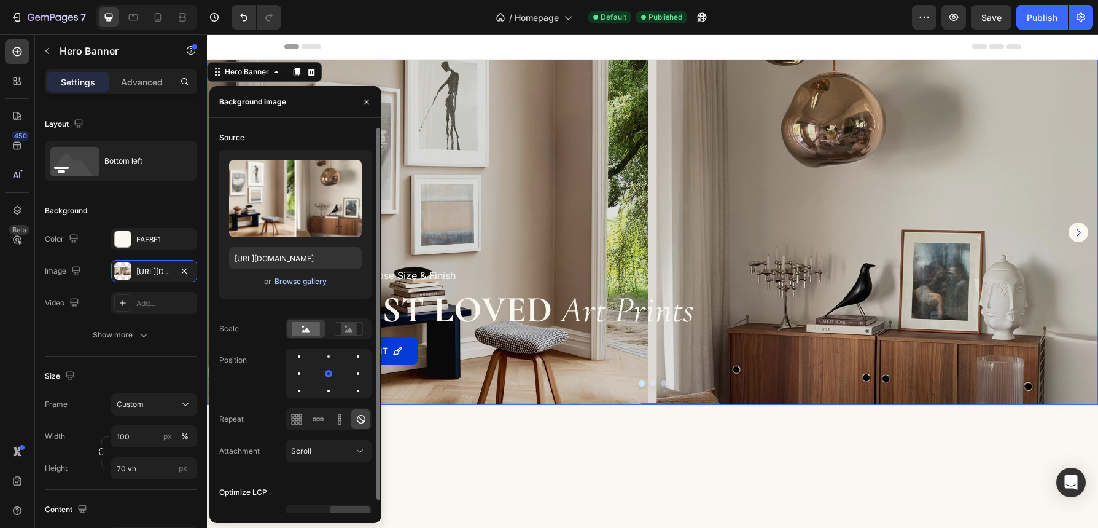
click at [290, 280] on div "Browse gallery" at bounding box center [301, 281] width 52 height 11
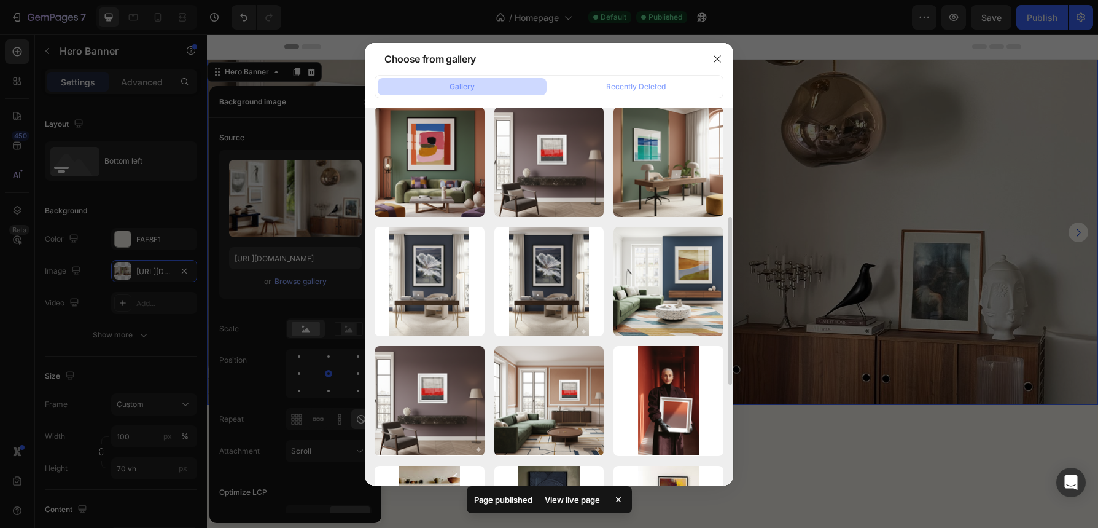
scroll to position [252, 0]
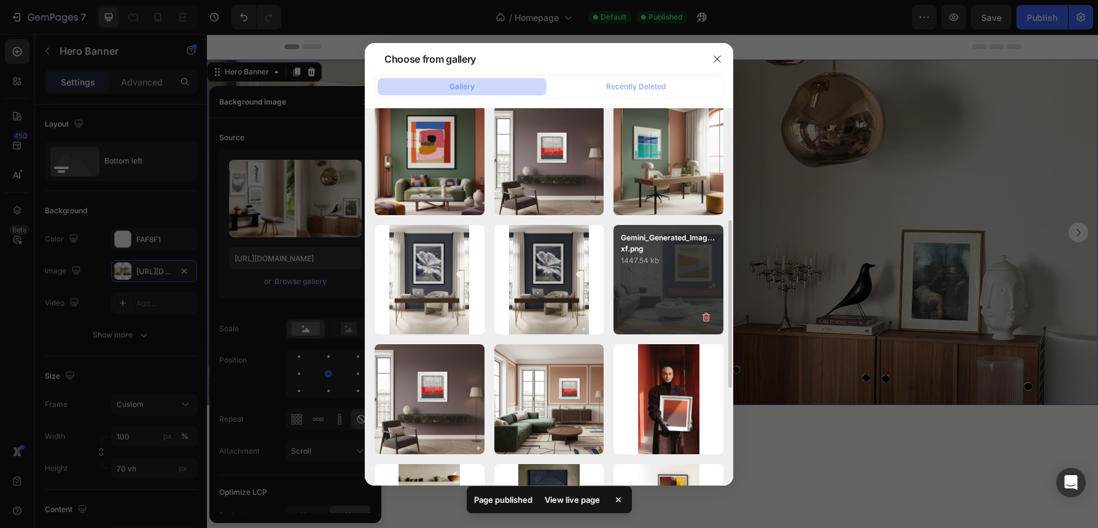
click at [669, 271] on div "Gemini_Generated_Imag...xf.png 1447.54 kb" at bounding box center [669, 280] width 110 height 110
type input "https://cdn.shopify.com/s/files/1/0881/3956/3349/files/gempages_573422325135836…"
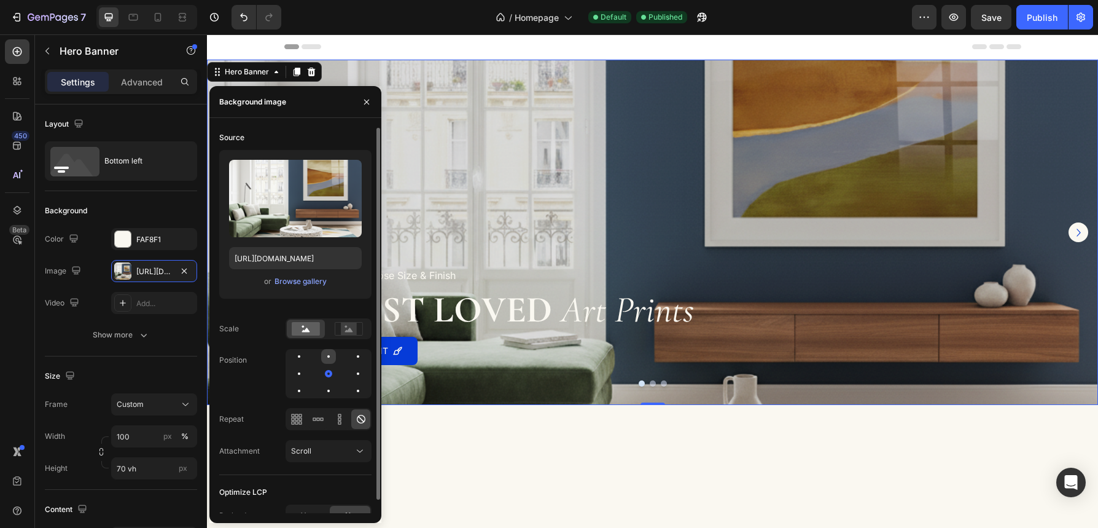
click at [326, 351] on div at bounding box center [328, 356] width 15 height 15
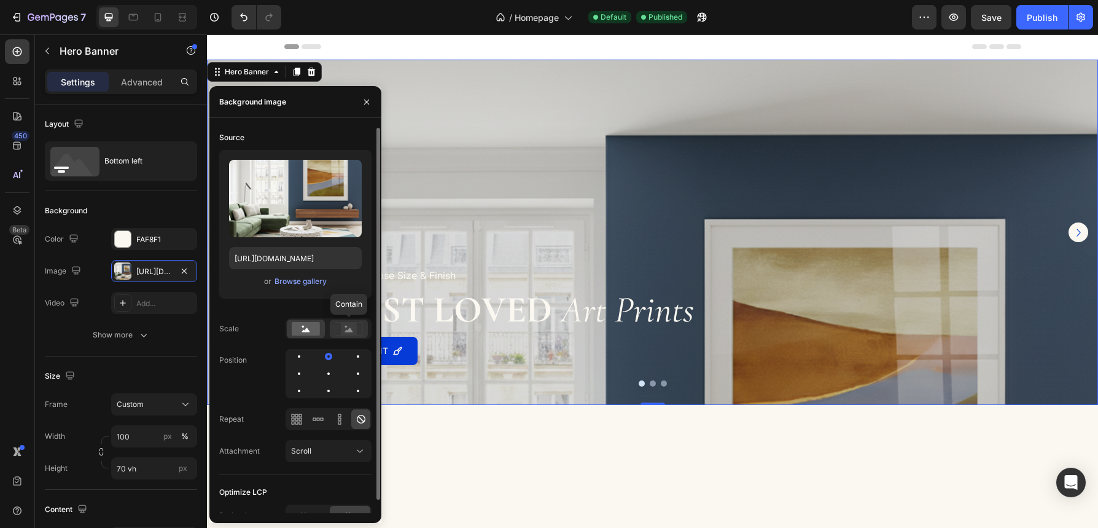
click at [354, 330] on rect at bounding box center [349, 328] width 16 height 12
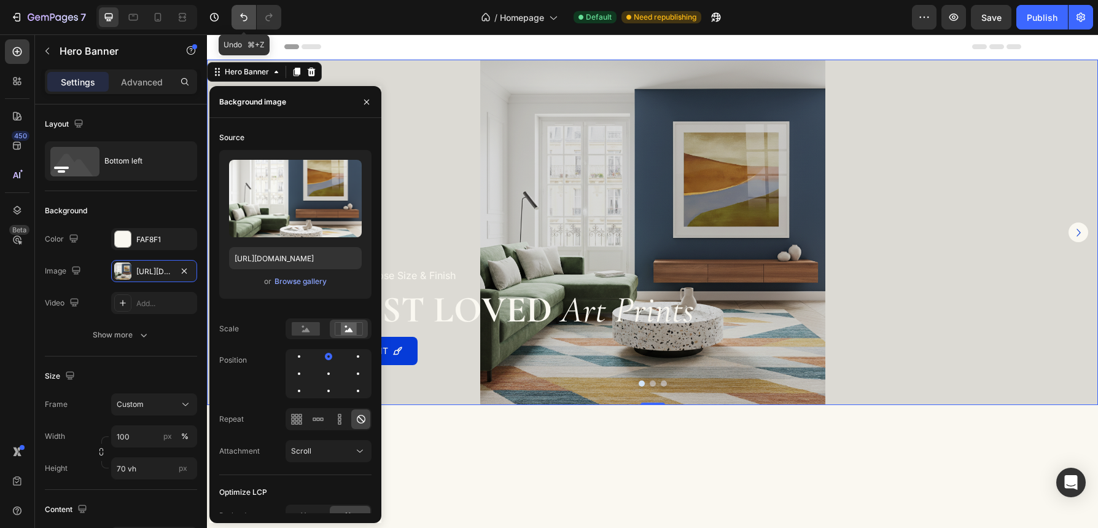
click at [247, 21] on icon "Undo/Redo" at bounding box center [244, 17] width 12 height 12
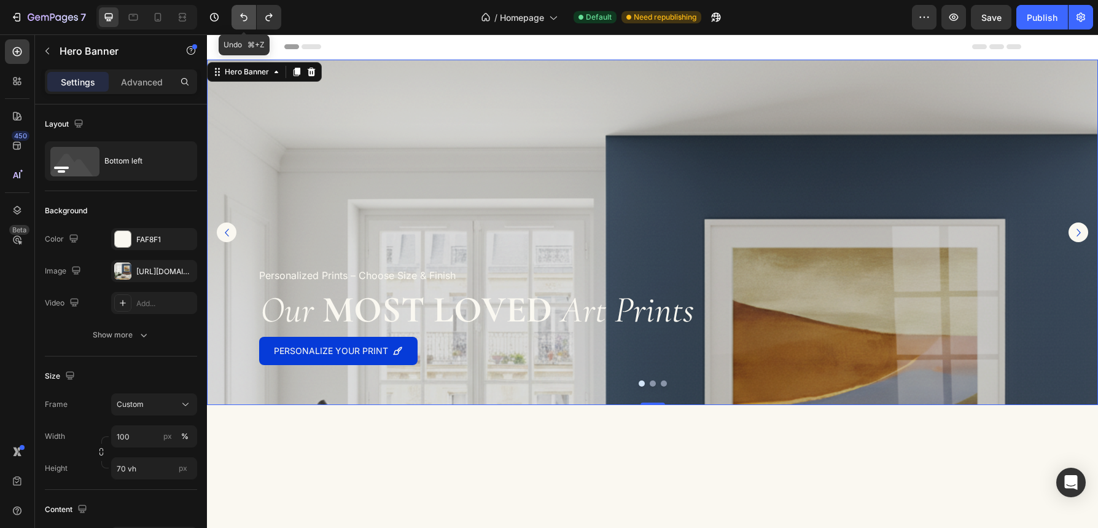
click at [247, 21] on icon "Undo/Redo" at bounding box center [244, 17] width 12 height 12
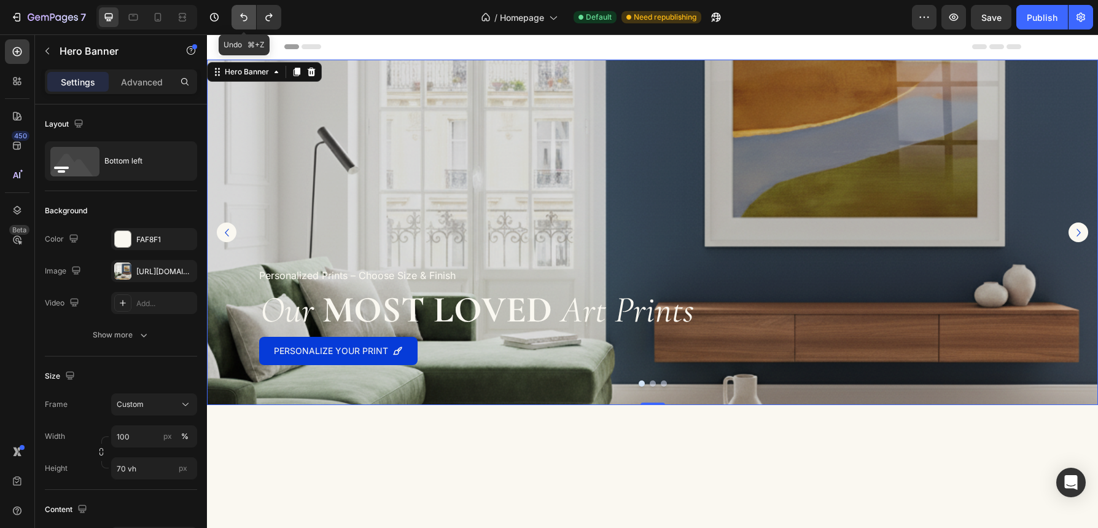
click at [247, 21] on icon "Undo/Redo" at bounding box center [244, 17] width 12 height 12
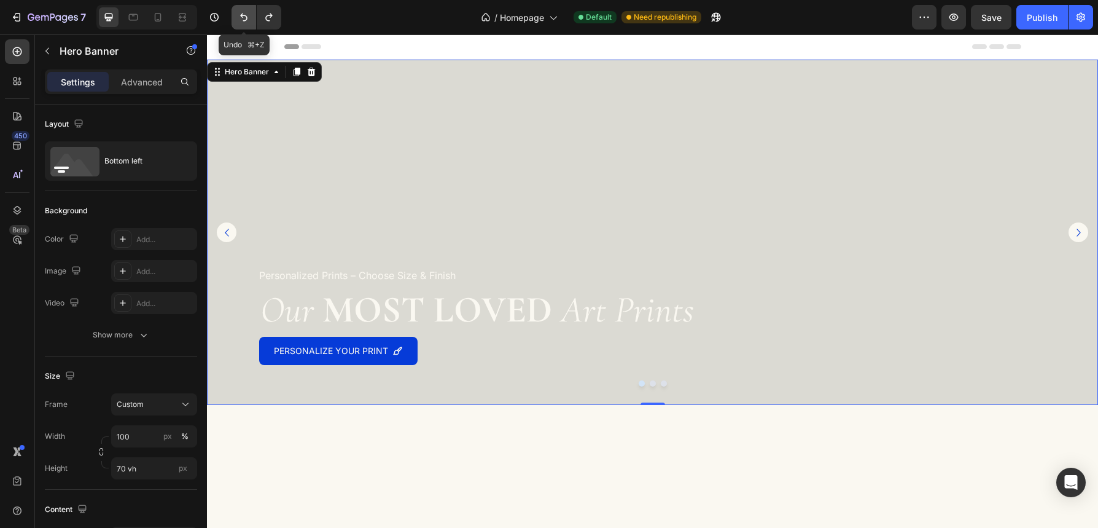
click at [247, 21] on icon "Undo/Redo" at bounding box center [244, 17] width 12 height 12
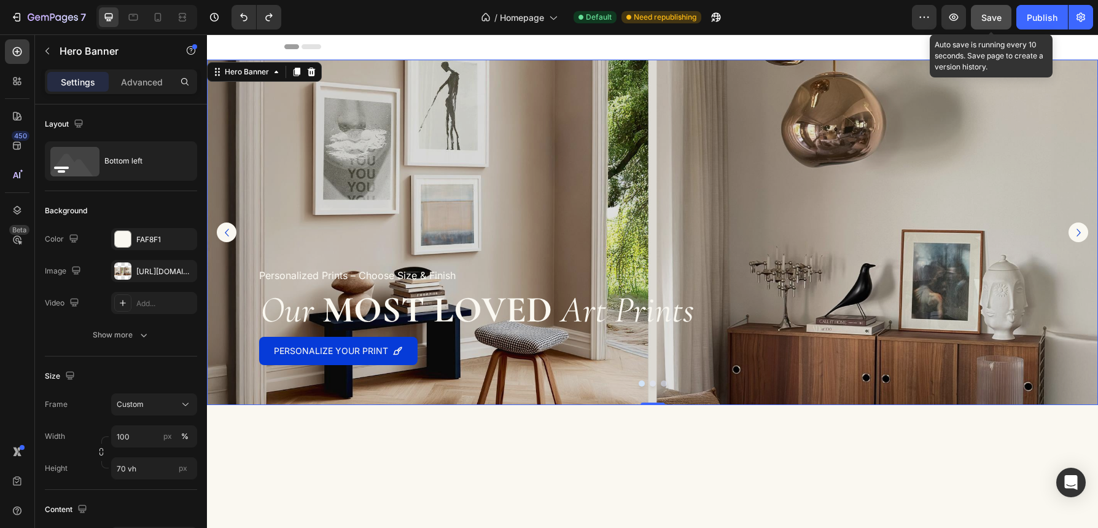
click at [989, 21] on span "Save" at bounding box center [991, 17] width 20 height 10
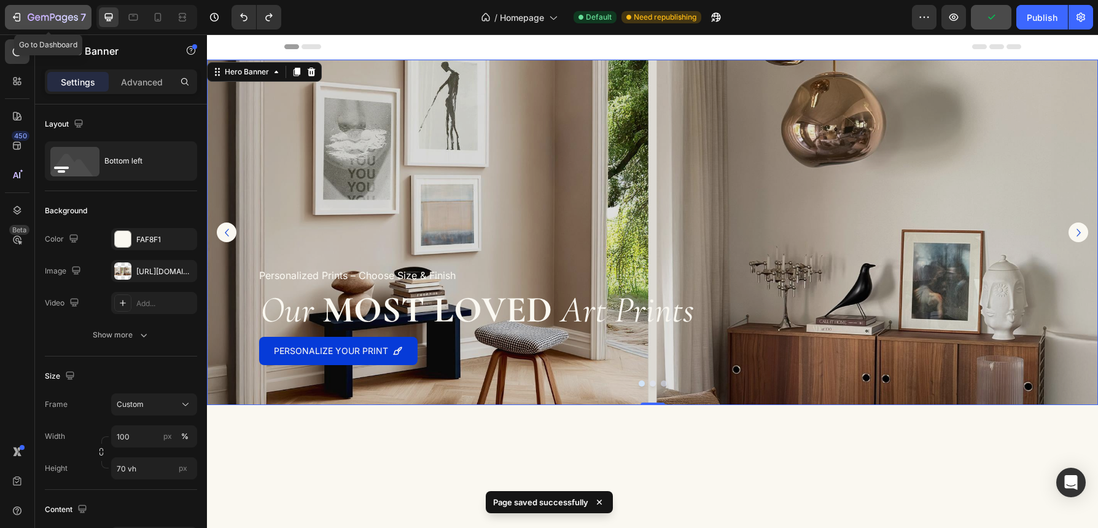
click at [19, 20] on icon "button" at bounding box center [16, 17] width 12 height 12
